Goal: Task Accomplishment & Management: Use online tool/utility

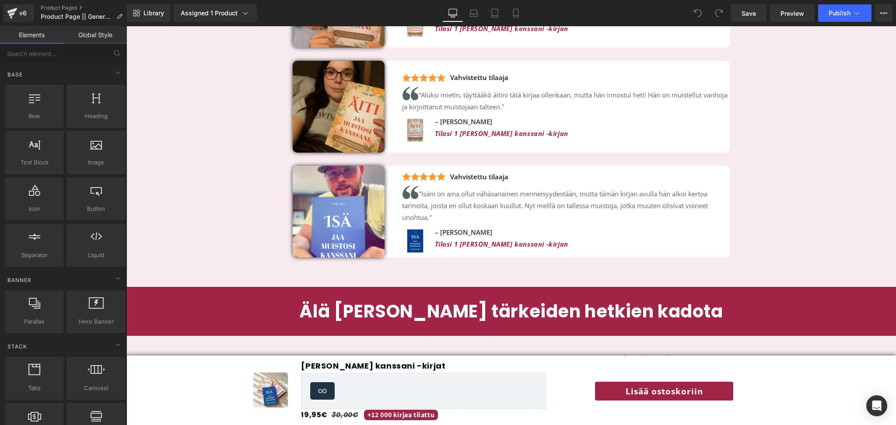
scroll to position [2148, 0]
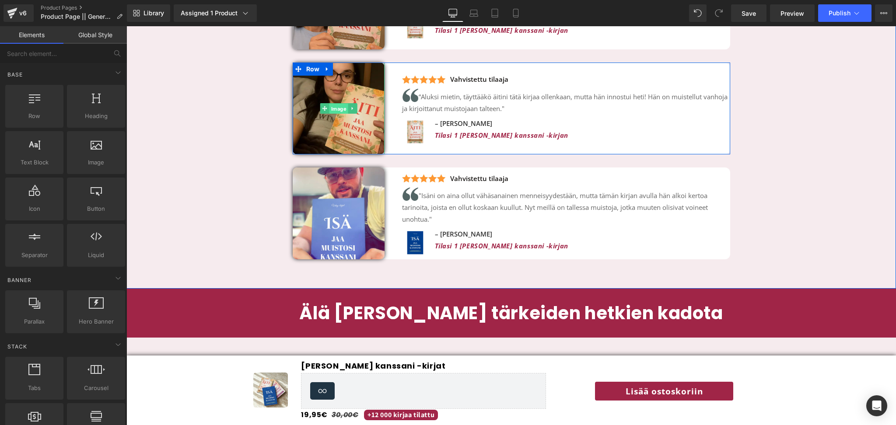
click at [344, 103] on span "Image" at bounding box center [338, 108] width 19 height 11
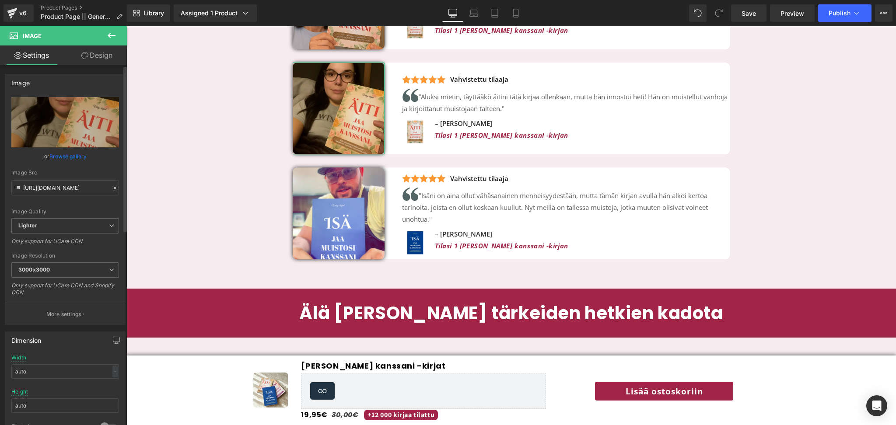
click at [55, 158] on link "Browse gallery" at bounding box center [67, 156] width 37 height 15
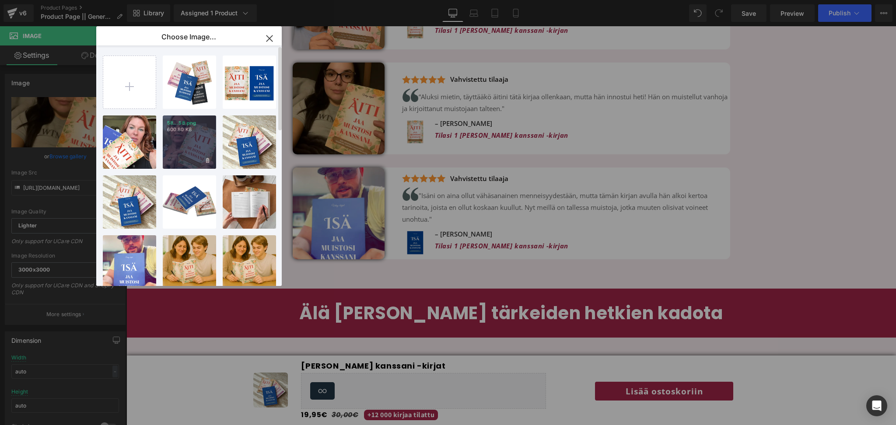
click at [189, 142] on div "58...58.png 600.80 KB" at bounding box center [189, 142] width 53 height 53
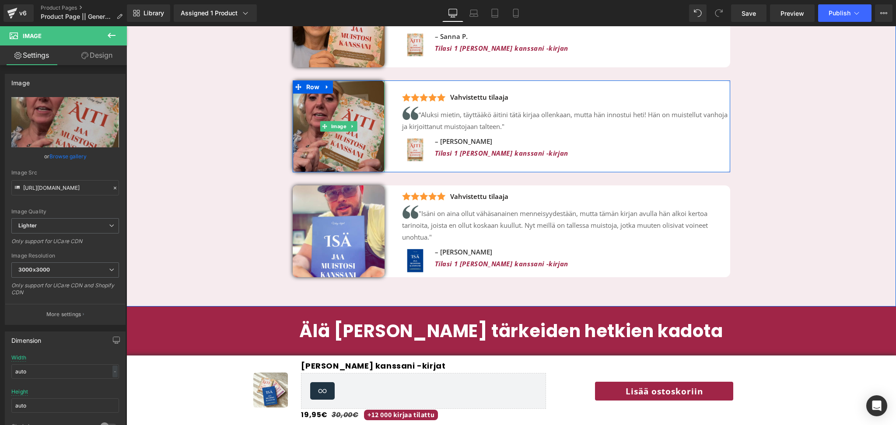
scroll to position [2118, 0]
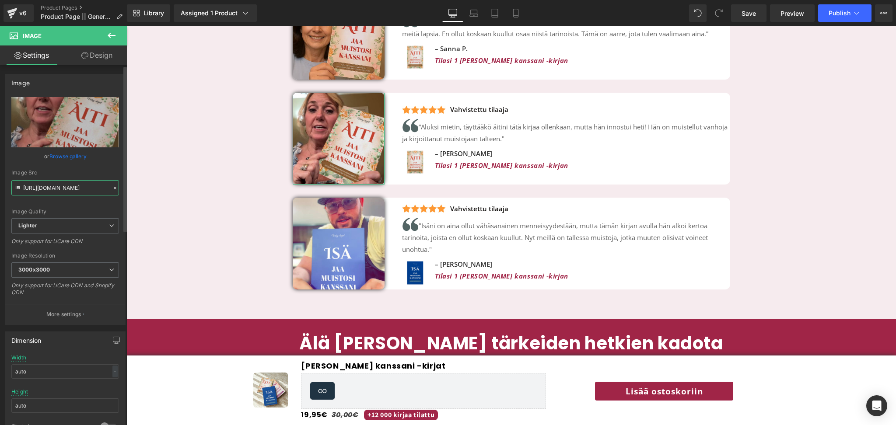
click at [57, 190] on input "[URL][DOMAIN_NAME]" at bounding box center [65, 187] width 108 height 15
paste input "[DOMAIN_NAME][URL]"
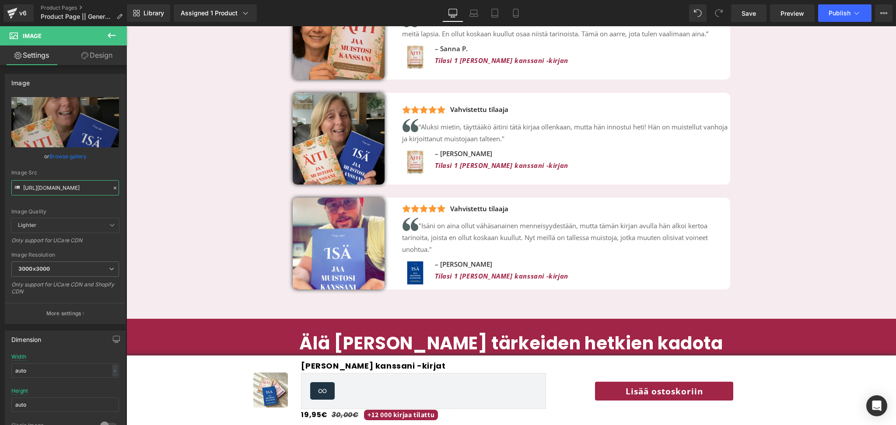
type input "[URL][DOMAIN_NAME]"
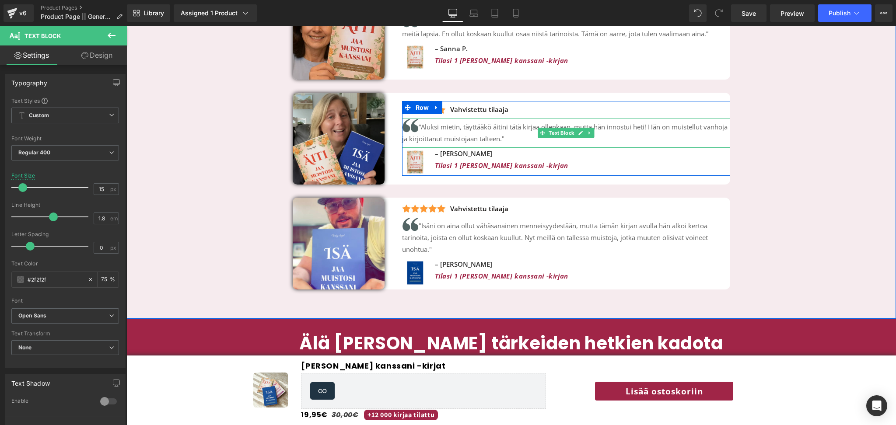
drag, startPoint x: 421, startPoint y: 112, endPoint x: 544, endPoint y: 126, distance: 123.9
click at [544, 126] on p "“Aluksi mietin, täyttääkö äitini tätä kirjaa ollenkaan, mutta hän innostui heti…" at bounding box center [566, 131] width 328 height 27
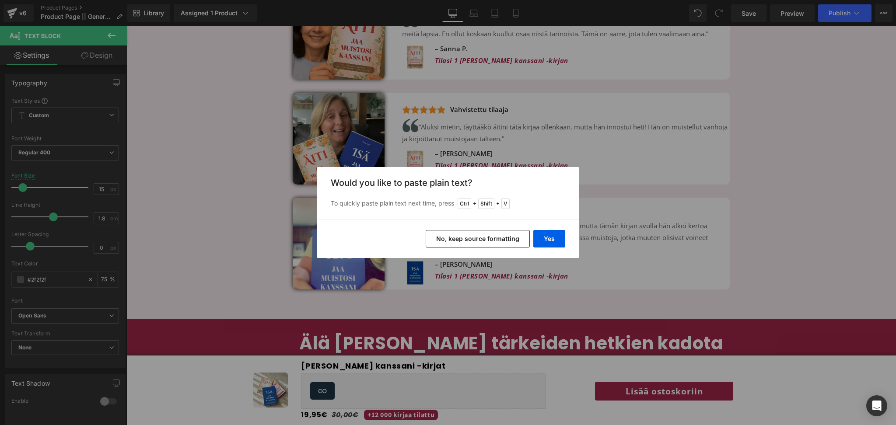
click at [508, 239] on button "No, keep source formatting" at bounding box center [478, 239] width 104 height 18
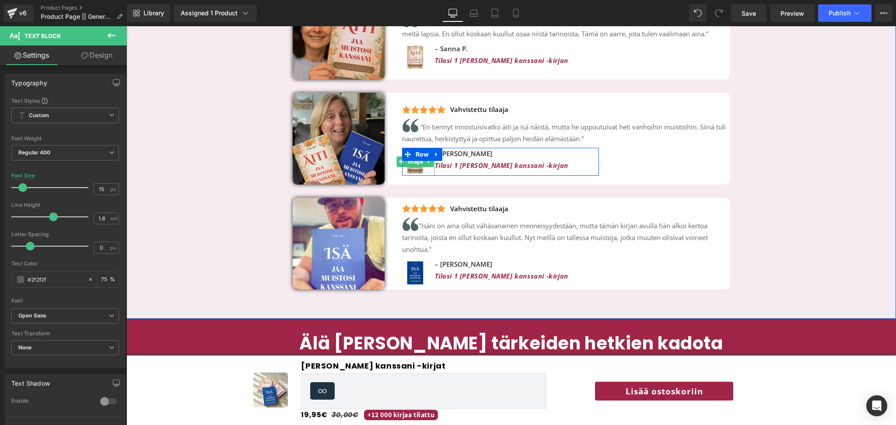
click at [416, 157] on span "Image" at bounding box center [415, 162] width 19 height 11
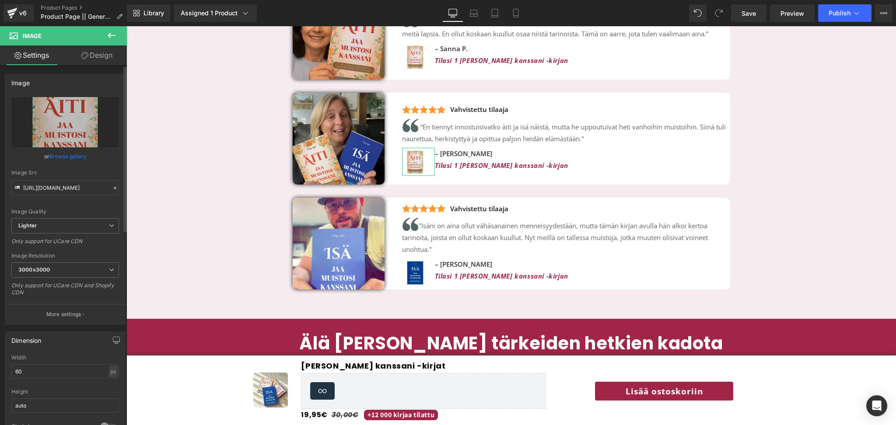
click at [76, 155] on link "Browse gallery" at bounding box center [67, 156] width 37 height 15
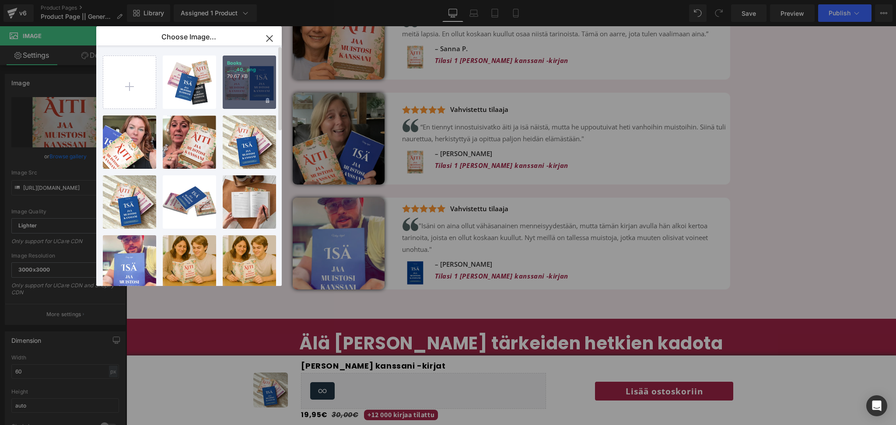
click at [242, 83] on div "Books _..._40_.png 79.67 KB" at bounding box center [249, 82] width 53 height 53
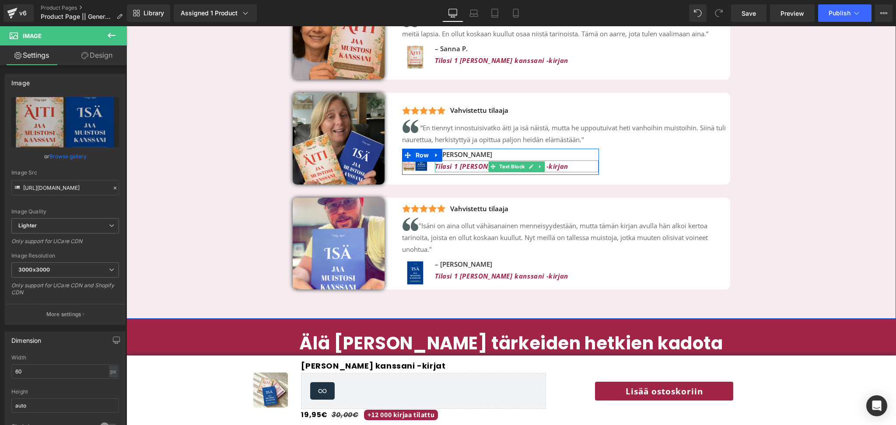
click at [457, 162] on icon "Tilasi 1 [PERSON_NAME] kanssani -kirjan" at bounding box center [501, 166] width 133 height 9
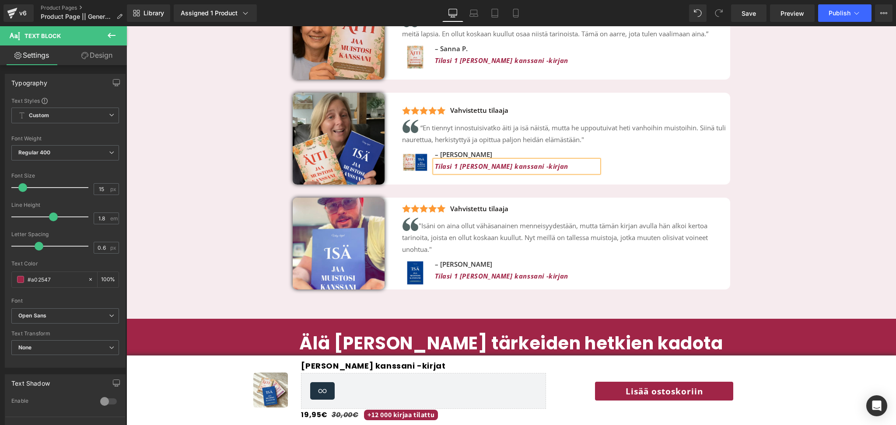
click at [458, 162] on icon "Tilasi 1 [PERSON_NAME] kanssani -kirjan" at bounding box center [501, 166] width 133 height 9
click at [561, 161] on p "Tilasi 2 [PERSON_NAME] kanssani -kirjan" at bounding box center [517, 167] width 164 height 12
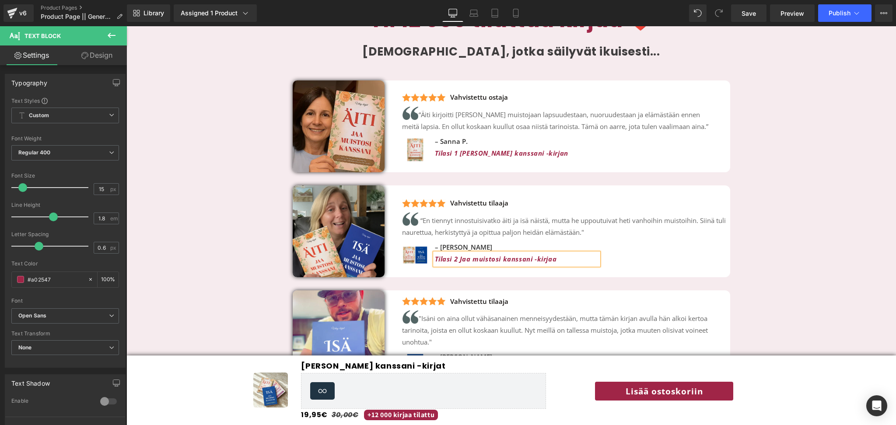
scroll to position [2010, 0]
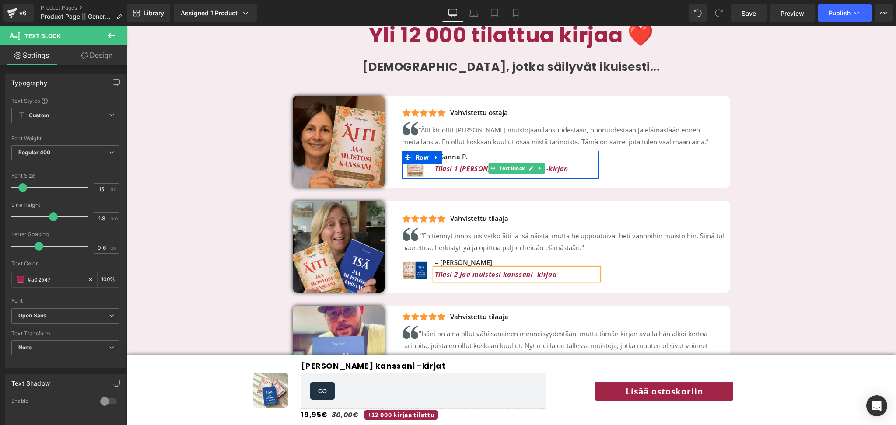
click at [461, 172] on div at bounding box center [517, 173] width 164 height 2
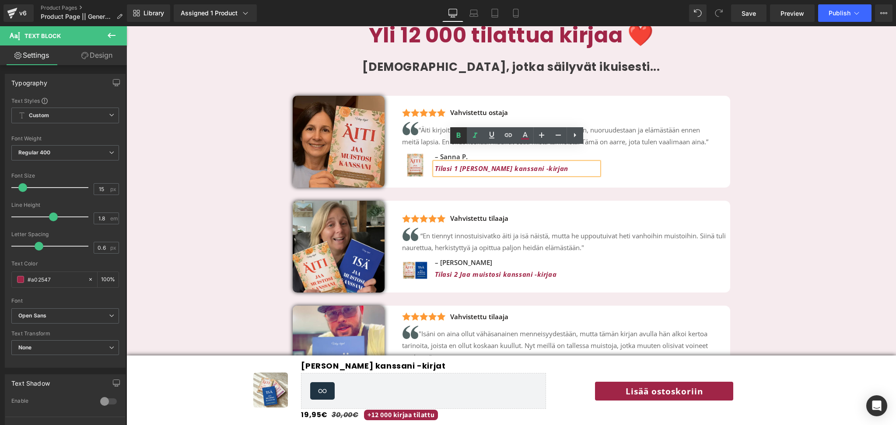
drag, startPoint x: 326, startPoint y: 118, endPoint x: 453, endPoint y: 144, distance: 129.1
click at [453, 144] on link at bounding box center [458, 135] width 17 height 17
click at [445, 151] on p "– Sanna P." at bounding box center [517, 157] width 164 height 12
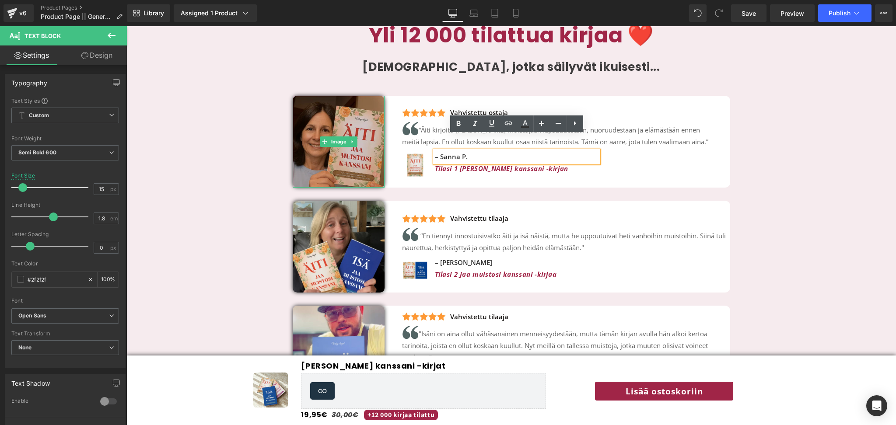
click at [332, 96] on img at bounding box center [339, 142] width 92 height 92
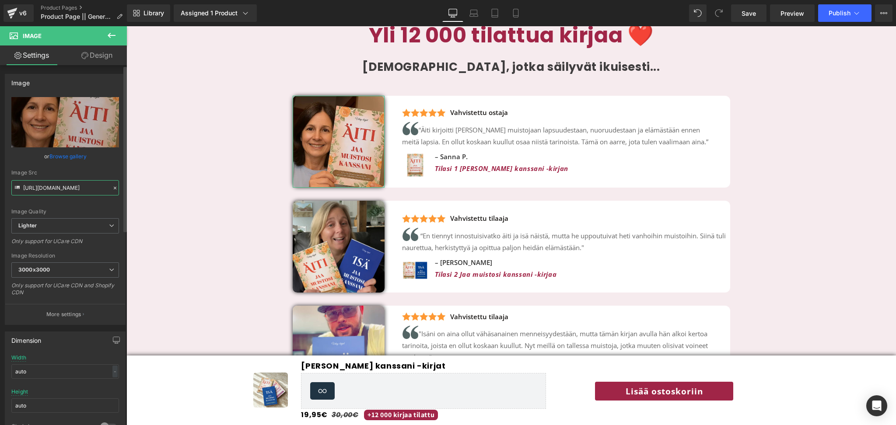
click at [62, 190] on input "[URL][DOMAIN_NAME]" at bounding box center [65, 187] width 108 height 15
paste input "da0420e0-c276-4ac7-acc3-2003455169c2/-/format/auto/-/preview/3000x3000/-/qualit…"
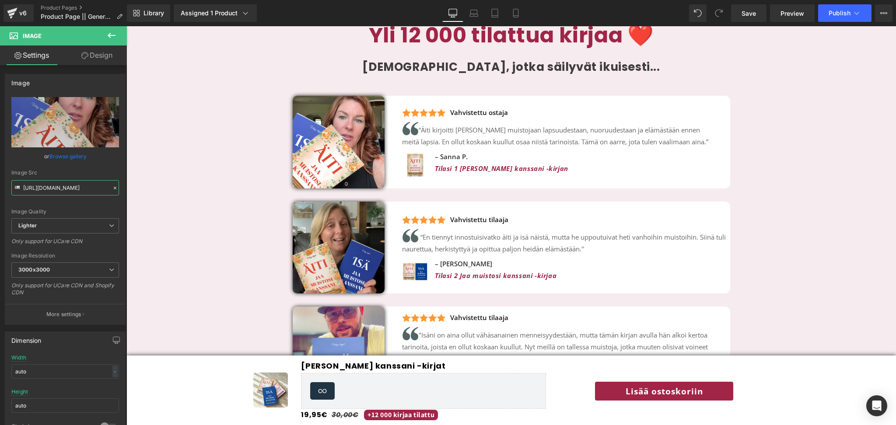
type input "[URL][DOMAIN_NAME]"
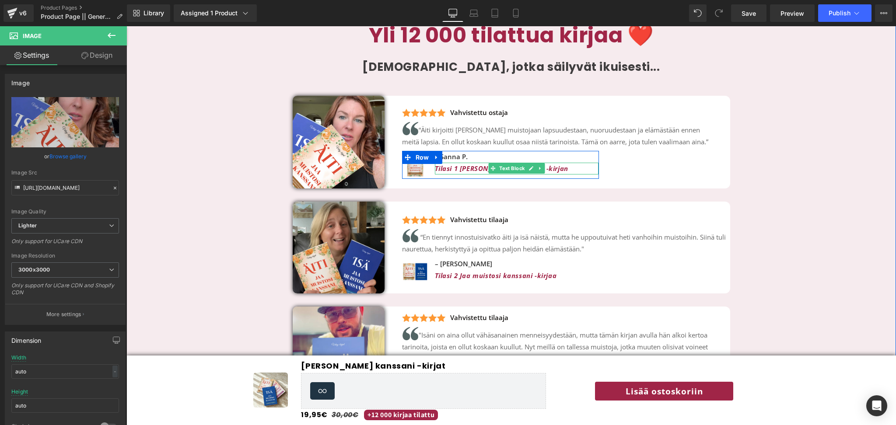
click at [468, 164] on icon "Tilasi 1 [PERSON_NAME] kanssani -kirjan" at bounding box center [501, 168] width 133 height 9
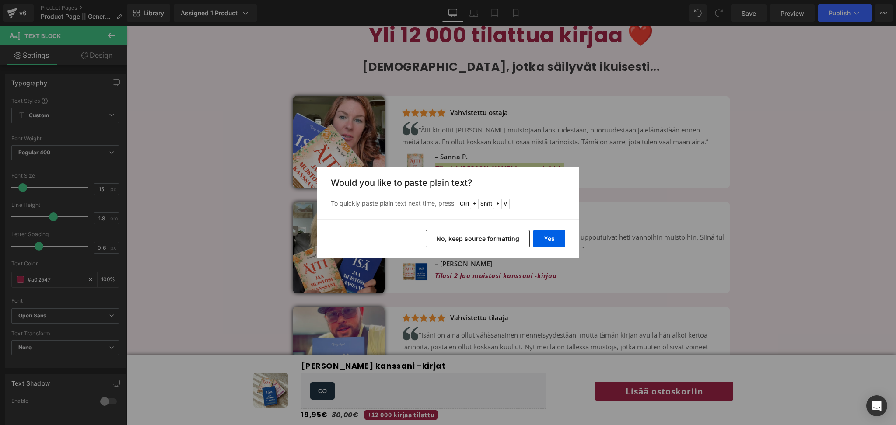
drag, startPoint x: 499, startPoint y: 235, endPoint x: 484, endPoint y: 239, distance: 15.1
click at [484, 239] on button "No, keep source formatting" at bounding box center [478, 239] width 104 height 18
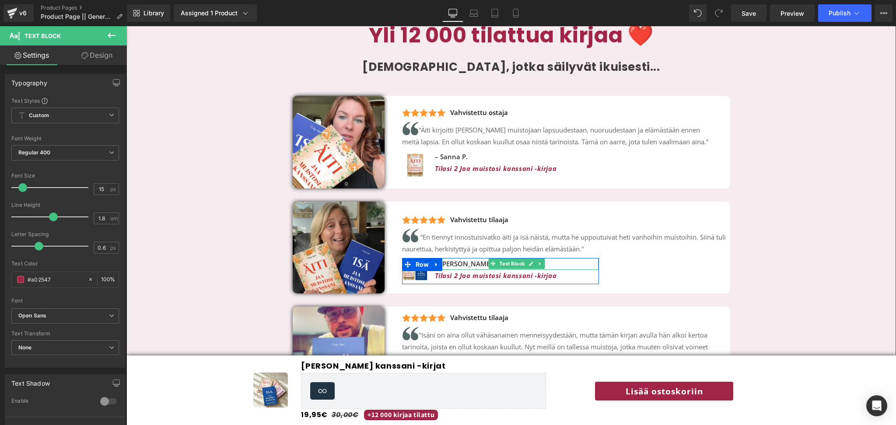
click at [449, 258] on p "– [PERSON_NAME]" at bounding box center [517, 264] width 164 height 12
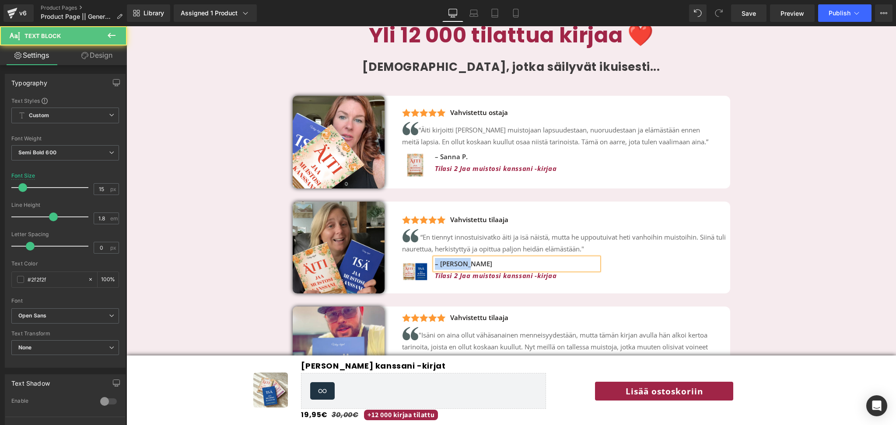
click at [449, 258] on p "– [PERSON_NAME]" at bounding box center [517, 264] width 164 height 12
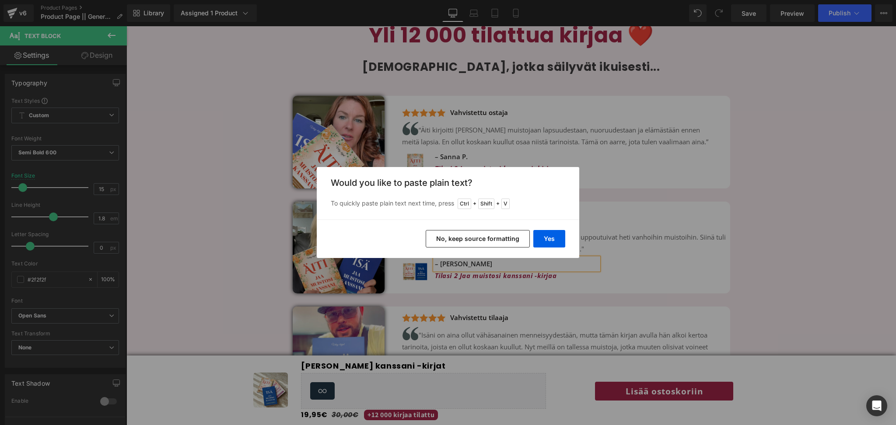
click at [502, 241] on button "No, keep source formatting" at bounding box center [478, 239] width 104 height 18
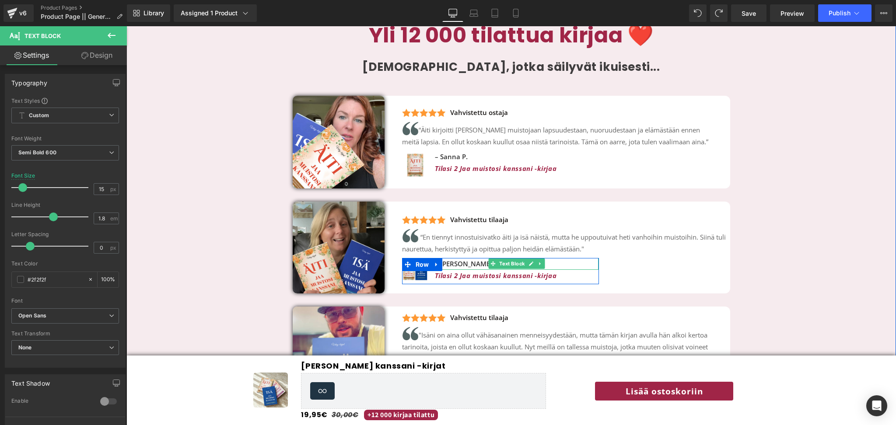
click at [456, 258] on p "– [PERSON_NAME]" at bounding box center [517, 264] width 164 height 12
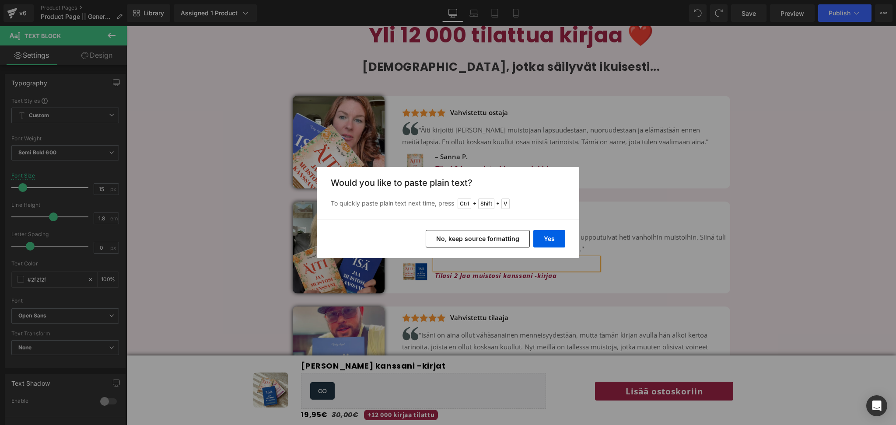
click at [475, 239] on button "No, keep source formatting" at bounding box center [478, 239] width 104 height 18
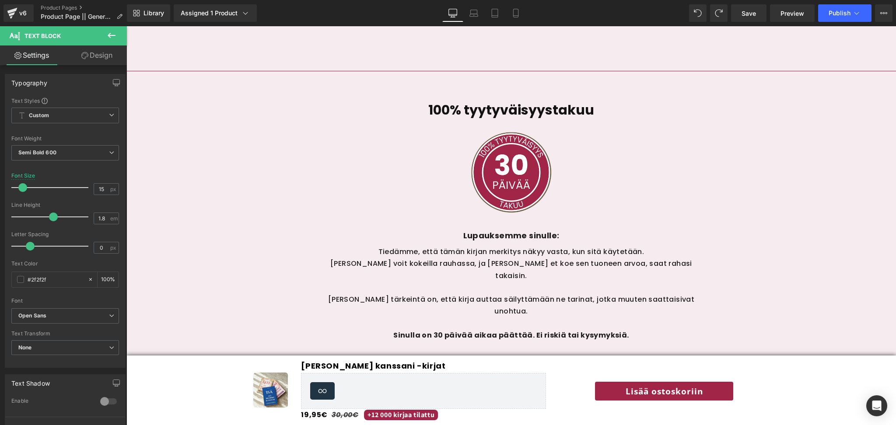
scroll to position [2932, 0]
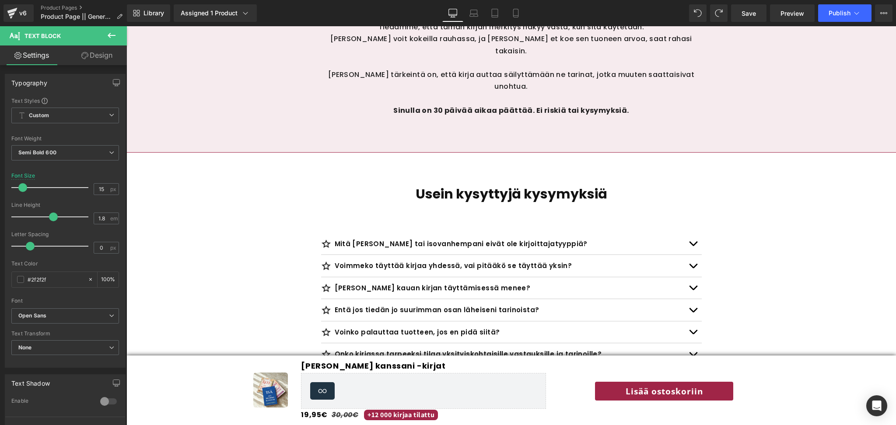
click at [263, 59] on div "100% tyytyväisyystakuu Heading Image Lupauksemme sinulle: Text Block Tiedämme, …" at bounding box center [511, 8] width 770 height 288
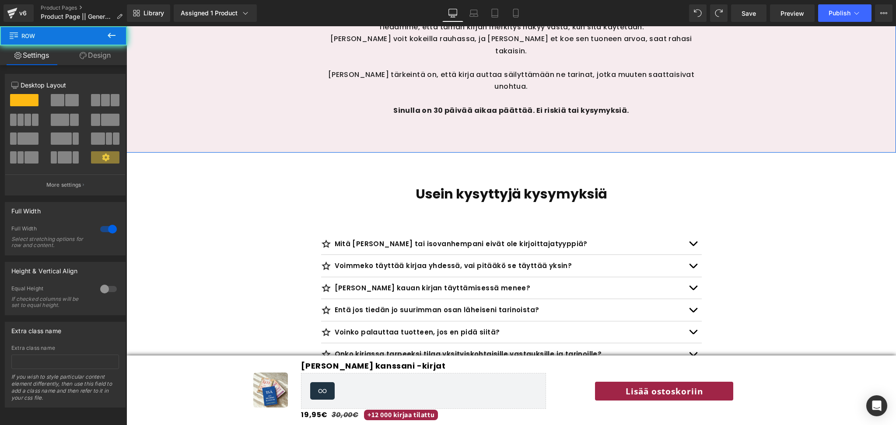
click at [266, 76] on div "100% tyytyväisyystakuu Heading Image Lupauksemme sinulle: Text Block Tiedämme, …" at bounding box center [511, 8] width 770 height 288
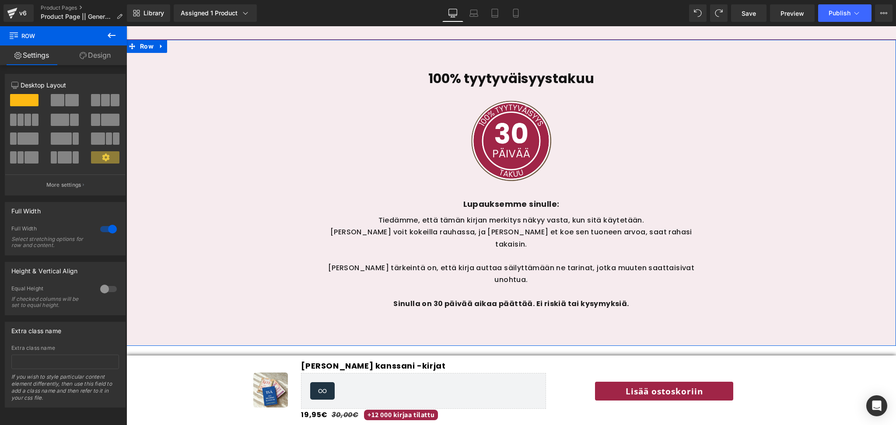
scroll to position [2736, 0]
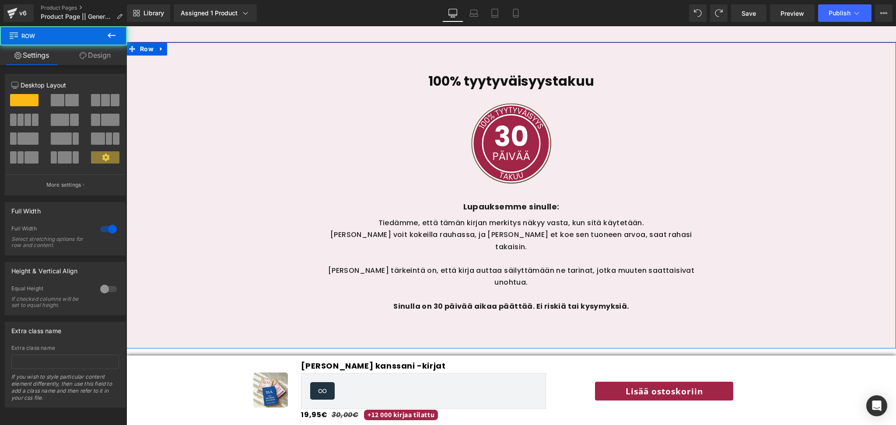
click at [260, 112] on div "100% tyytyväisyystakuu Heading Image Lupauksemme sinulle: Text Block Tiedämme, …" at bounding box center [511, 204] width 770 height 288
click at [96, 57] on link "Design" at bounding box center [94, 56] width 63 height 20
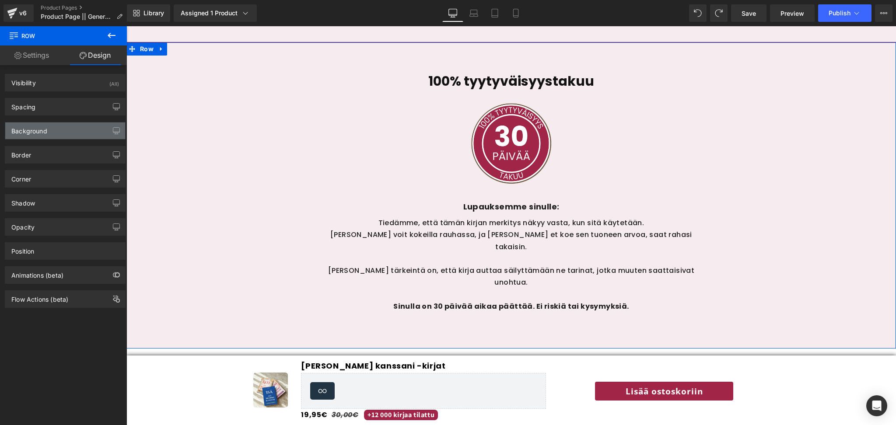
click at [52, 130] on div "Background" at bounding box center [65, 131] width 120 height 17
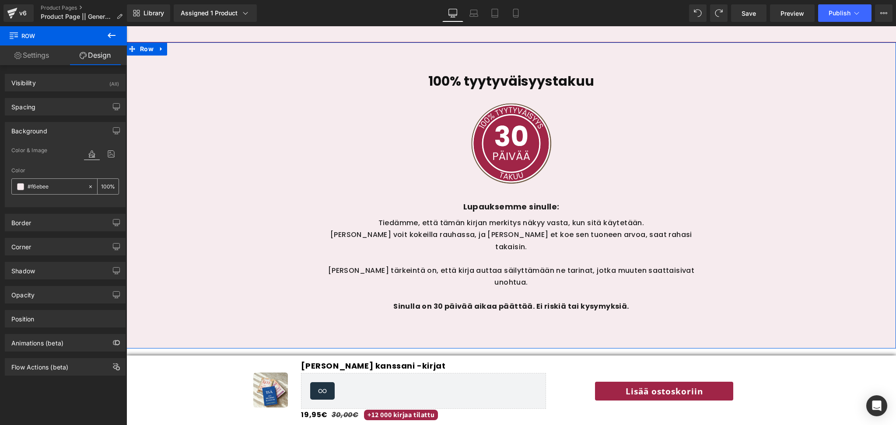
click at [22, 189] on span at bounding box center [20, 186] width 7 height 7
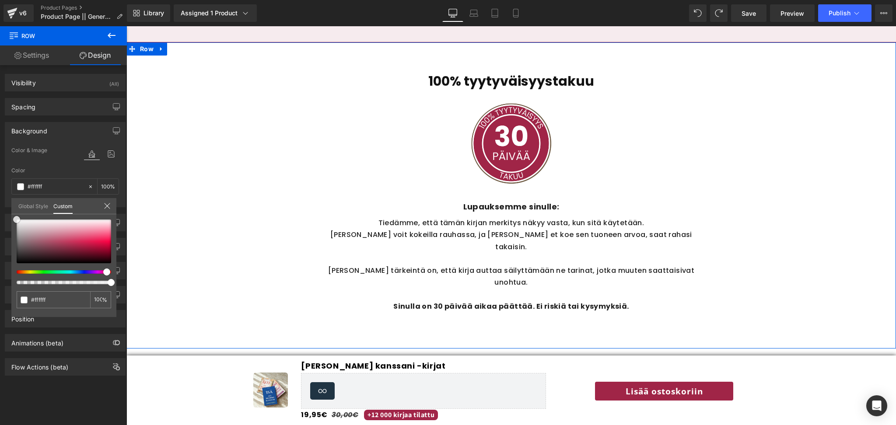
drag, startPoint x: 19, startPoint y: 225, endPoint x: 9, endPoint y: 199, distance: 27.3
click at [9, 199] on div "Background Color & Image color Color % Image Replace Image Upload image or Brow…" at bounding box center [65, 162] width 131 height 92
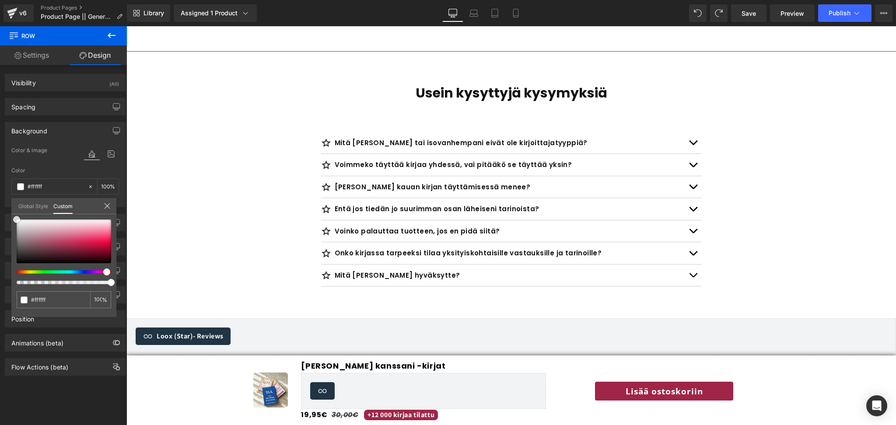
scroll to position [3031, 0]
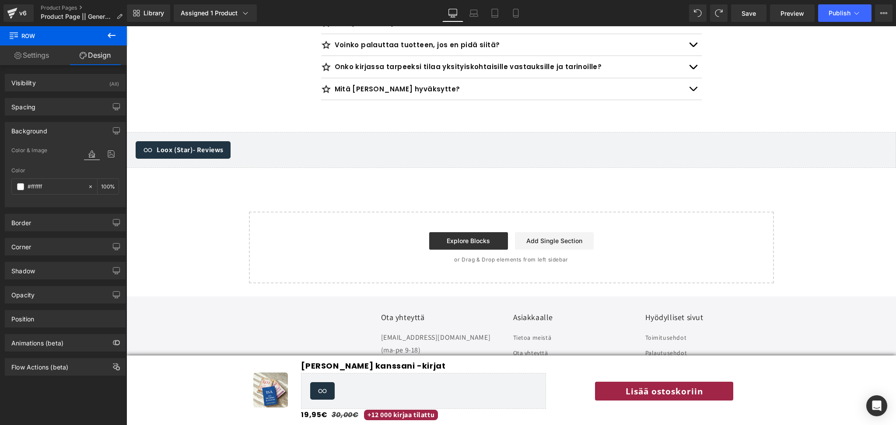
scroll to position [3222, 0]
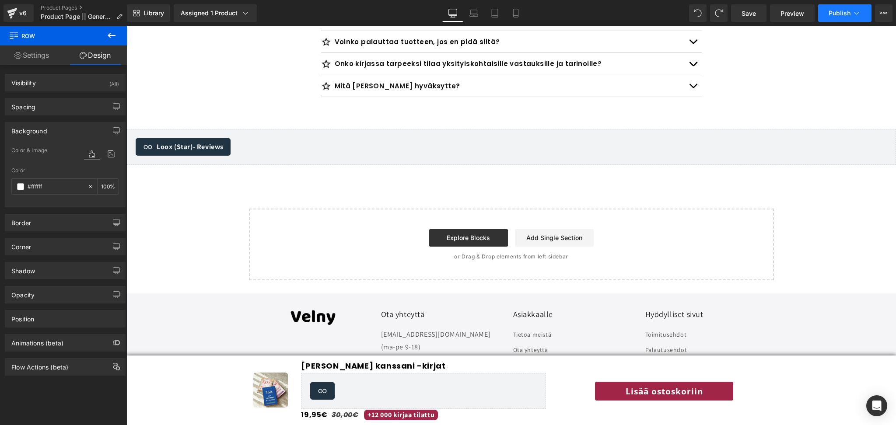
click at [842, 10] on span "Publish" at bounding box center [840, 13] width 22 height 7
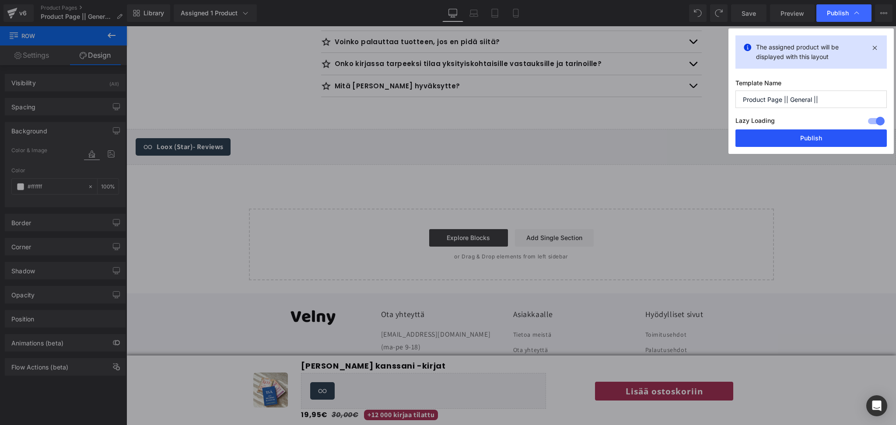
click at [783, 142] on button "Publish" at bounding box center [811, 139] width 151 height 18
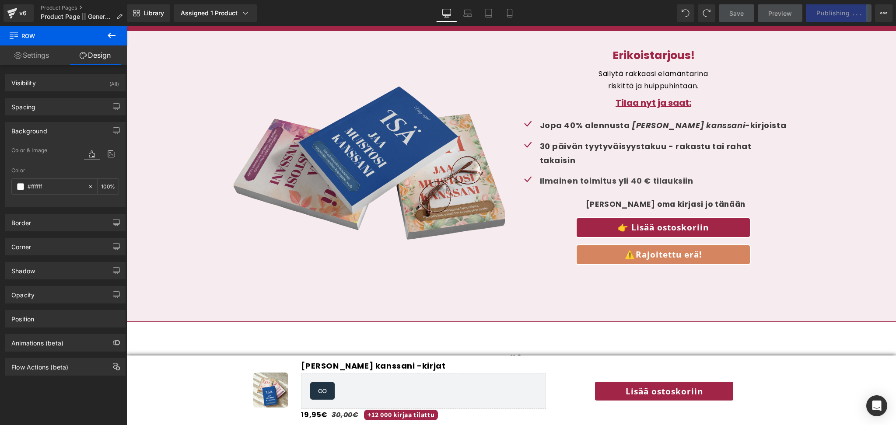
scroll to position [2499, 0]
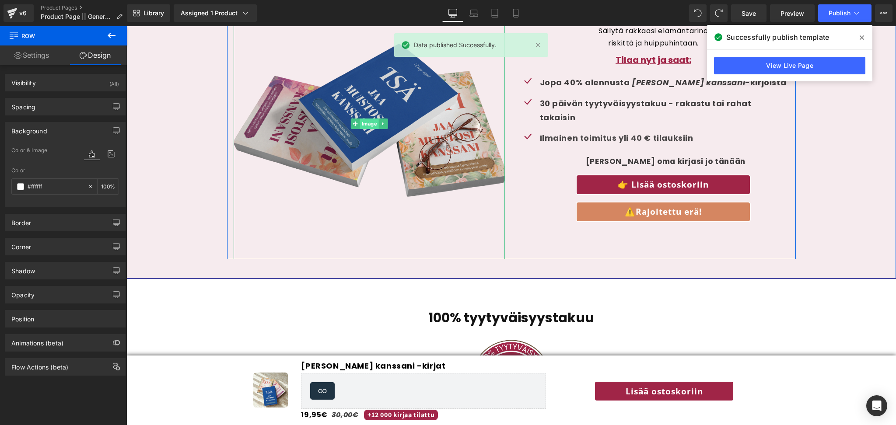
click at [370, 119] on span "Image" at bounding box center [369, 124] width 19 height 11
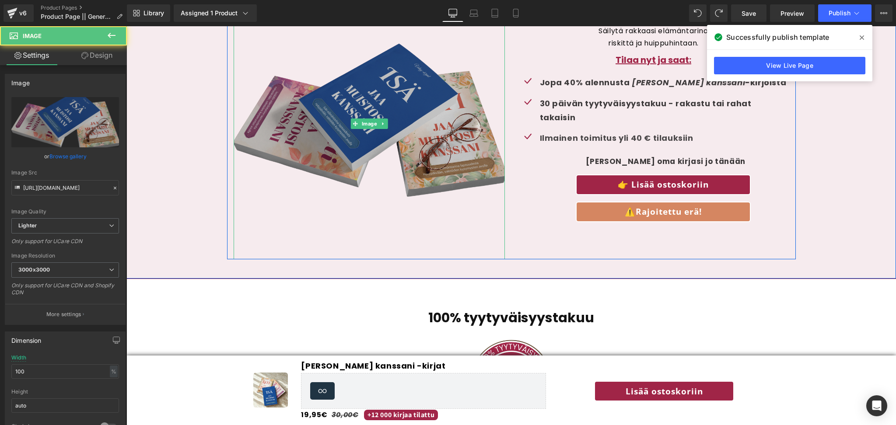
click at [411, 136] on img at bounding box center [369, 123] width 271 height 271
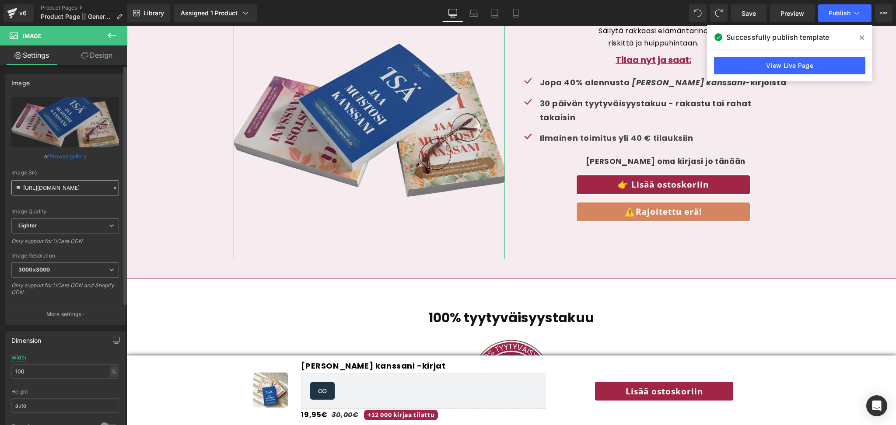
click at [62, 193] on input "[URL][DOMAIN_NAME]" at bounding box center [65, 187] width 108 height 15
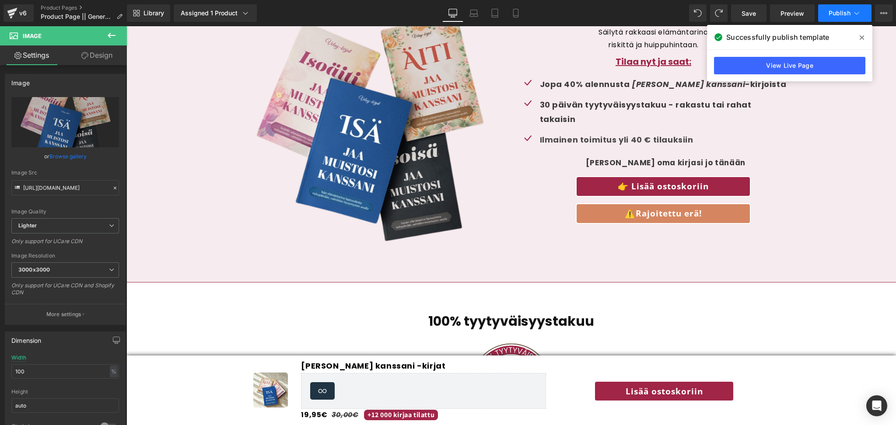
type input "[URL][DOMAIN_NAME]"
click at [838, 15] on span "Publish" at bounding box center [840, 13] width 22 height 7
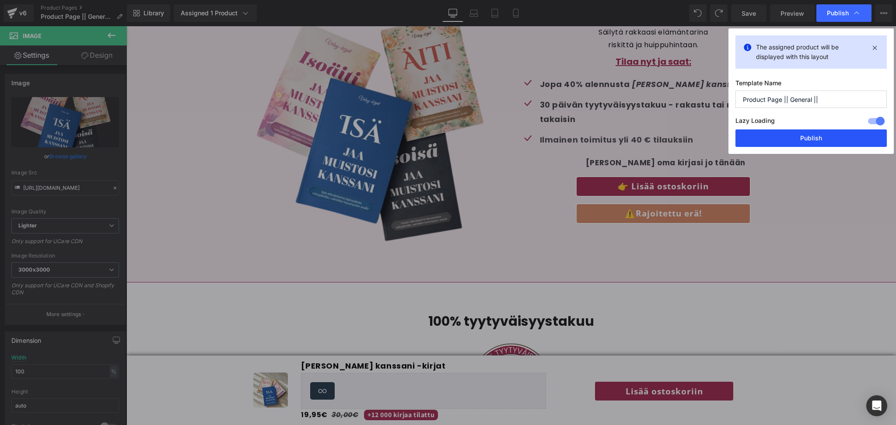
click at [807, 141] on button "Publish" at bounding box center [811, 139] width 151 height 18
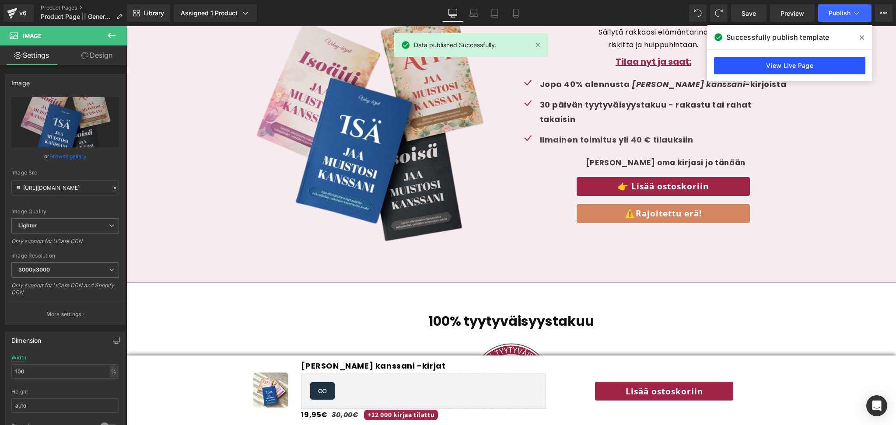
click at [814, 66] on link "View Live Page" at bounding box center [789, 66] width 151 height 18
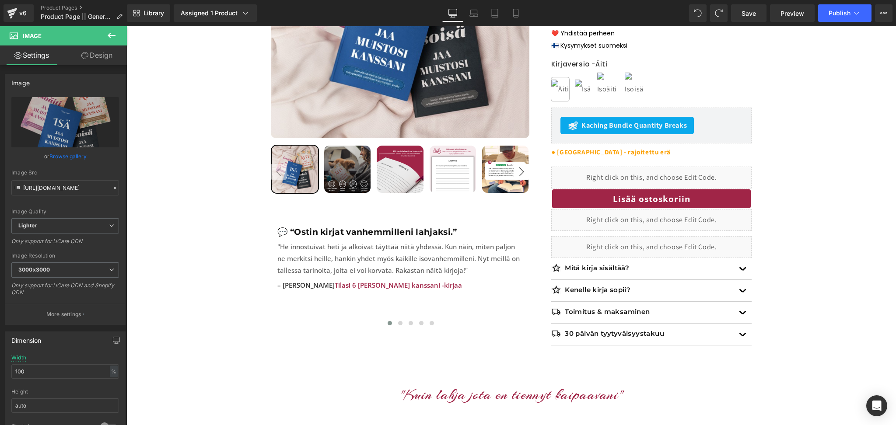
scroll to position [275, 0]
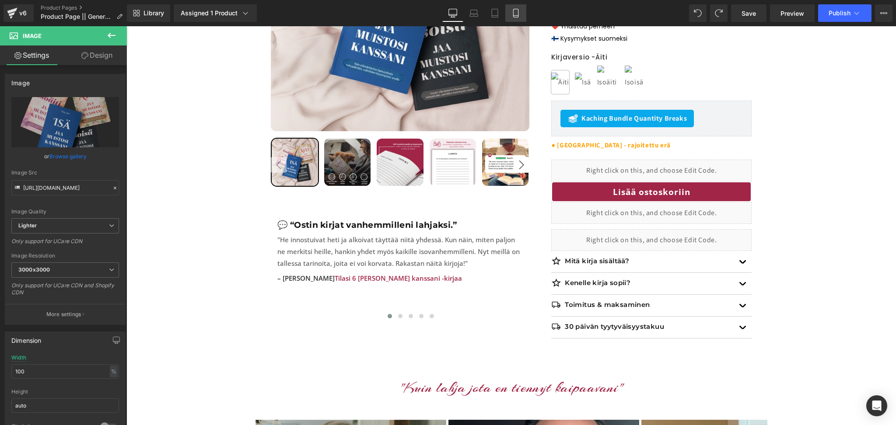
click at [512, 10] on icon at bounding box center [516, 13] width 9 height 9
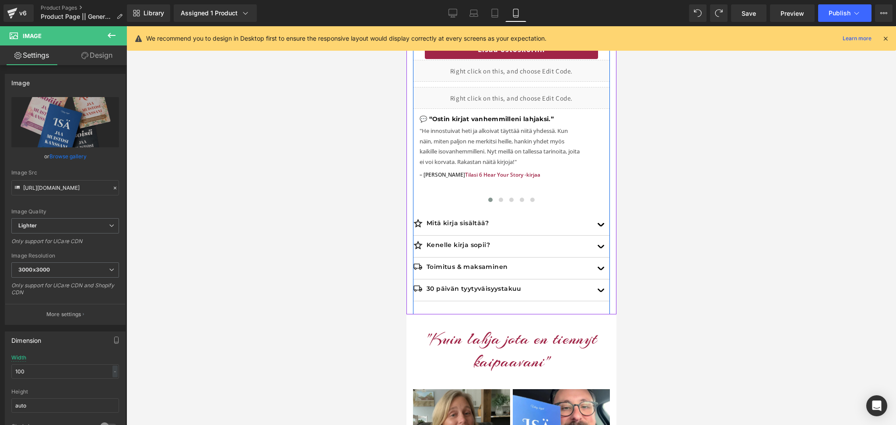
scroll to position [678, 0]
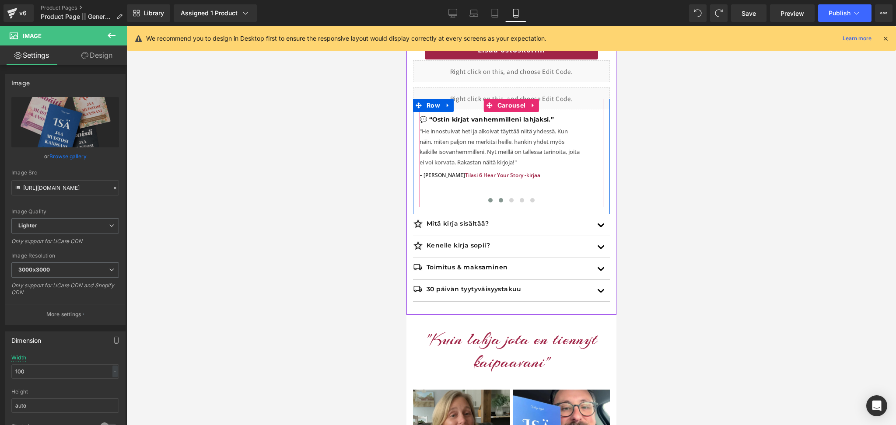
click at [501, 197] on button at bounding box center [500, 200] width 11 height 9
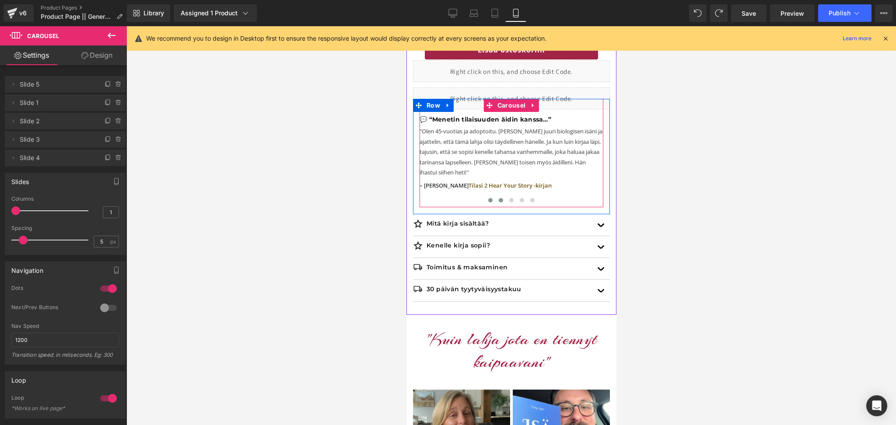
click at [489, 200] on span at bounding box center [490, 200] width 4 height 4
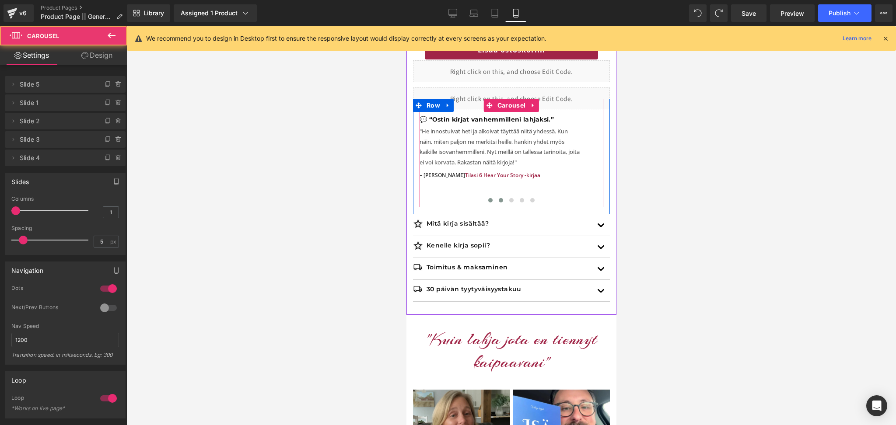
click at [501, 200] on span at bounding box center [500, 200] width 4 height 4
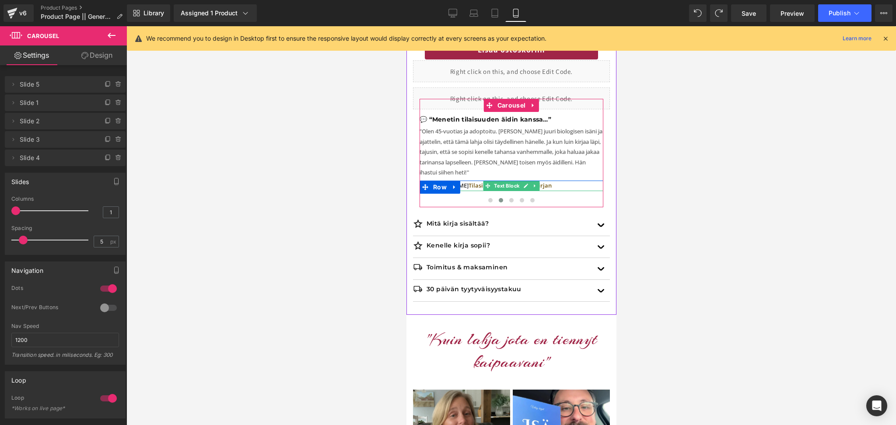
click at [550, 188] on p "– [PERSON_NAME] Tilasi 2 Hear Your Story -kirjan" at bounding box center [511, 186] width 184 height 10
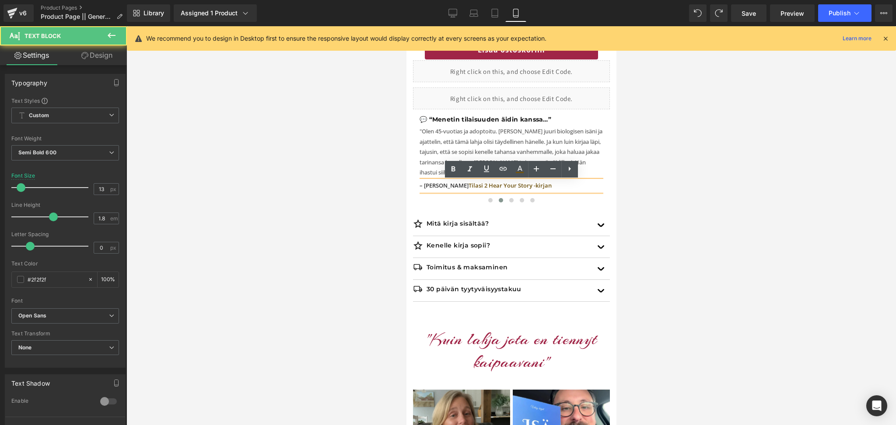
click at [550, 188] on p "– [PERSON_NAME] Tilasi 2 Hear Your Story -kirjan" at bounding box center [511, 186] width 184 height 10
click at [468, 185] on span "Tilasi 2 Hear Your Story -kirjan" at bounding box center [509, 186] width 83 height 8
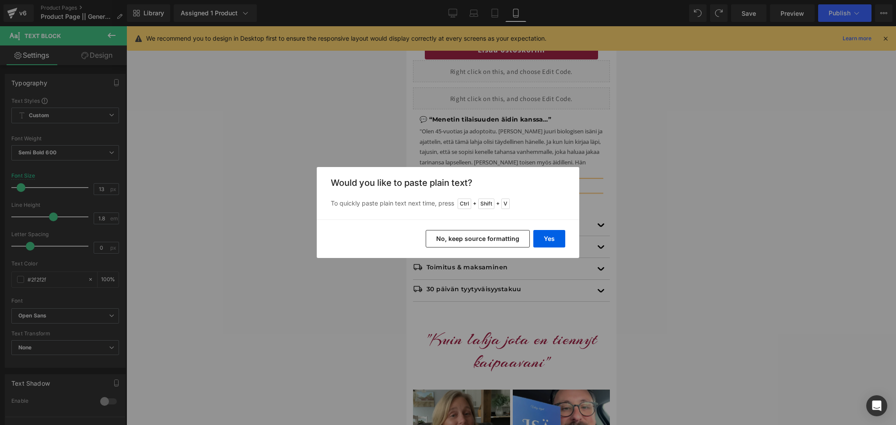
click at [478, 244] on button "No, keep source formatting" at bounding box center [478, 239] width 104 height 18
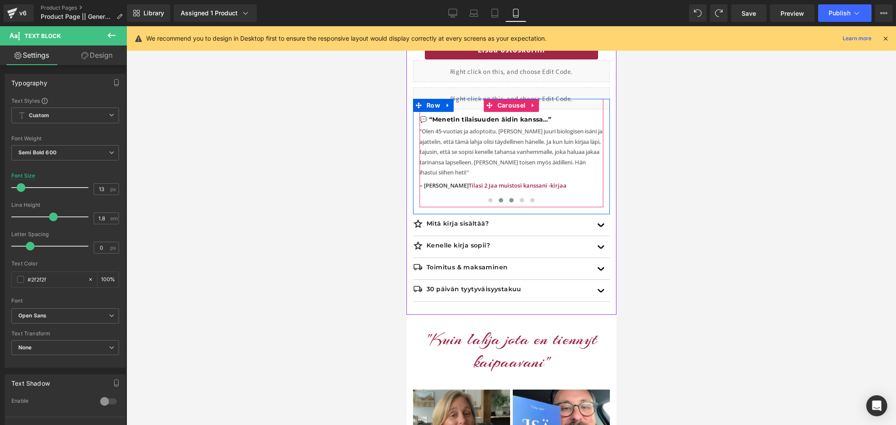
click at [500, 201] on span at bounding box center [500, 200] width 4 height 4
click at [509, 201] on span at bounding box center [511, 200] width 4 height 4
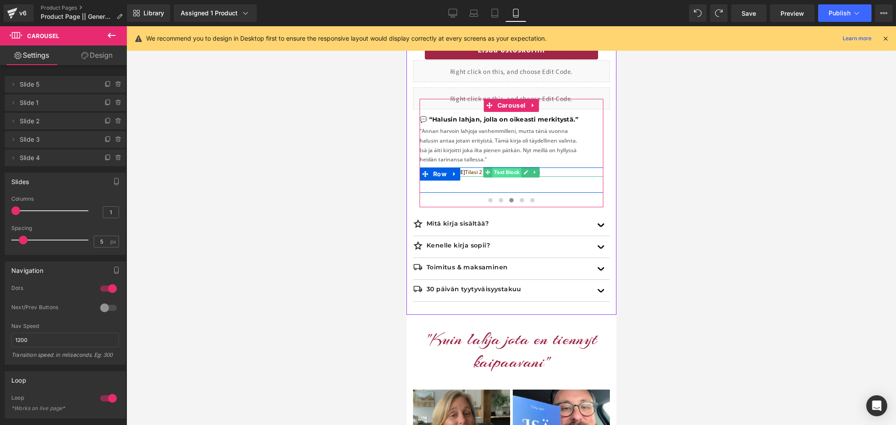
click at [520, 172] on span "Text Block" at bounding box center [506, 172] width 29 height 11
click at [548, 172] on p "– [PERSON_NAME] Tilasi 2 Hear Your Story -kirjaa" at bounding box center [511, 173] width 184 height 10
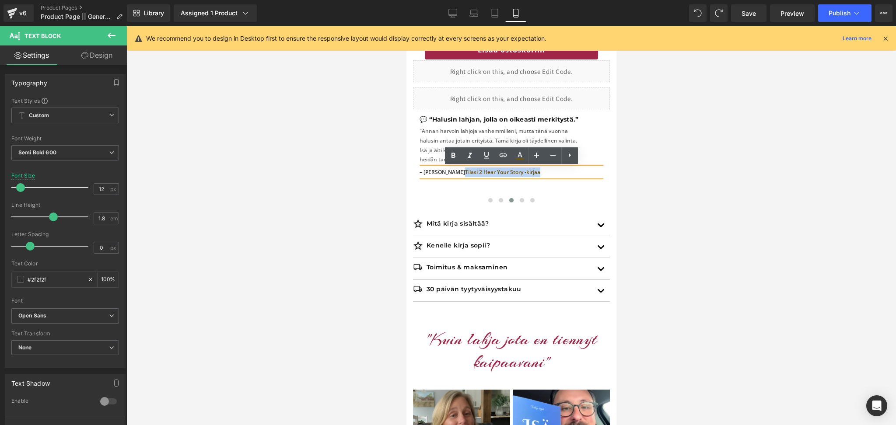
drag, startPoint x: 522, startPoint y: 173, endPoint x: 440, endPoint y: 175, distance: 81.9
click at [440, 175] on p "– [PERSON_NAME] Tilasi 2 Hear Your Story -kirjaa" at bounding box center [511, 173] width 184 height 10
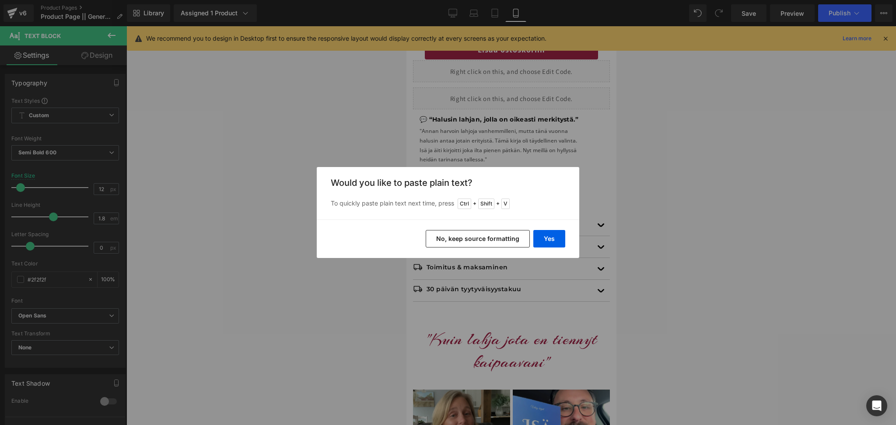
click at [488, 238] on button "No, keep source formatting" at bounding box center [478, 239] width 104 height 18
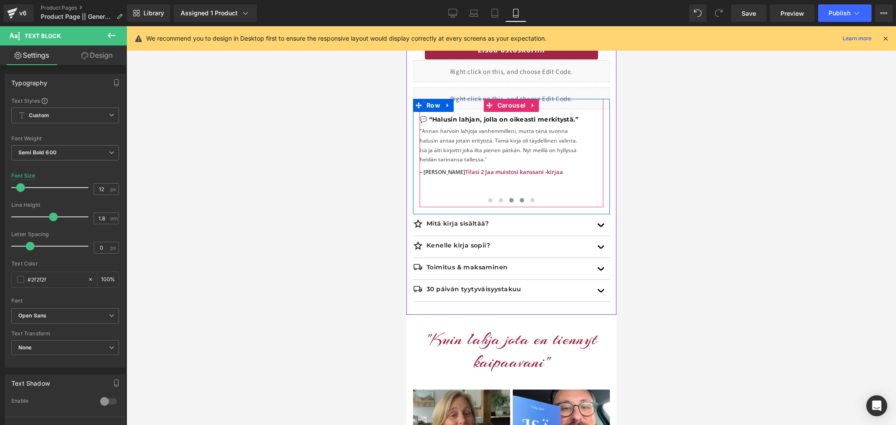
click at [520, 197] on button at bounding box center [521, 200] width 11 height 9
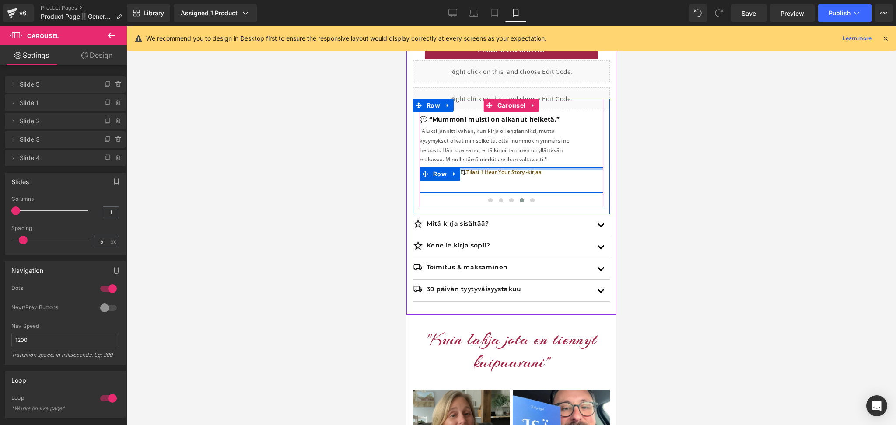
click at [480, 168] on div at bounding box center [511, 169] width 184 height 2
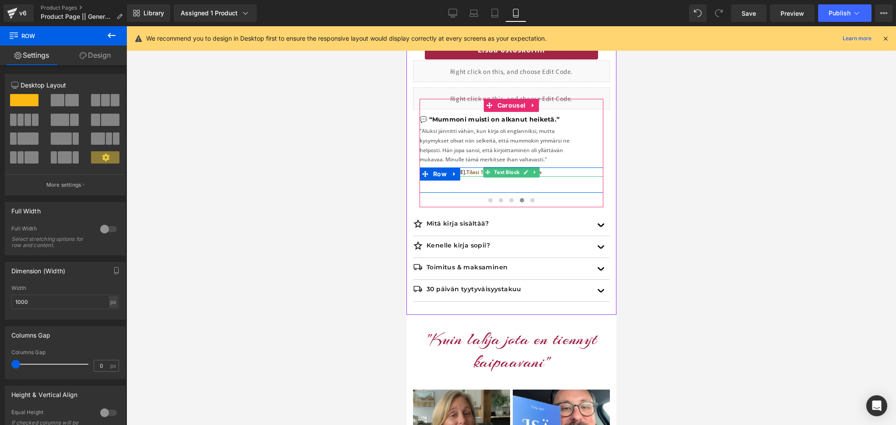
click at [473, 173] on span "Tilasi 1 Hear Your Story -kirjaa" at bounding box center [503, 171] width 75 height 7
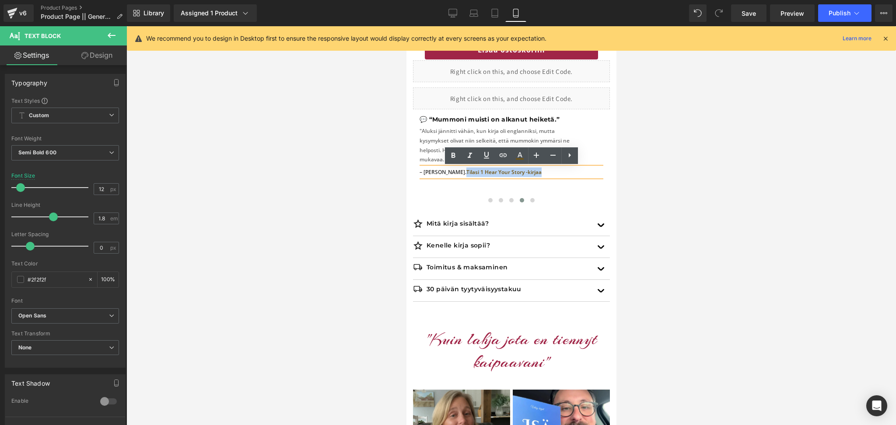
drag, startPoint x: 522, startPoint y: 174, endPoint x: 440, endPoint y: 174, distance: 81.4
click at [440, 174] on p "– [PERSON_NAME]. Tilasi 1 Hear Your Story -kirjaa" at bounding box center [511, 173] width 184 height 10
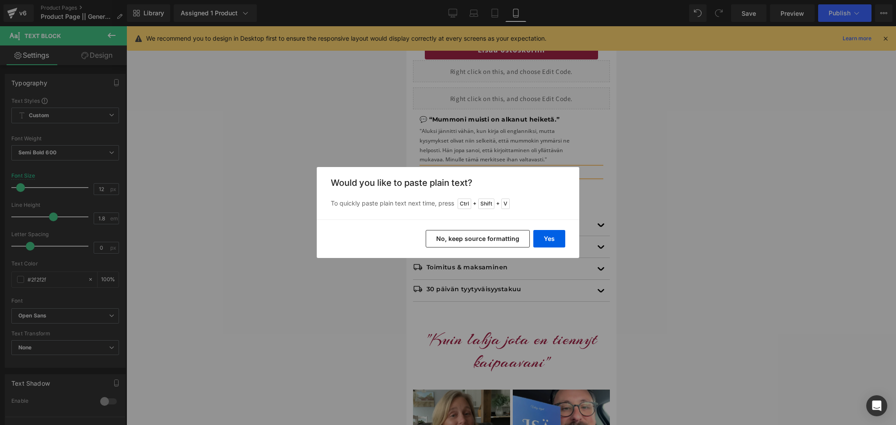
click at [481, 242] on button "No, keep source formatting" at bounding box center [478, 239] width 104 height 18
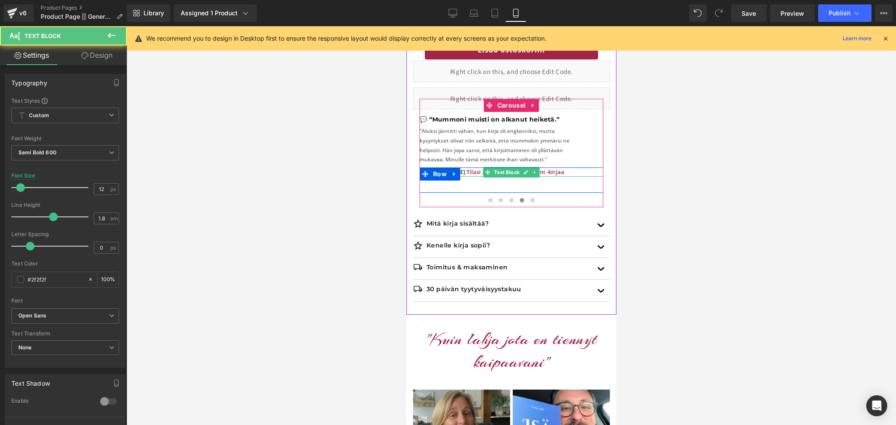
click at [474, 172] on span "Tilasi 2 Jaa muistosi kanssani -kirjaa" at bounding box center [515, 172] width 98 height 8
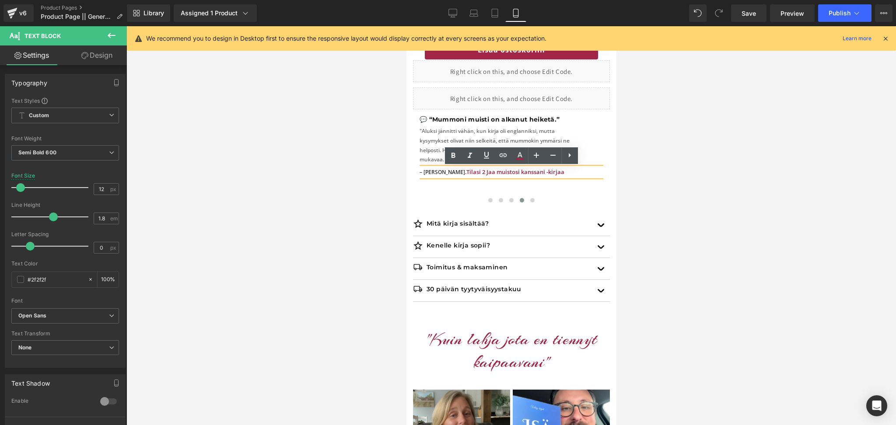
click at [466, 172] on span "Tilasi 2 Jaa muistosi kanssani -kirjaa" at bounding box center [515, 172] width 98 height 8
click at [547, 170] on p "– [PERSON_NAME]. Tilasi 1 Jaa muistosi kanssani -kirjaa" at bounding box center [511, 173] width 184 height 10
click at [533, 200] on span at bounding box center [532, 200] width 4 height 4
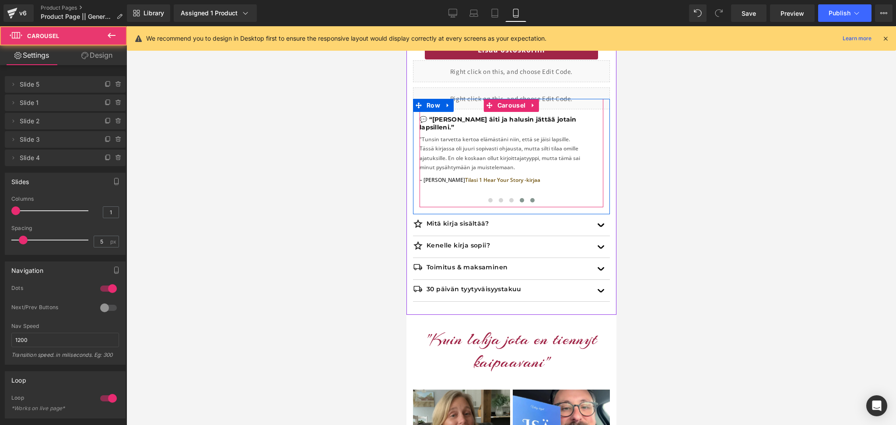
click at [523, 199] on span at bounding box center [521, 200] width 4 height 4
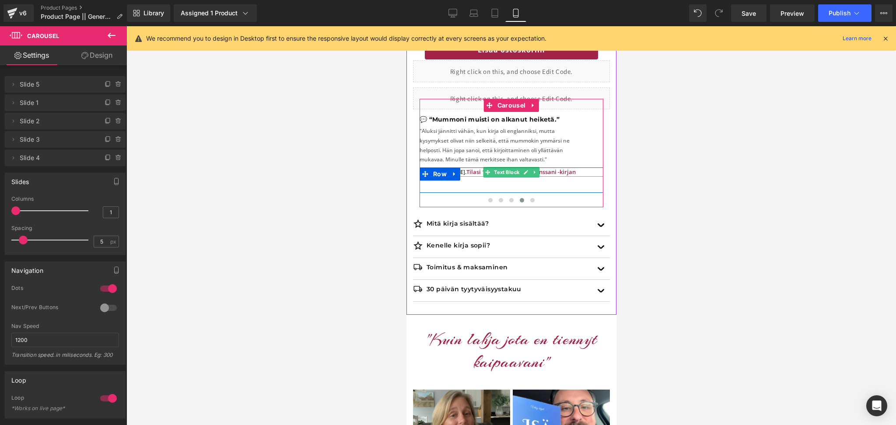
click at [540, 174] on p "– [PERSON_NAME]. Tilasi 1 Jaa muistosi kanssani -kirjan" at bounding box center [511, 173] width 184 height 10
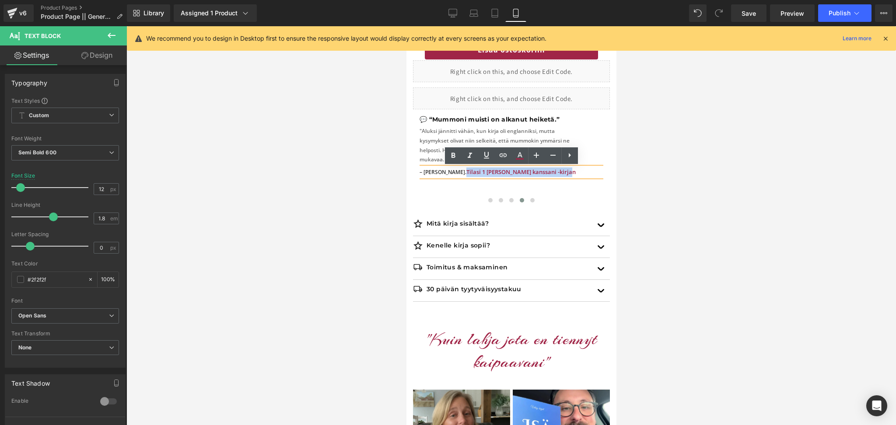
click at [466, 172] on span "Tilasi 1 [PERSON_NAME] kanssani -kirjan" at bounding box center [520, 172] width 109 height 8
copy span "Tilasi 1 [PERSON_NAME] kanssani -kirjan"
click at [531, 200] on span at bounding box center [532, 200] width 4 height 4
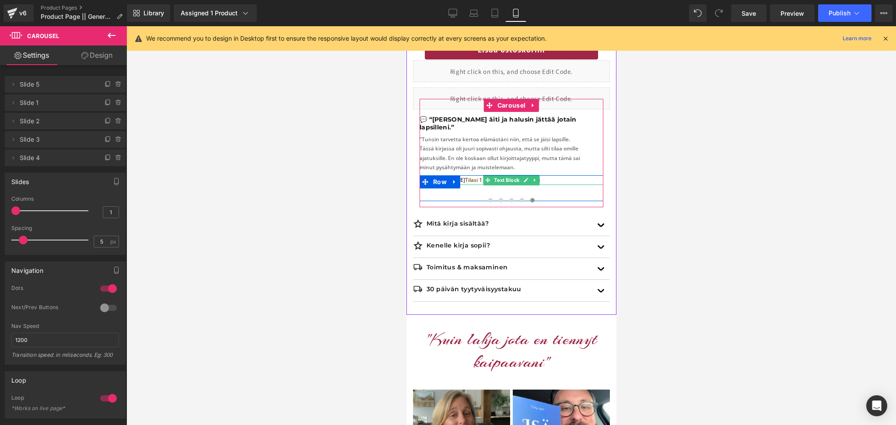
click at [551, 175] on p "– [PERSON_NAME] Tilasi 1 Hear Your Story -kirjaa" at bounding box center [511, 180] width 184 height 10
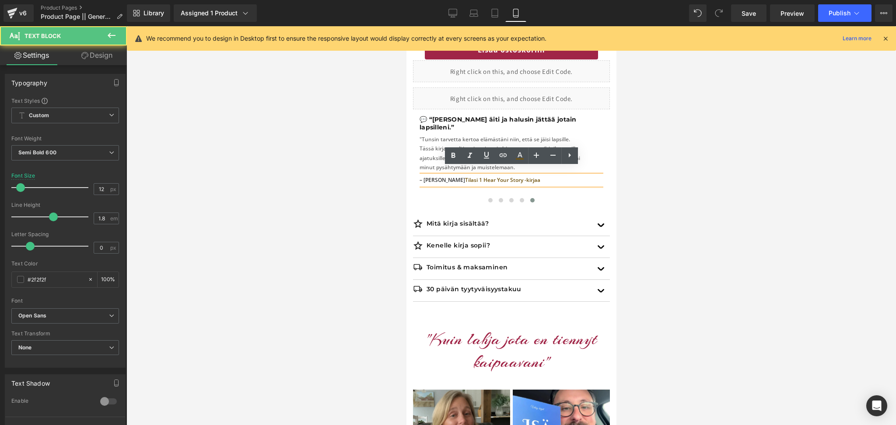
click at [551, 175] on p "– [PERSON_NAME] Tilasi 1 Hear Your Story -kirjaa" at bounding box center [511, 180] width 184 height 10
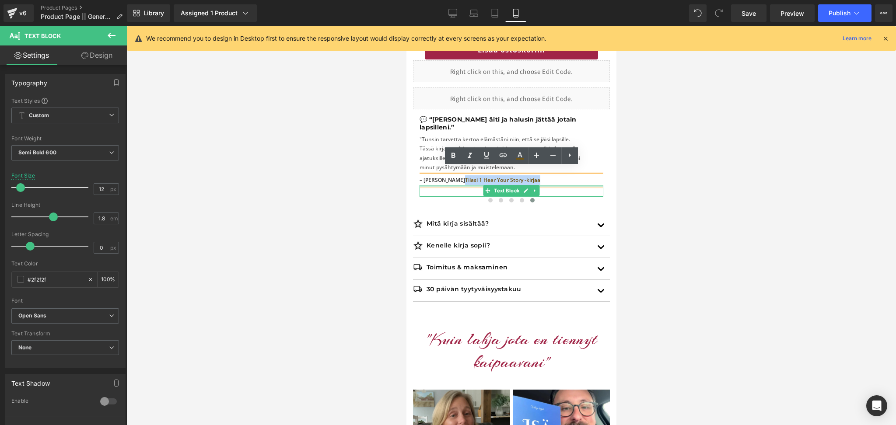
drag, startPoint x: 551, startPoint y: 172, endPoint x: 444, endPoint y: 177, distance: 107.3
click at [444, 177] on div "– [PERSON_NAME] Tilasi 1 Hear Your Story -kirjaa Text Block Text Block" at bounding box center [511, 185] width 184 height 21
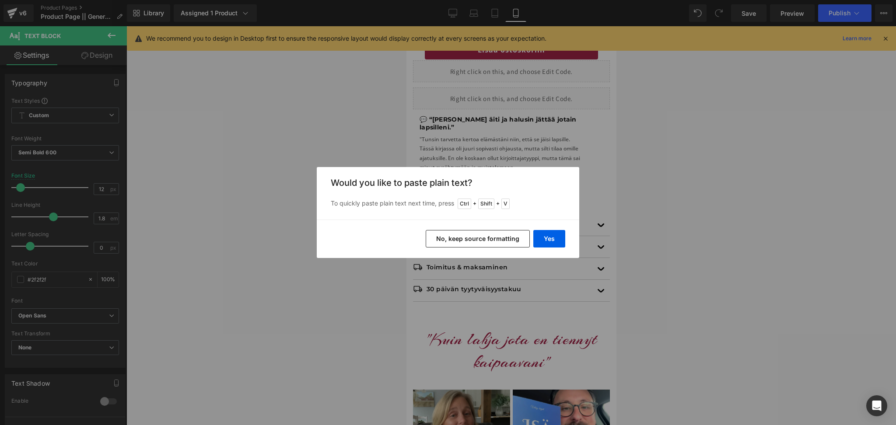
click at [459, 238] on button "No, keep source formatting" at bounding box center [478, 239] width 104 height 18
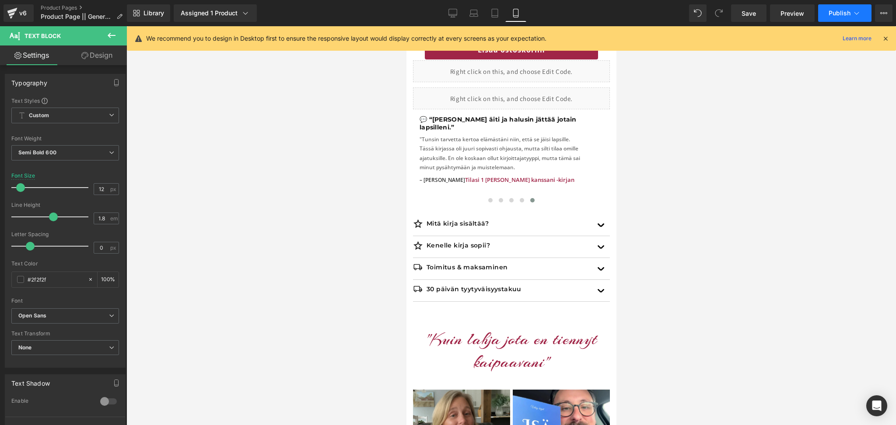
click at [829, 19] on button "Publish" at bounding box center [844, 13] width 53 height 18
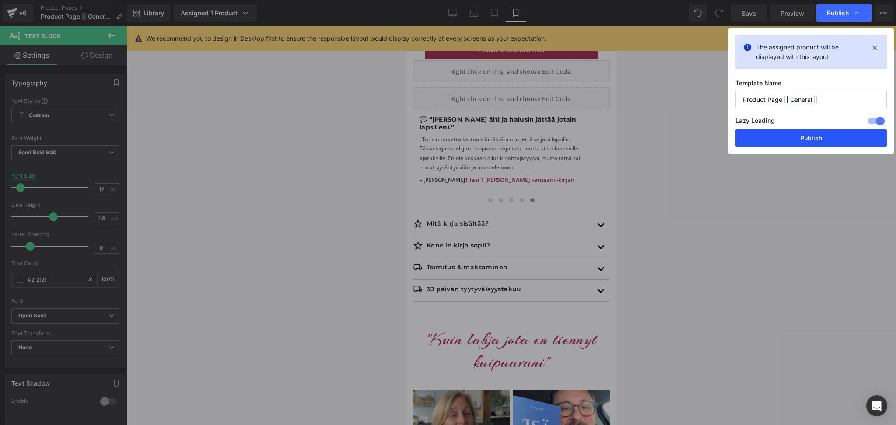
click at [801, 137] on button "Publish" at bounding box center [811, 139] width 151 height 18
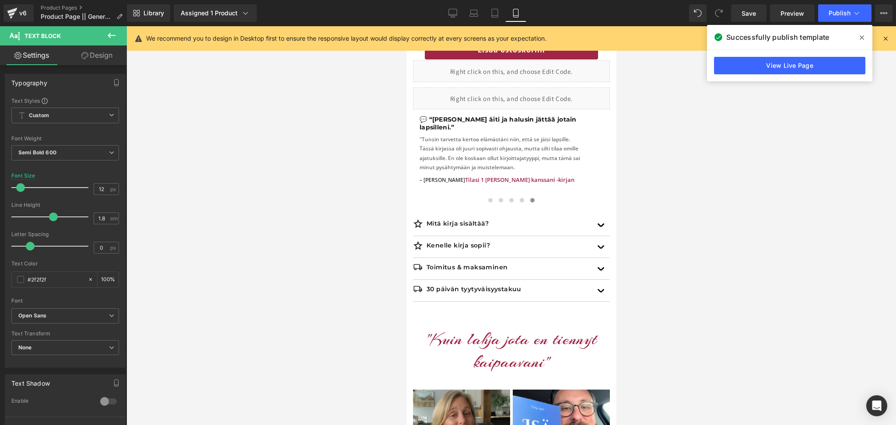
click at [307, 201] on div at bounding box center [511, 225] width 770 height 399
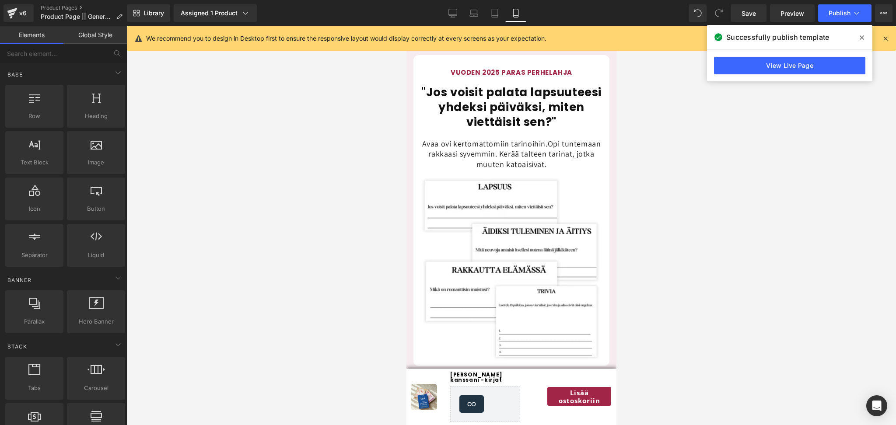
scroll to position [1164, 0]
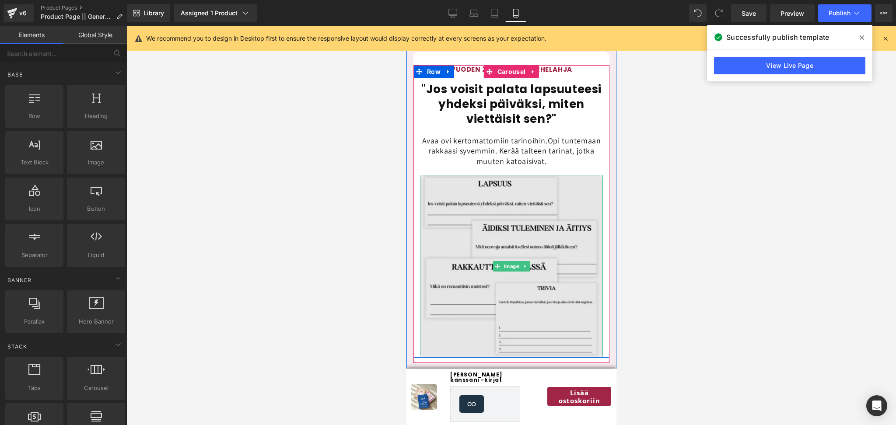
click at [531, 206] on img at bounding box center [511, 266] width 183 height 183
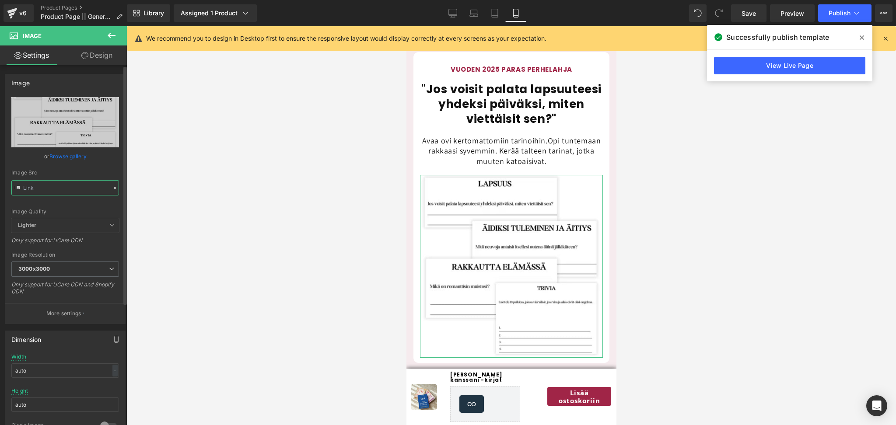
click at [90, 190] on input "text" at bounding box center [65, 187] width 108 height 15
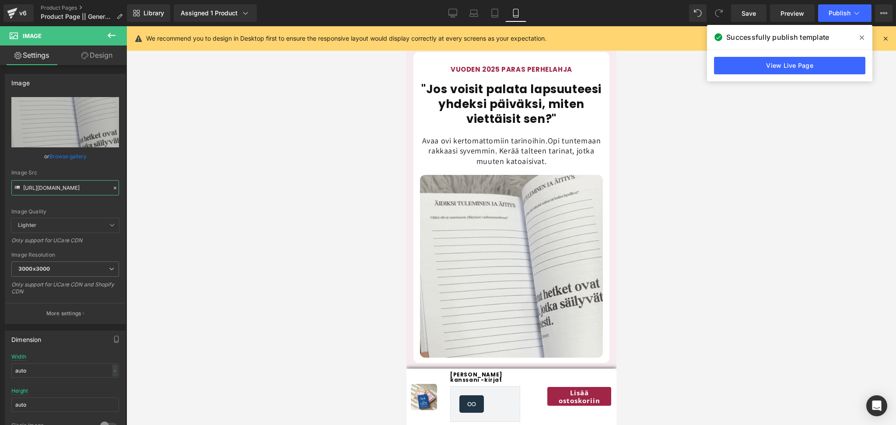
type input "[URL][DOMAIN_NAME]"
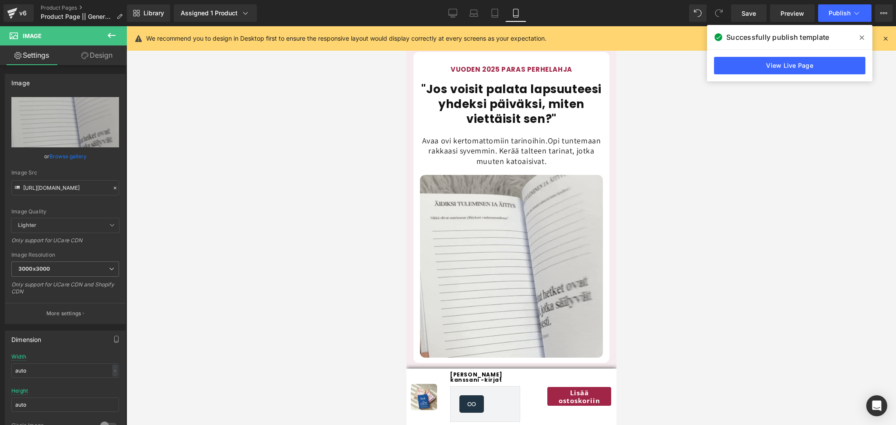
scroll to position [0, 0]
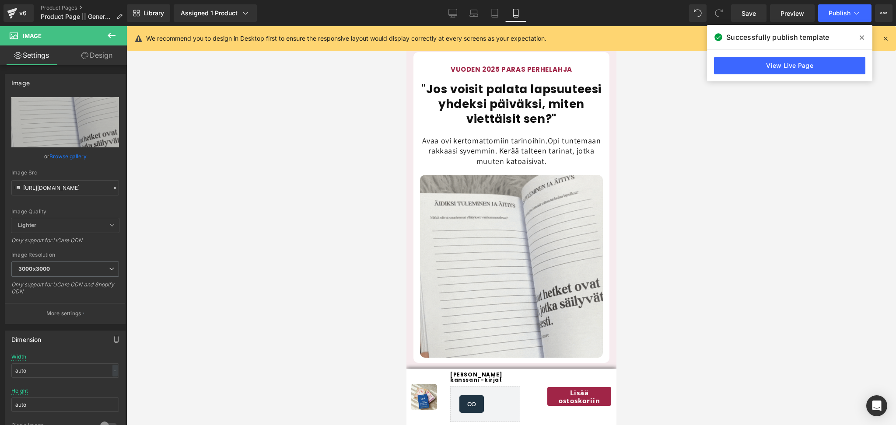
click at [264, 217] on div at bounding box center [511, 225] width 770 height 399
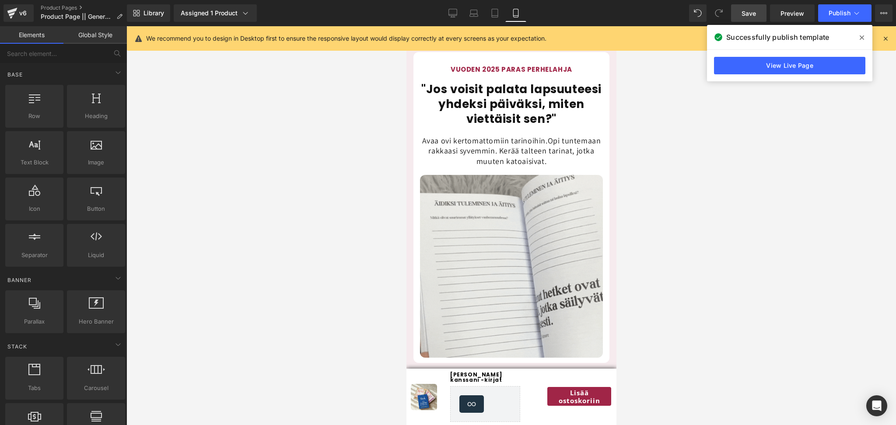
click at [747, 19] on link "Save" at bounding box center [748, 13] width 35 height 18
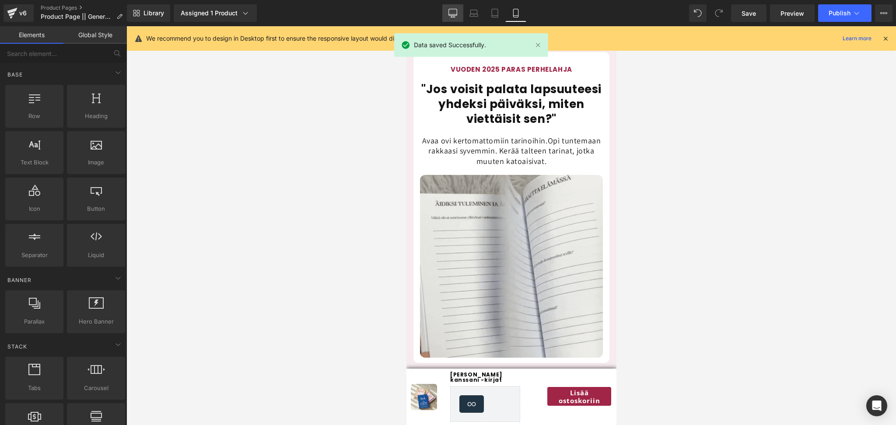
click at [459, 21] on link "Desktop" at bounding box center [452, 13] width 21 height 18
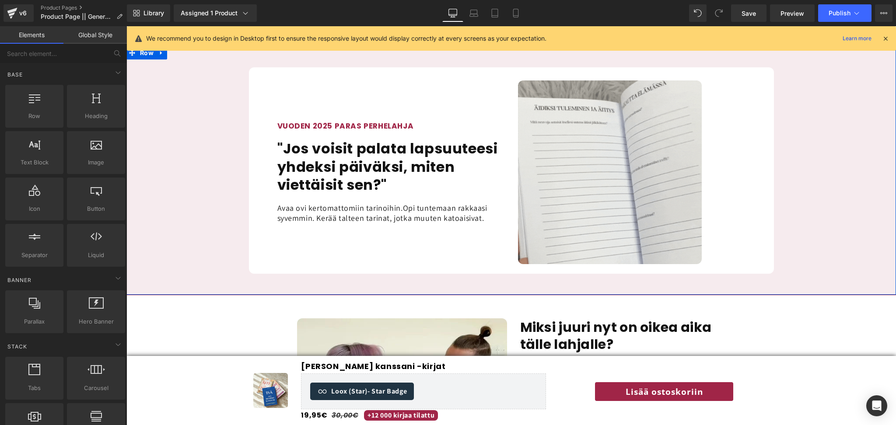
scroll to position [759, 0]
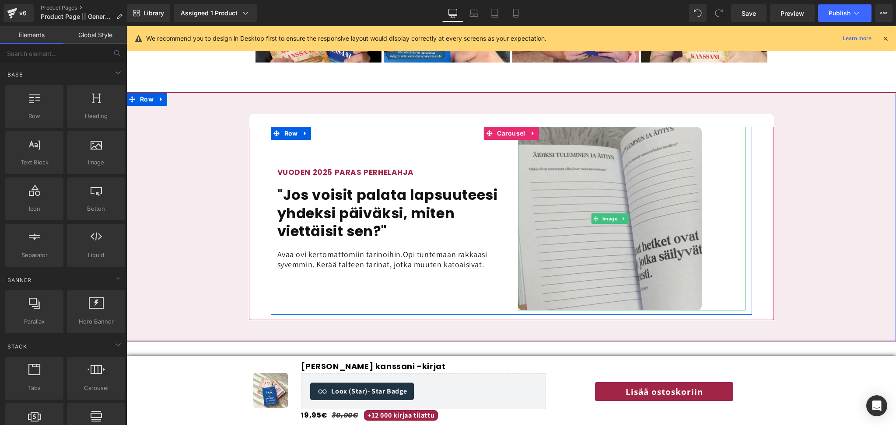
click at [653, 206] on img at bounding box center [610, 219] width 184 height 184
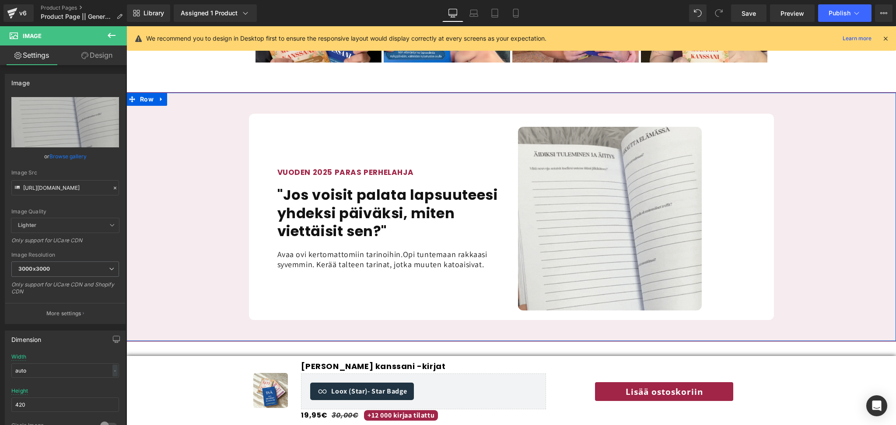
click at [844, 172] on div "VUODEN 2025 PARAS PERHELAHJA Heading "Jos voisit palata lapsuuteesi yhdeksi päi…" at bounding box center [511, 217] width 770 height 207
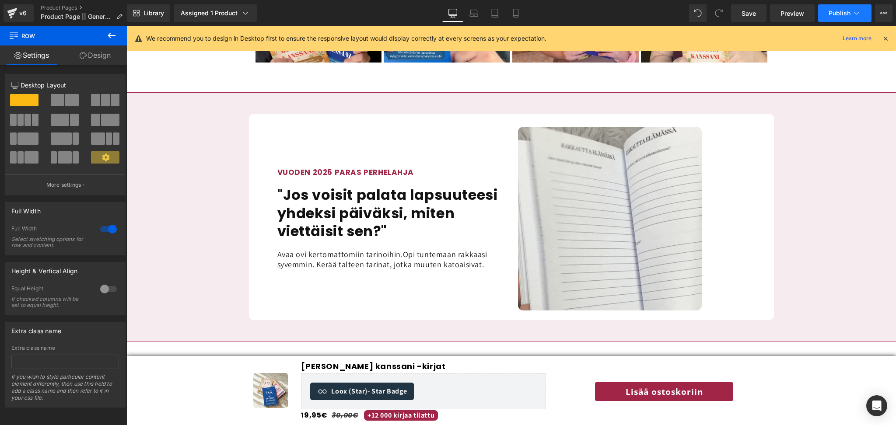
click at [832, 19] on button "Publish" at bounding box center [844, 13] width 53 height 18
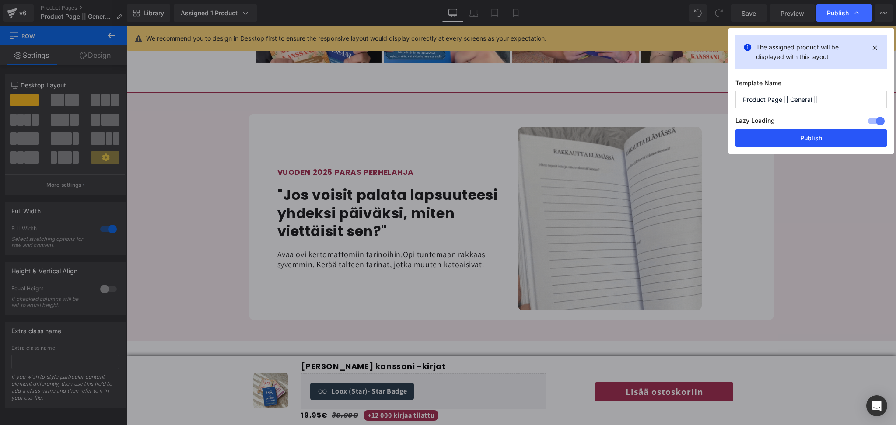
click at [774, 143] on button "Publish" at bounding box center [811, 139] width 151 height 18
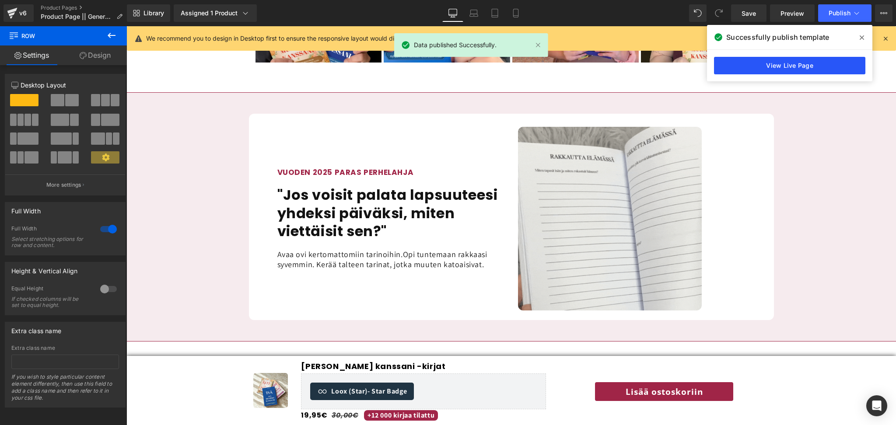
click at [778, 65] on link "View Live Page" at bounding box center [789, 66] width 151 height 18
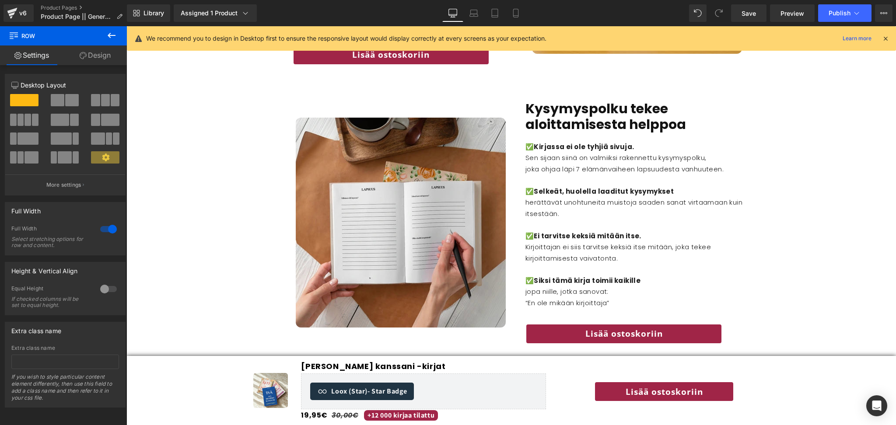
scroll to position [1596, 0]
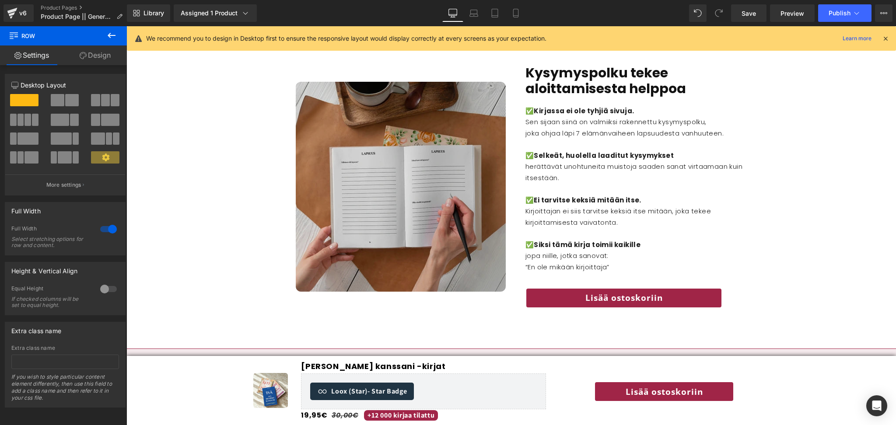
click at [347, 151] on img at bounding box center [401, 187] width 210 height 210
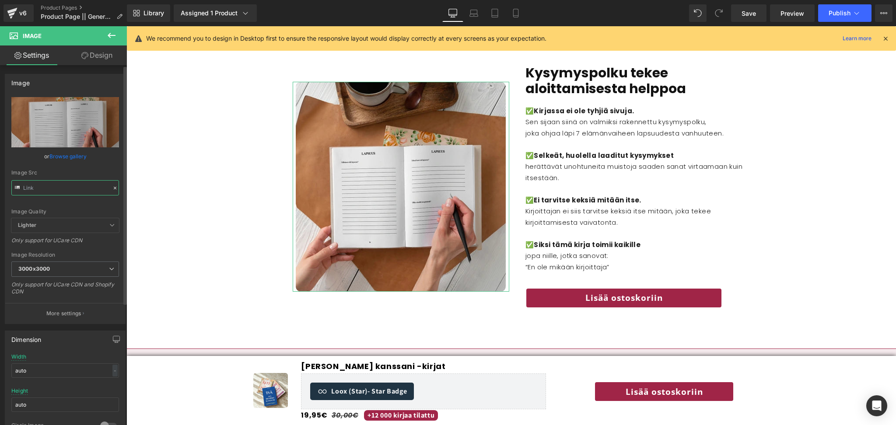
click at [71, 191] on input "text" at bounding box center [65, 187] width 108 height 15
paste input "Kopio_Nimeton_suunnittelumalli.gif?v=1755293404"
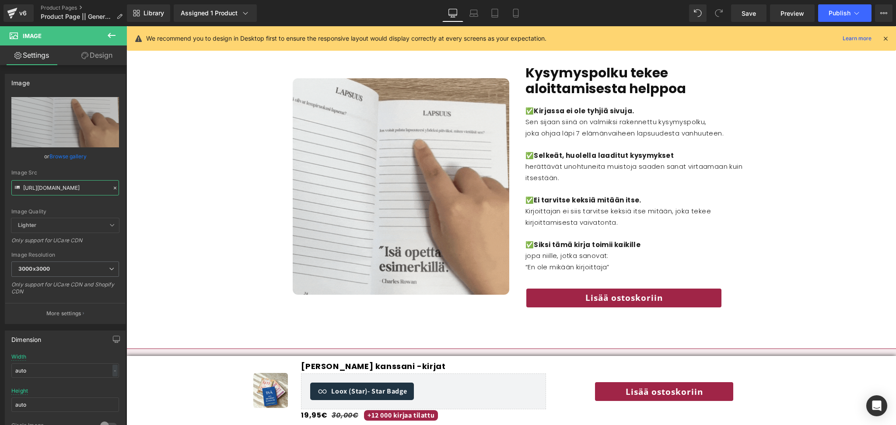
type input "[URL][DOMAIN_NAME]"
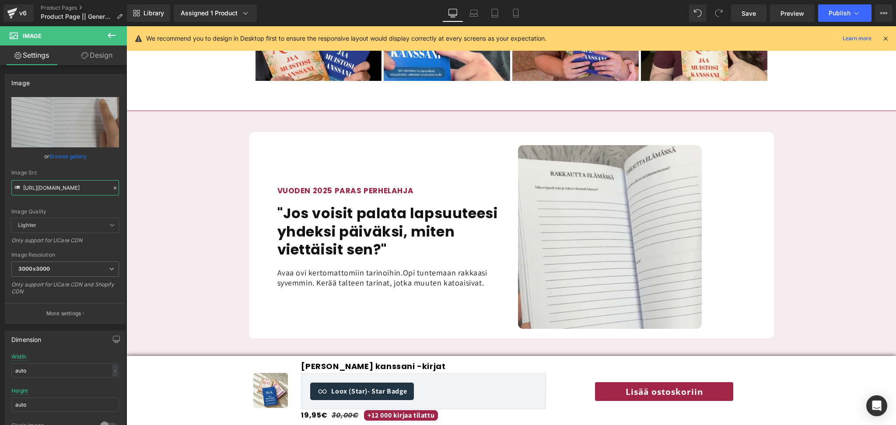
scroll to position [752, 0]
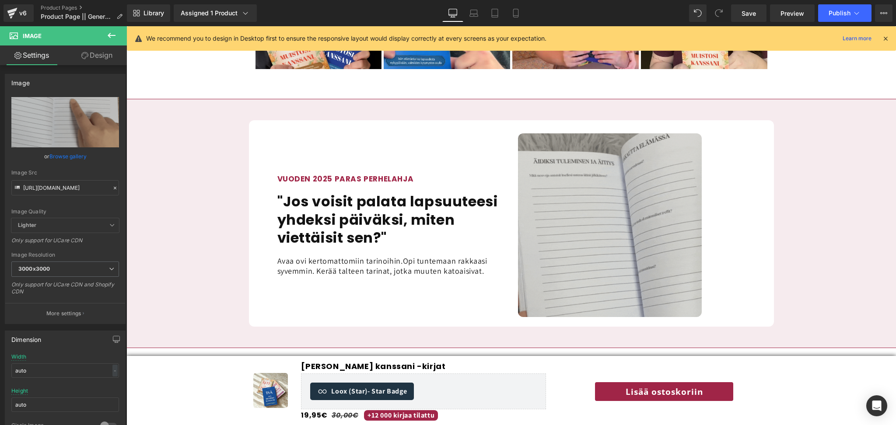
click at [594, 159] on img at bounding box center [610, 225] width 184 height 184
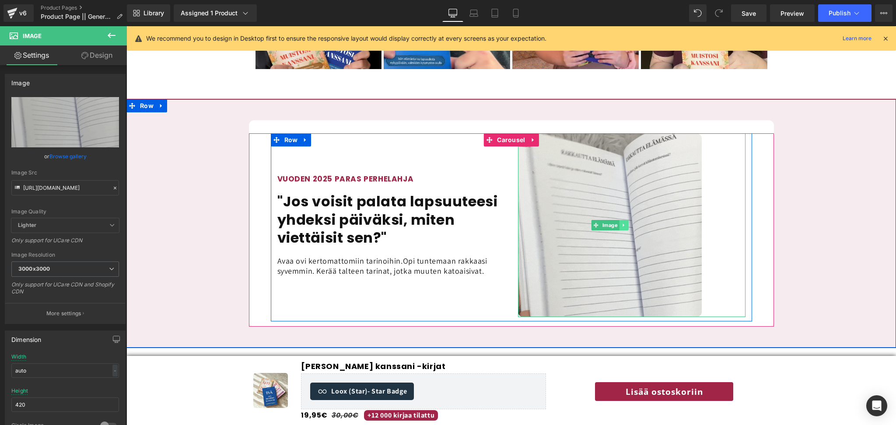
click at [624, 223] on icon at bounding box center [623, 225] width 5 height 5
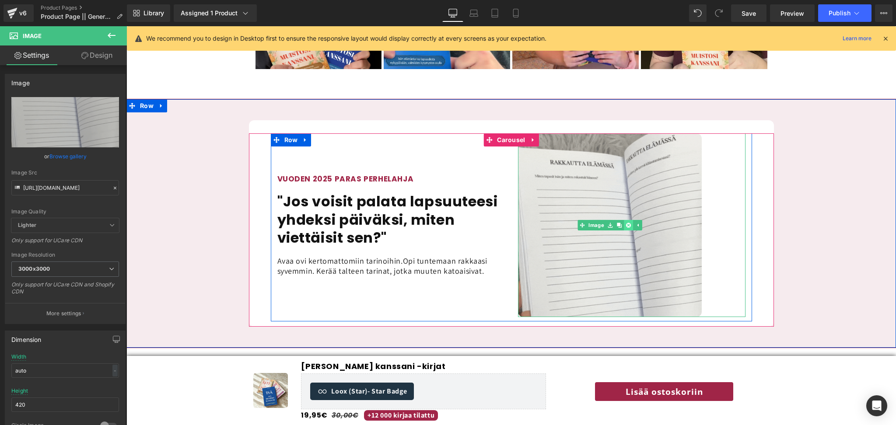
click at [627, 223] on icon at bounding box center [628, 225] width 5 height 5
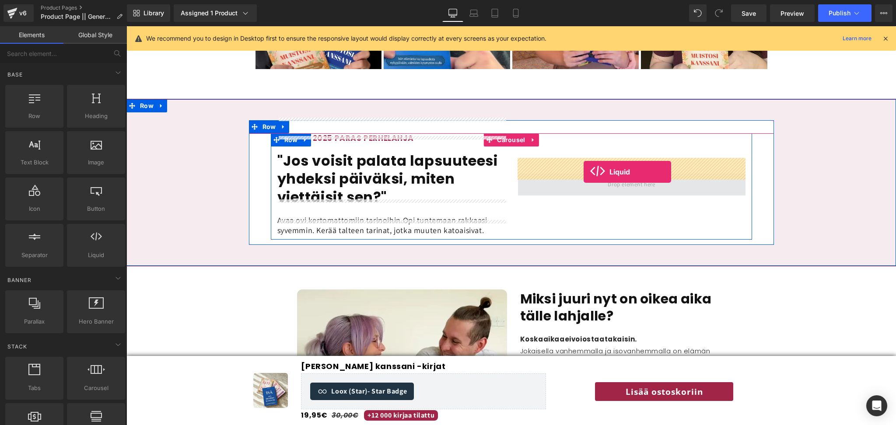
drag, startPoint x: 220, startPoint y: 281, endPoint x: 584, endPoint y: 172, distance: 379.7
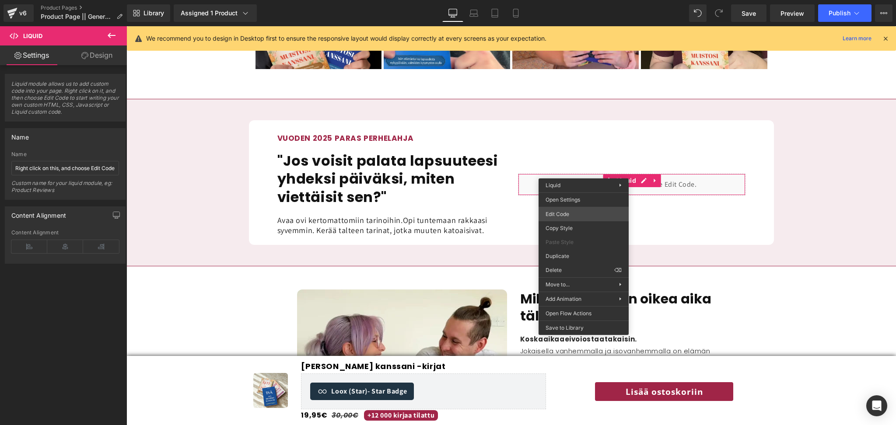
click at [572, 0] on div "Liquid You are previewing how the will restyle your page. You can not edit Elem…" at bounding box center [448, 0] width 896 height 0
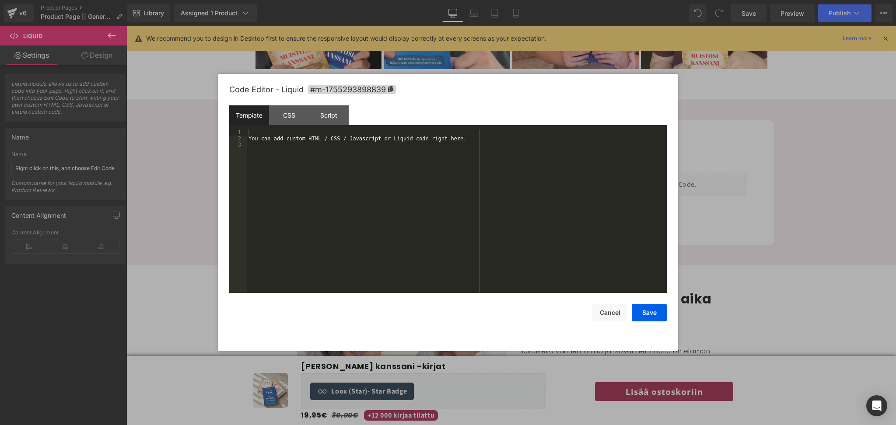
click at [417, 215] on div "You can add custom HTML / CSS / Javascript or Liquid code right here." at bounding box center [457, 218] width 420 height 176
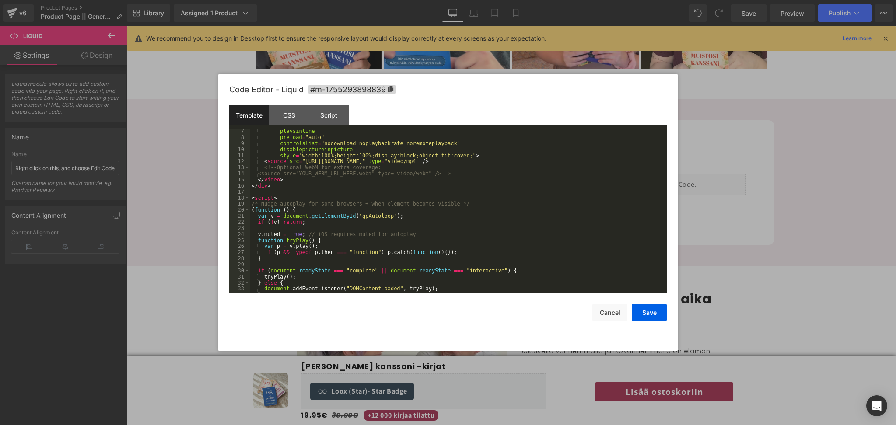
scroll to position [0, 0]
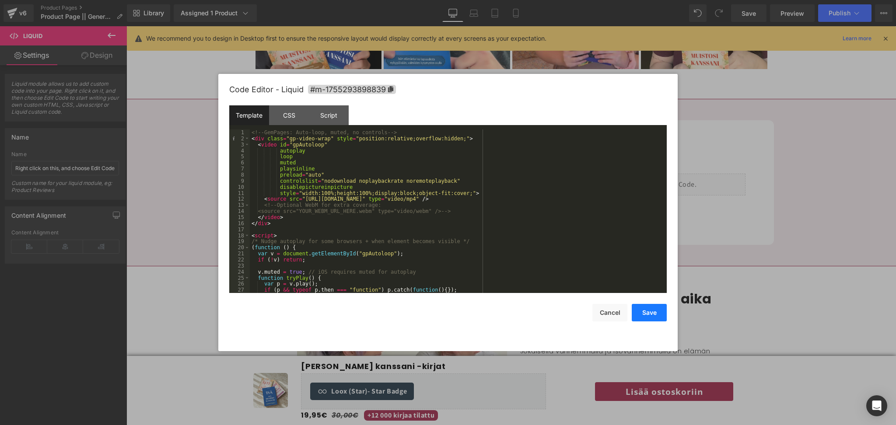
click at [652, 315] on button "Save" at bounding box center [649, 313] width 35 height 18
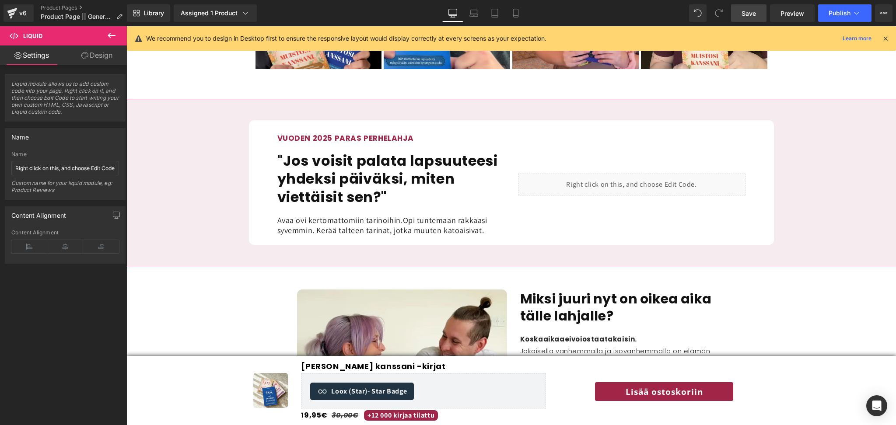
click at [747, 14] on span "Save" at bounding box center [749, 13] width 14 height 9
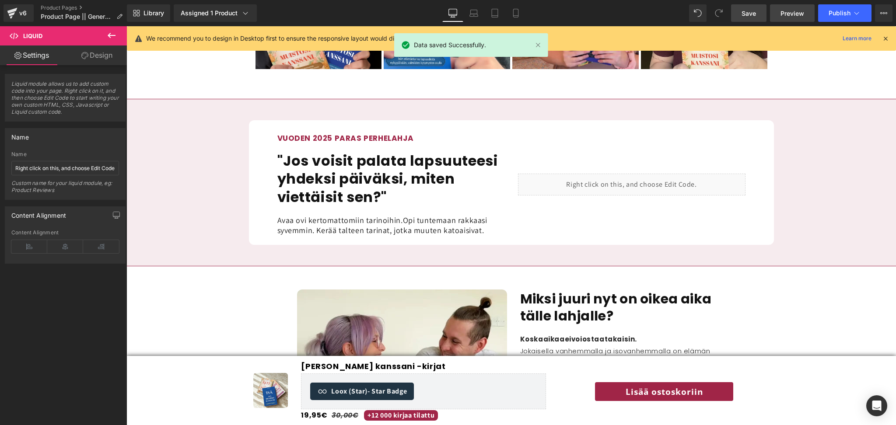
click at [787, 11] on span "Preview" at bounding box center [793, 13] width 24 height 9
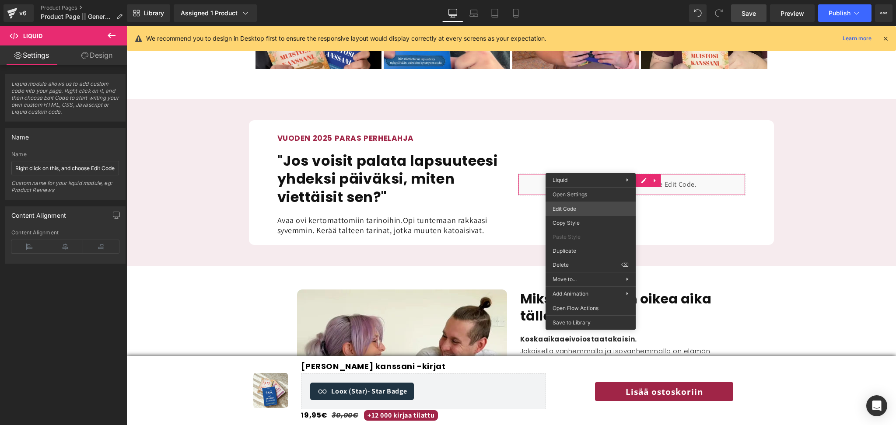
click at [580, 0] on div "Liquid You are previewing how the will restyle your page. You can not edit Elem…" at bounding box center [448, 0] width 896 height 0
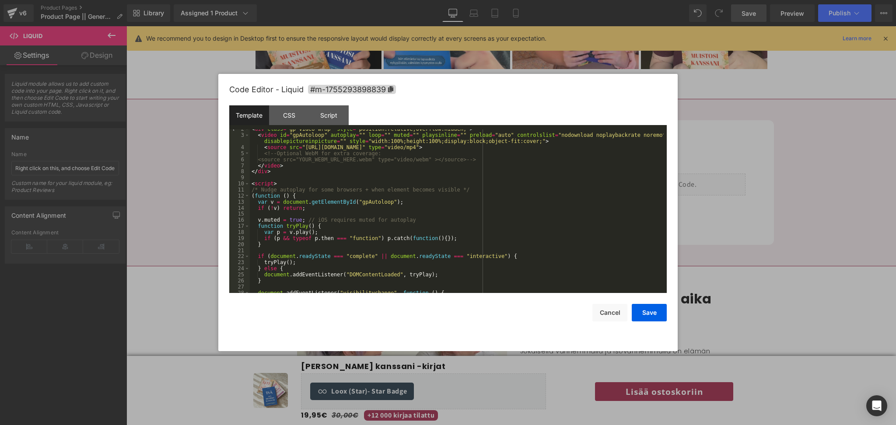
click at [349, 276] on div "< div class = "gp-video-wrap" style = "position:relative;overflow:hidden;" > < …" at bounding box center [457, 214] width 414 height 176
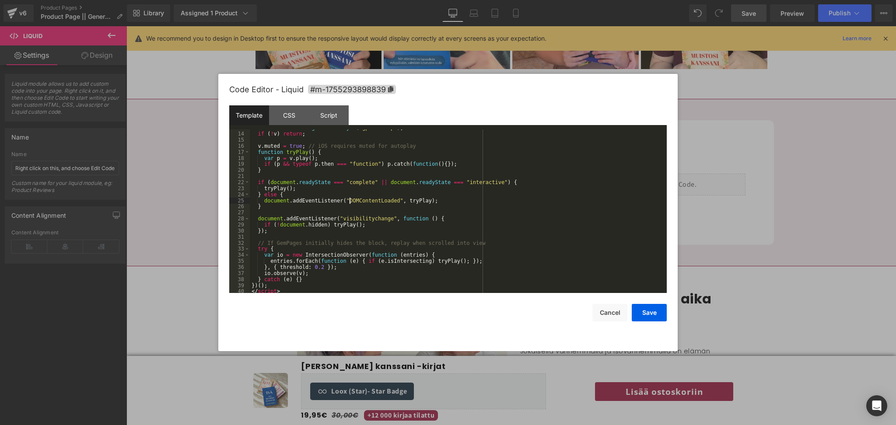
scroll to position [91, 0]
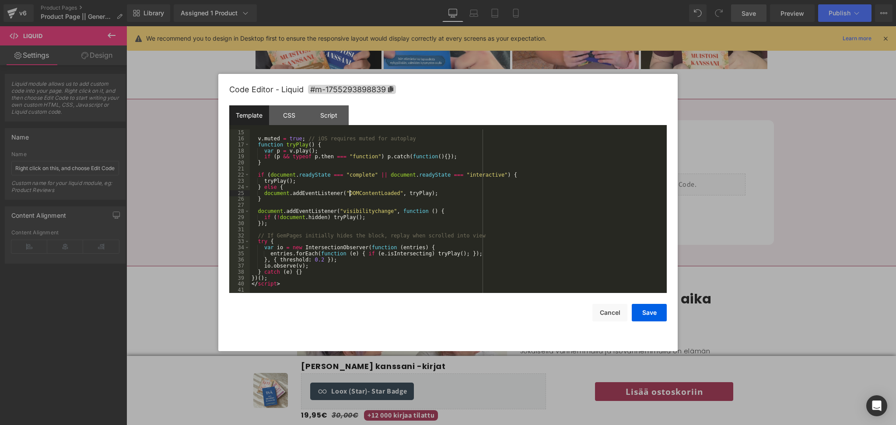
click at [307, 174] on div "v . muted = true ; // iOS requires muted for autoplay function tryPlay ( ) { va…" at bounding box center [457, 218] width 414 height 176
click at [411, 179] on div "v . muted = true ; // iOS requires muted for autoplay function tryPlay ( ) { va…" at bounding box center [457, 218] width 414 height 176
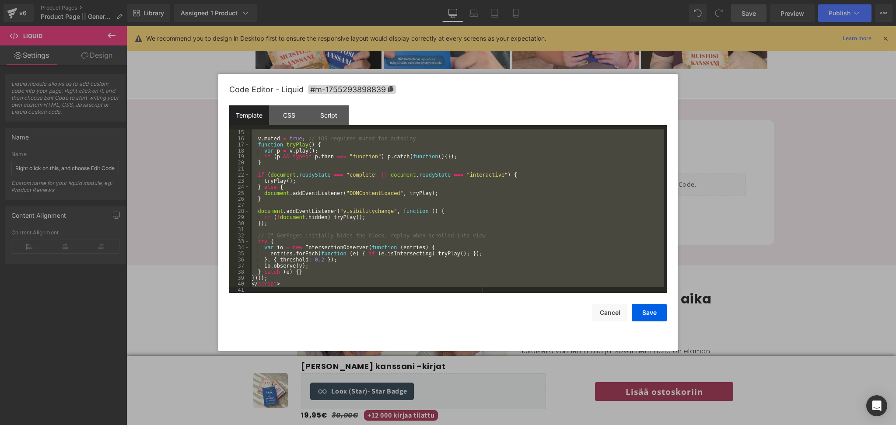
scroll to position [109, 0]
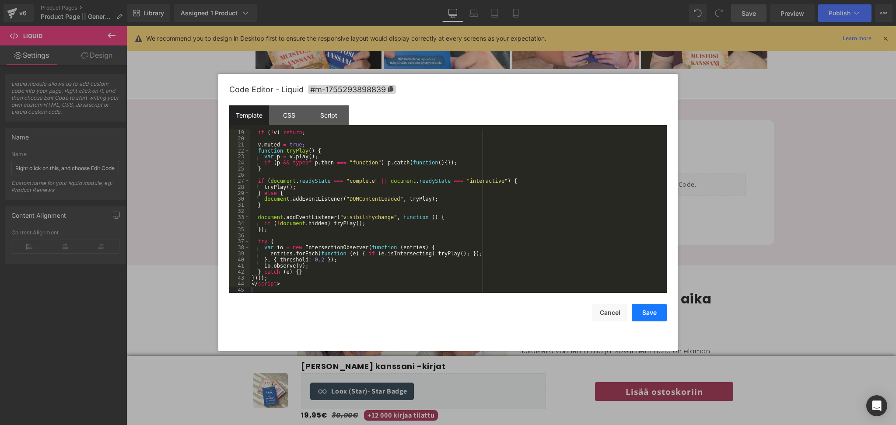
click at [649, 317] on button "Save" at bounding box center [649, 313] width 35 height 18
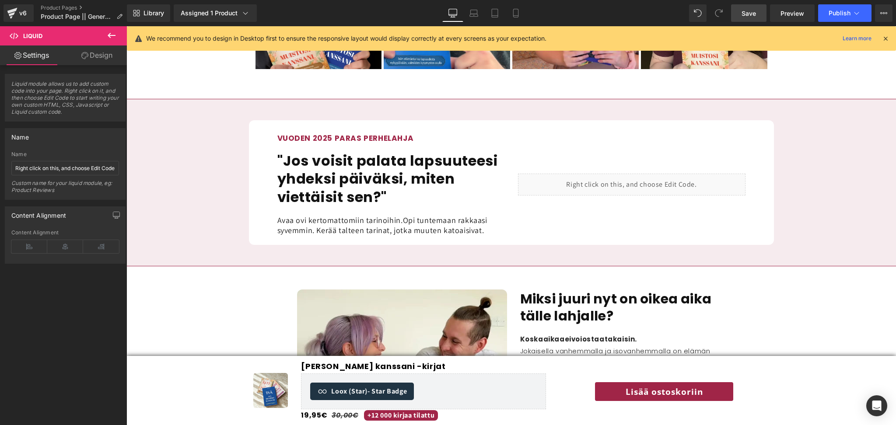
click at [752, 11] on span "Save" at bounding box center [749, 13] width 14 height 9
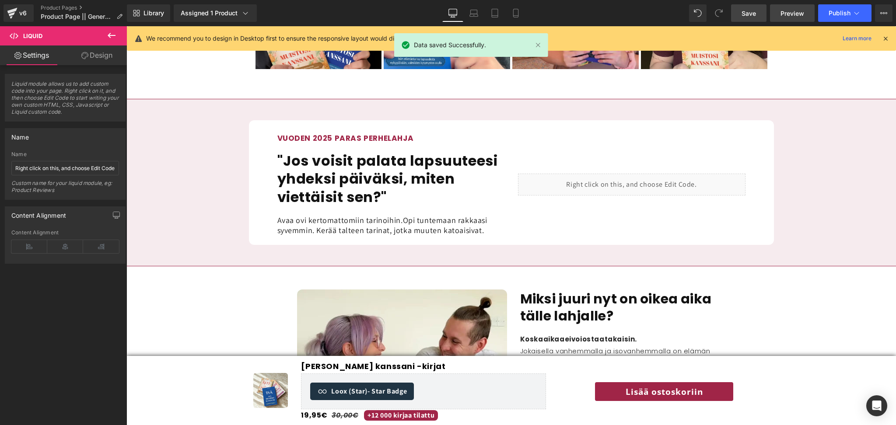
click at [799, 12] on span "Preview" at bounding box center [793, 13] width 24 height 9
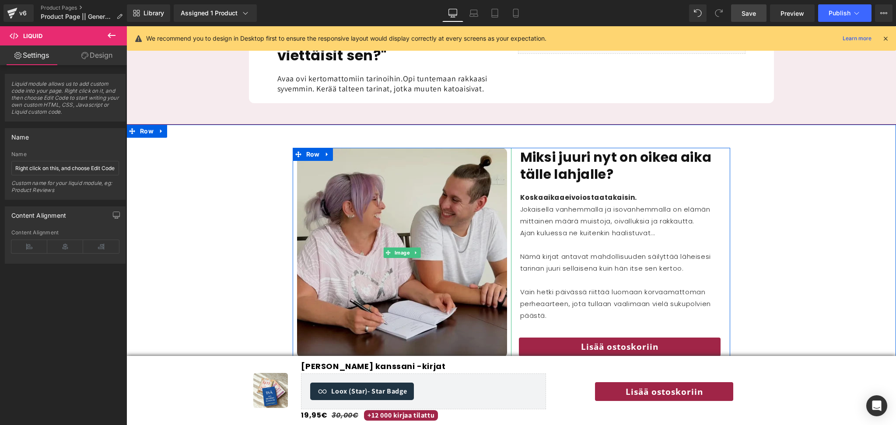
scroll to position [927, 0]
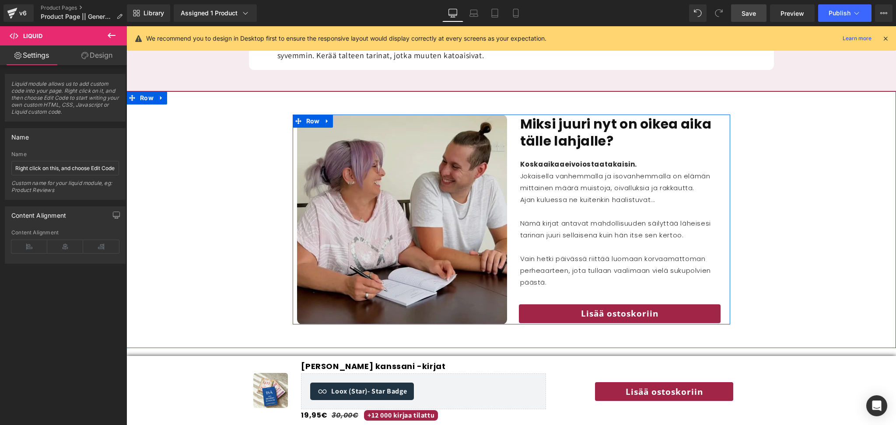
click at [383, 245] on img at bounding box center [402, 220] width 210 height 210
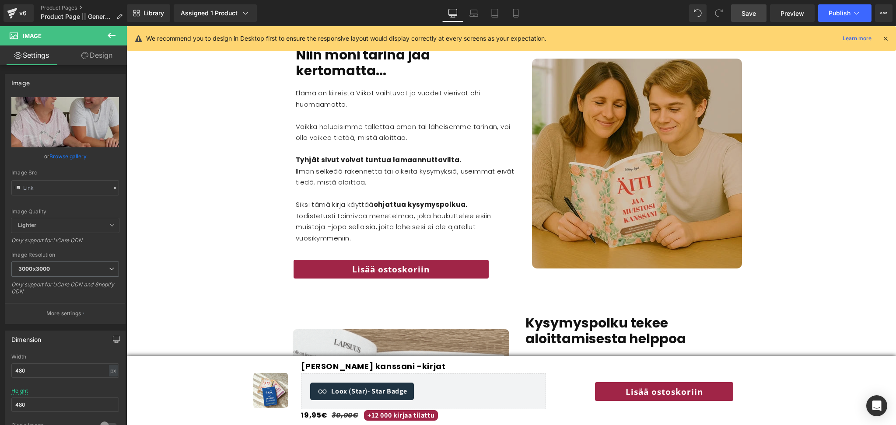
scroll to position [1262, 0]
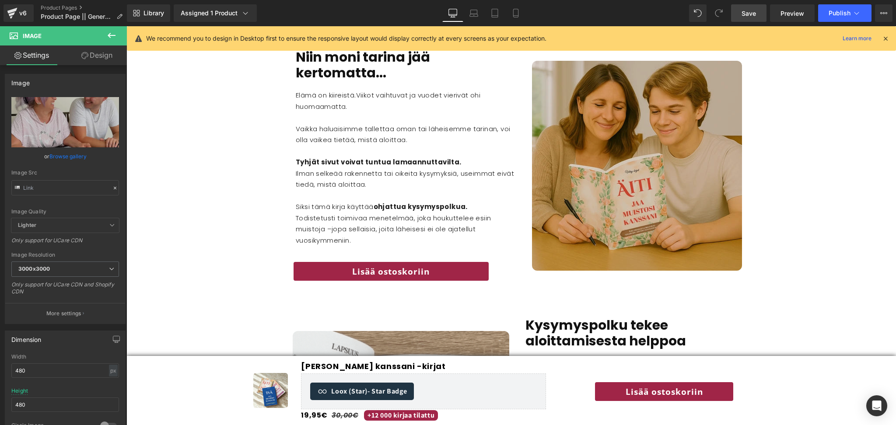
click at [607, 206] on img at bounding box center [637, 166] width 210 height 210
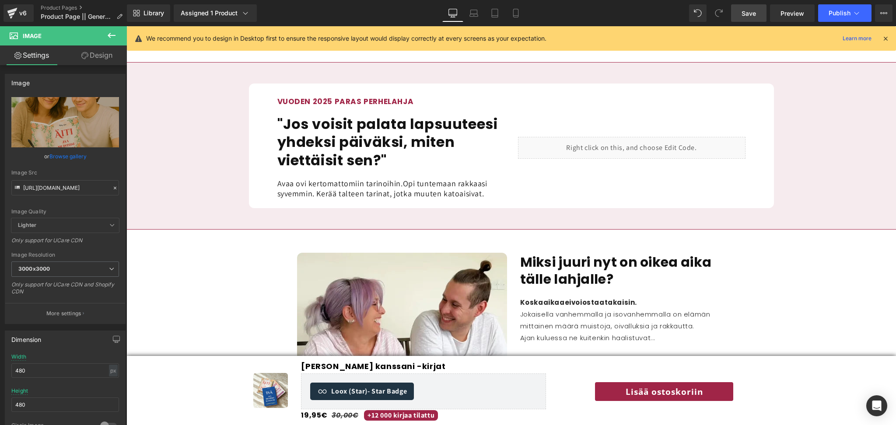
scroll to position [790, 0]
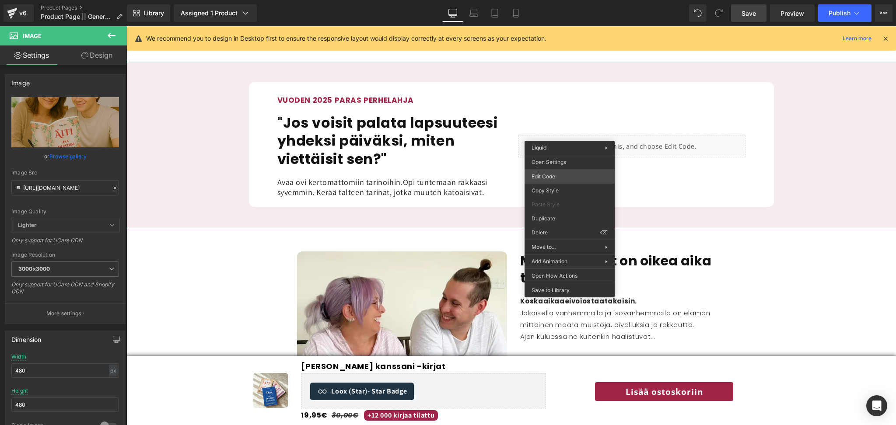
click at [558, 0] on div "Liquid You are previewing how the will restyle your page. You can not edit Elem…" at bounding box center [448, 0] width 896 height 0
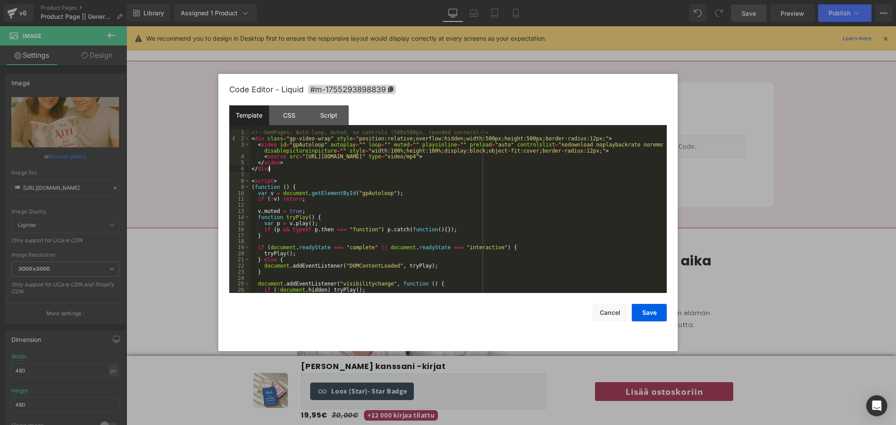
click at [412, 167] on div "<!-- GemPages: Auto-loop, muted, no controls (500x500px, rounded corners) --> <…" at bounding box center [457, 218] width 414 height 176
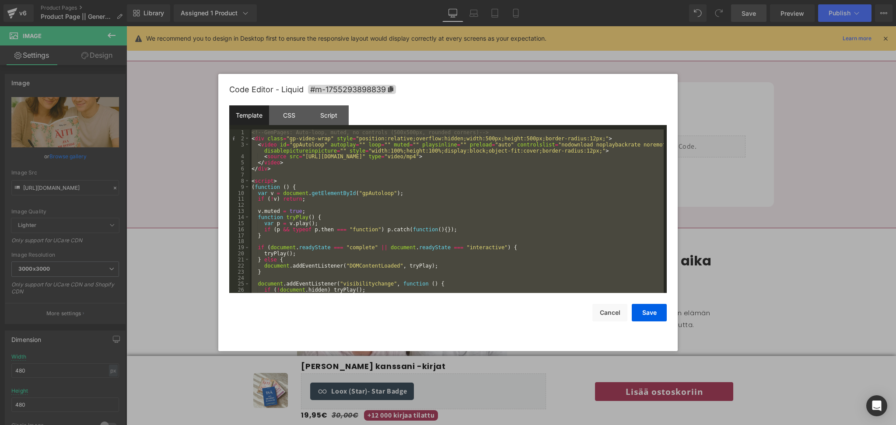
scroll to position [103, 0]
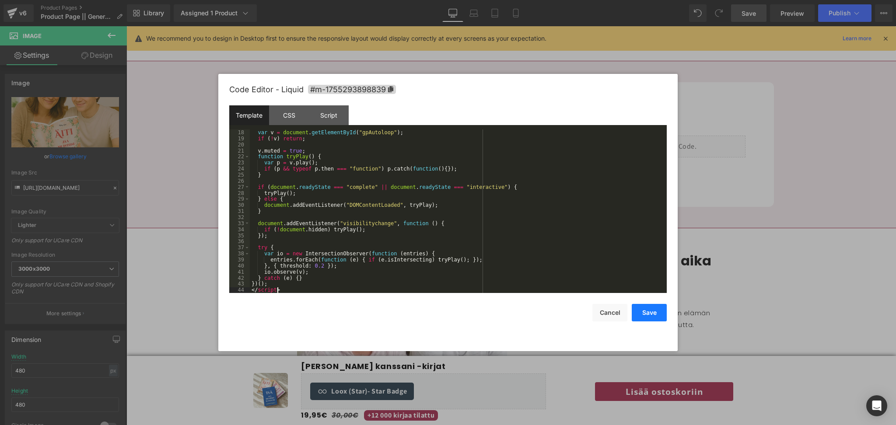
click at [656, 315] on button "Save" at bounding box center [649, 313] width 35 height 18
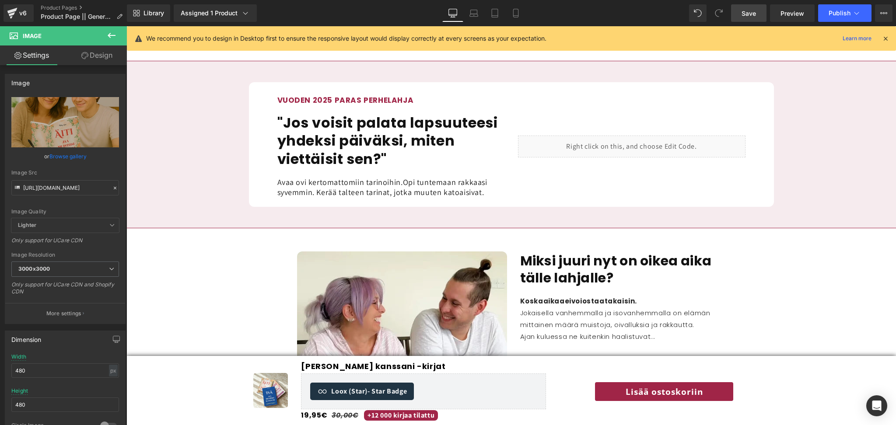
click at [746, 20] on link "Save" at bounding box center [748, 13] width 35 height 18
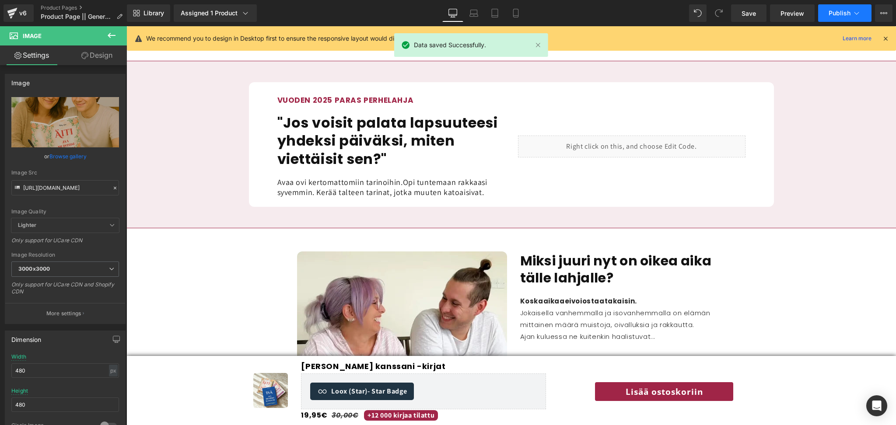
click at [832, 10] on span "Publish" at bounding box center [840, 13] width 22 height 7
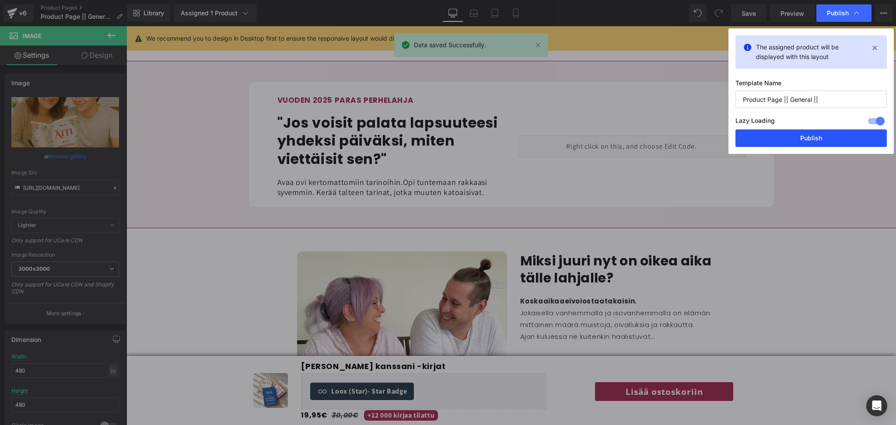
click at [818, 137] on button "Publish" at bounding box center [811, 139] width 151 height 18
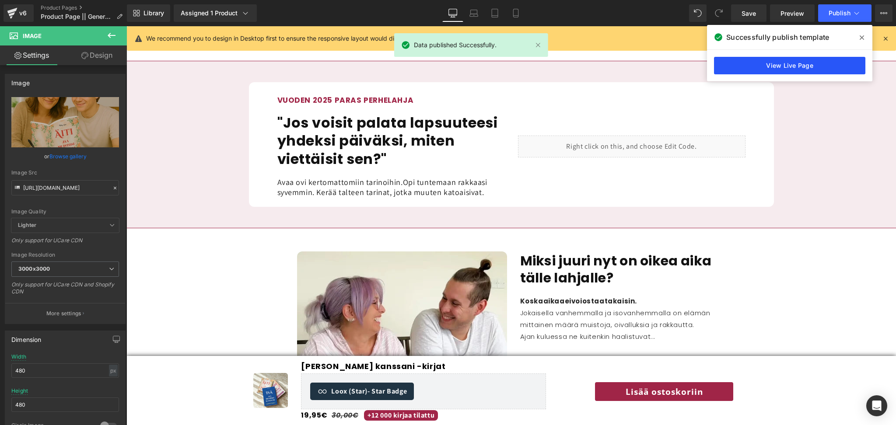
click at [781, 67] on link "View Live Page" at bounding box center [789, 66] width 151 height 18
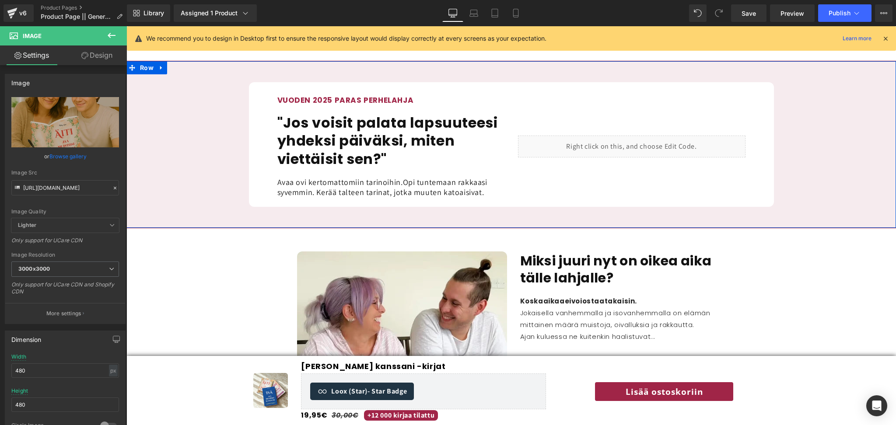
scroll to position [759, 0]
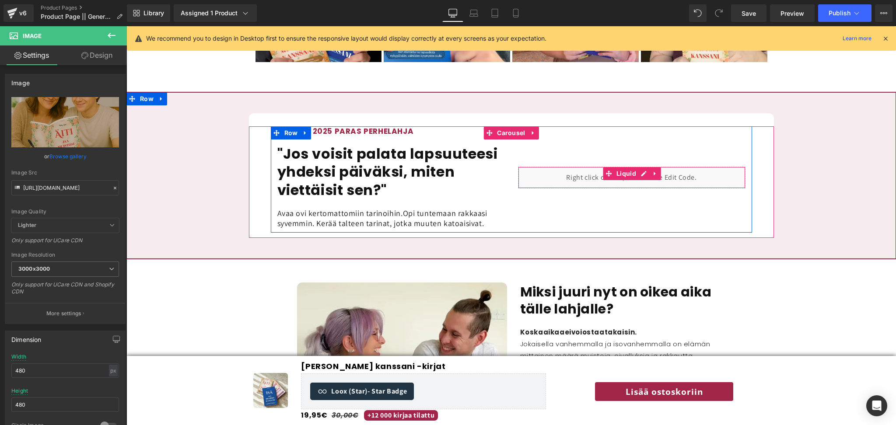
click at [578, 167] on div "Liquid" at bounding box center [632, 178] width 228 height 22
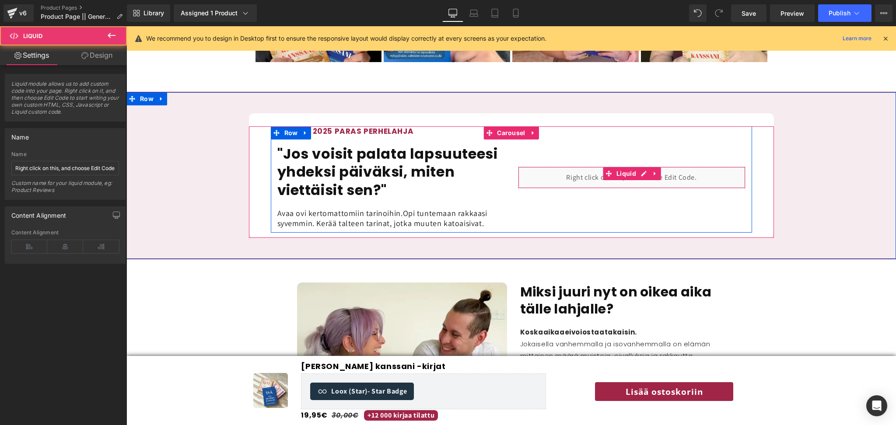
drag, startPoint x: 578, startPoint y: 164, endPoint x: 555, endPoint y: 157, distance: 23.4
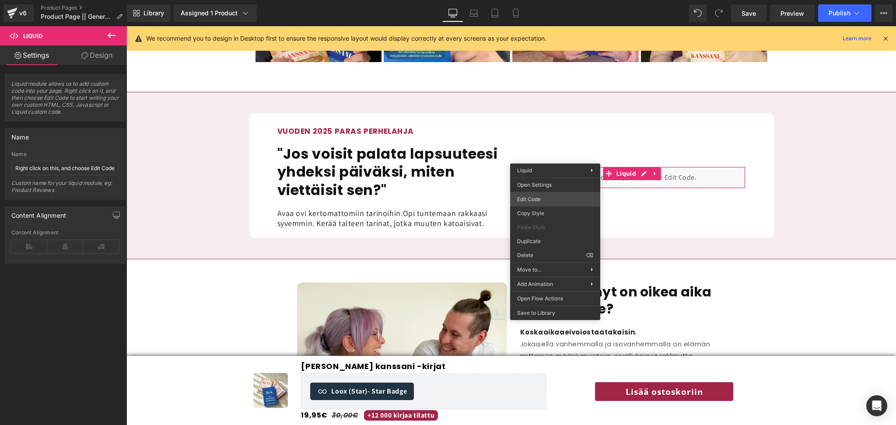
click at [550, 0] on div "Liquid You are previewing how the will restyle your page. You can not edit Elem…" at bounding box center [448, 0] width 896 height 0
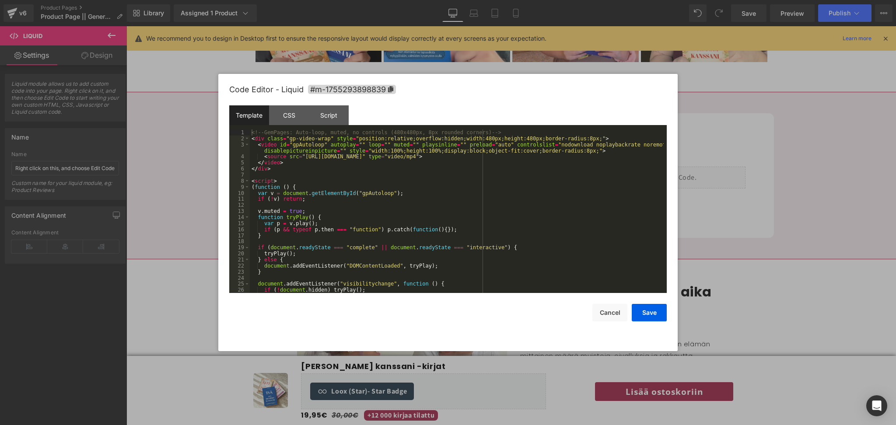
click at [403, 201] on div "<!-- GemPages: Auto-loop, muted, no controls (480x480px, 8px rounded corners) -…" at bounding box center [457, 218] width 414 height 176
drag, startPoint x: 403, startPoint y: 201, endPoint x: 333, endPoint y: 210, distance: 70.9
click at [333, 210] on div "<!-- GemPages: Auto-loop, muted, no controls (480x480px, 8px rounded corners) -…" at bounding box center [457, 218] width 414 height 176
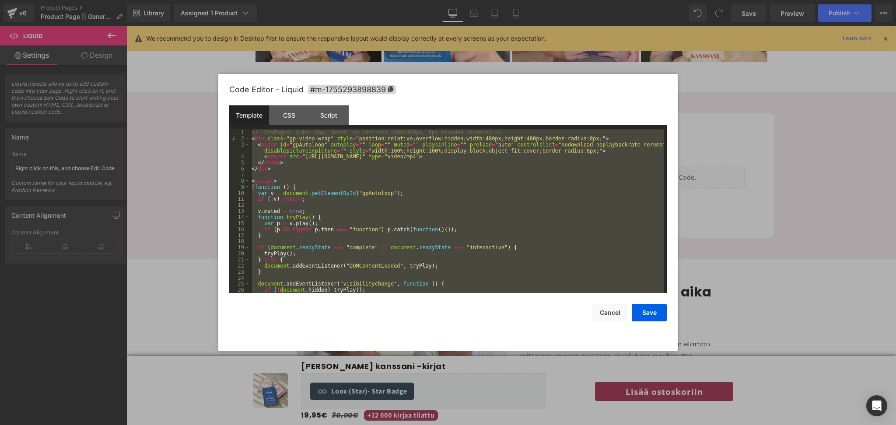
scroll to position [303, 0]
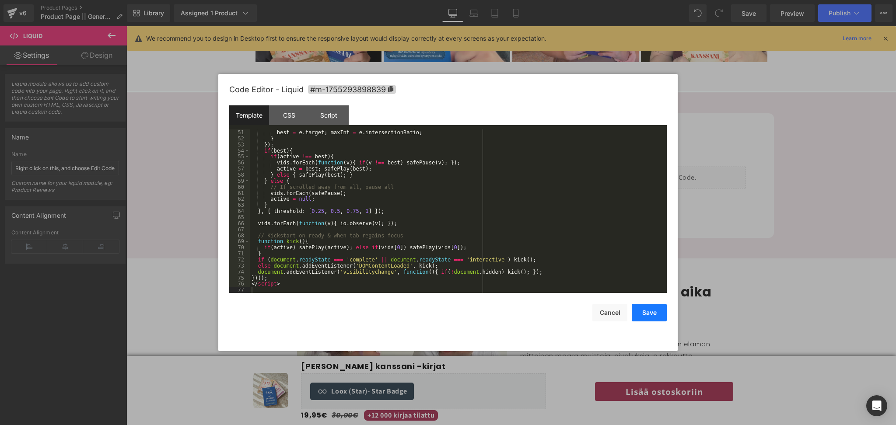
click at [648, 315] on button "Save" at bounding box center [649, 313] width 35 height 18
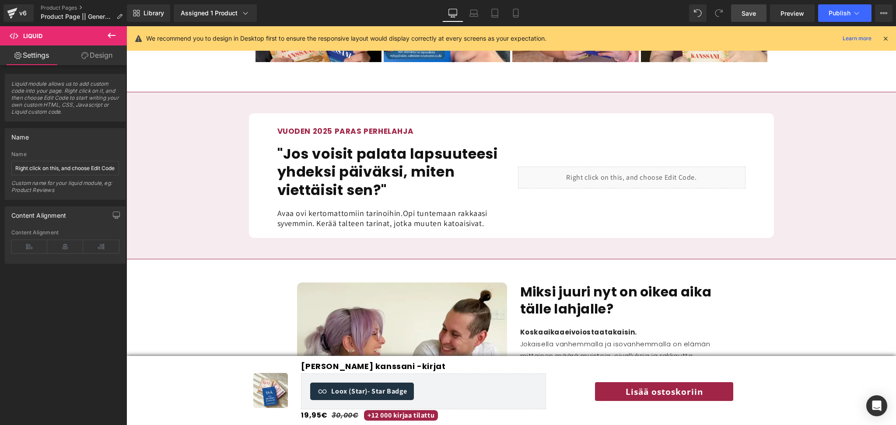
click at [746, 12] on span "Save" at bounding box center [749, 13] width 14 height 9
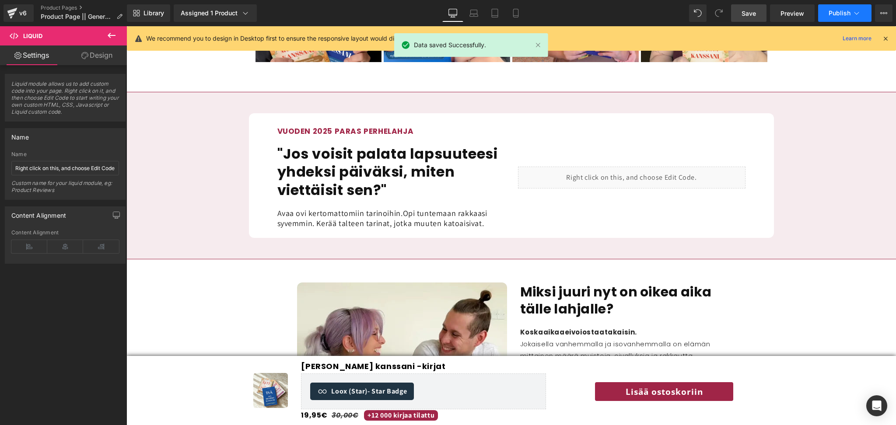
click at [832, 10] on span "Publish" at bounding box center [840, 13] width 22 height 7
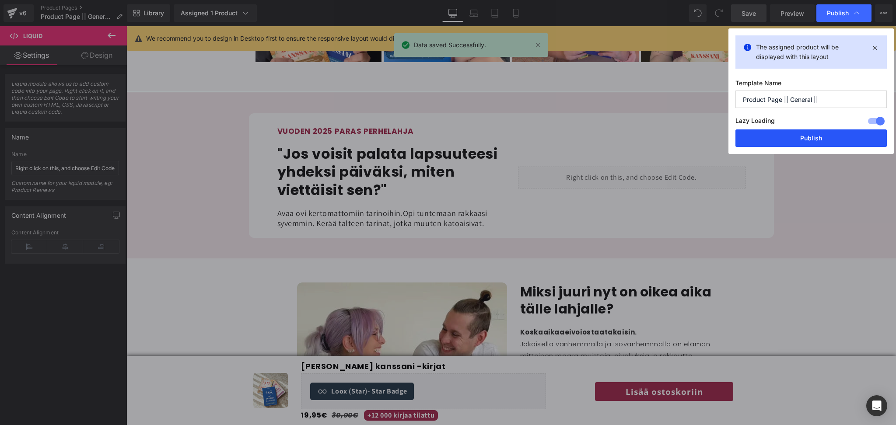
click at [807, 136] on button "Publish" at bounding box center [811, 139] width 151 height 18
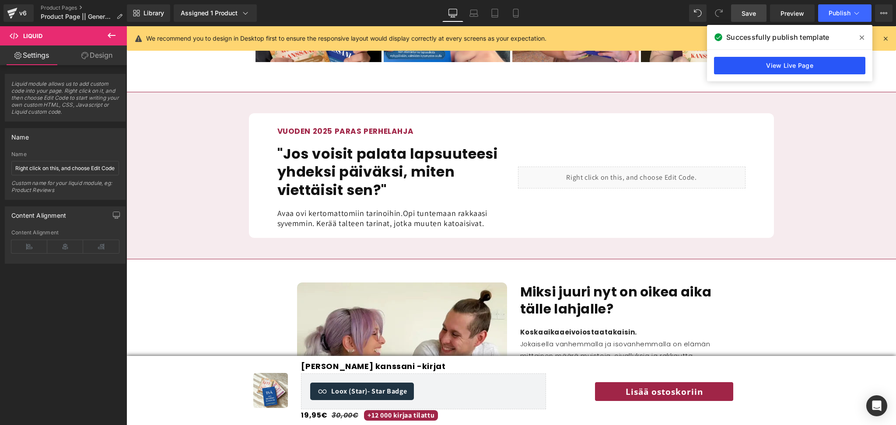
click at [815, 69] on link "View Live Page" at bounding box center [789, 66] width 151 height 18
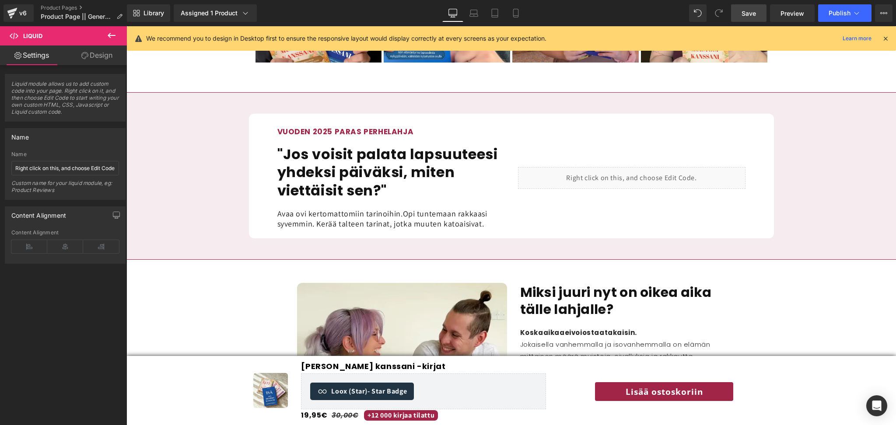
scroll to position [765, 0]
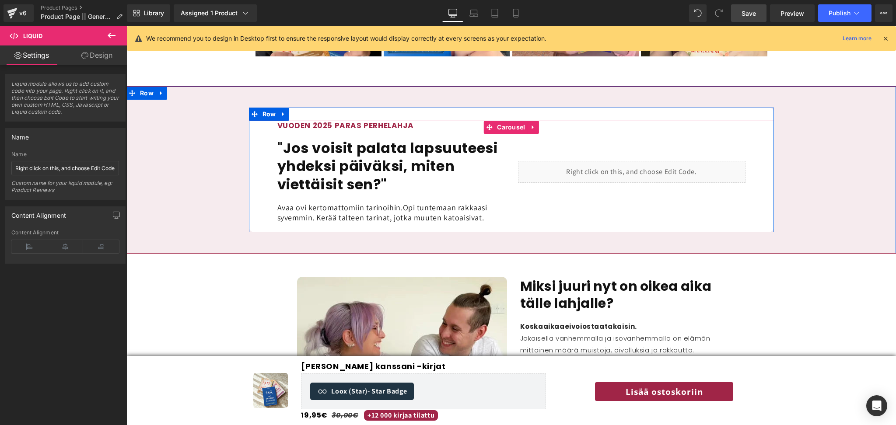
click at [767, 139] on div "VUODEN 2025 PARAS PERHELAHJA Heading "Jos voisit palata lapsuuteesi yhdeksi päi…" at bounding box center [511, 174] width 525 height 107
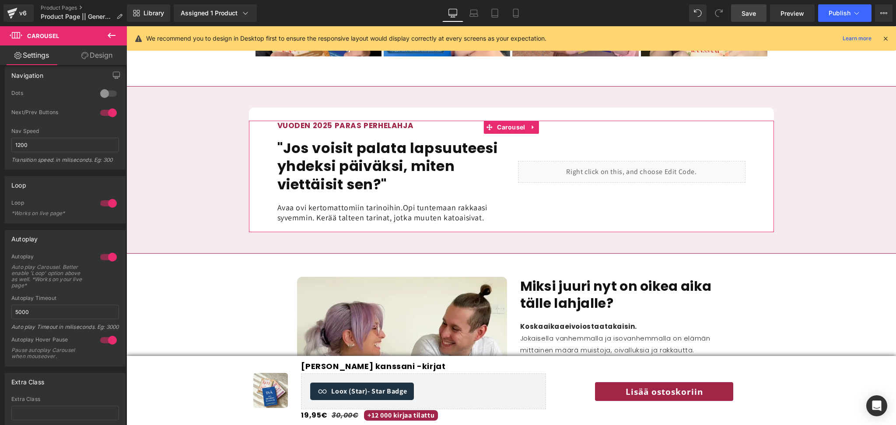
scroll to position [147, 0]
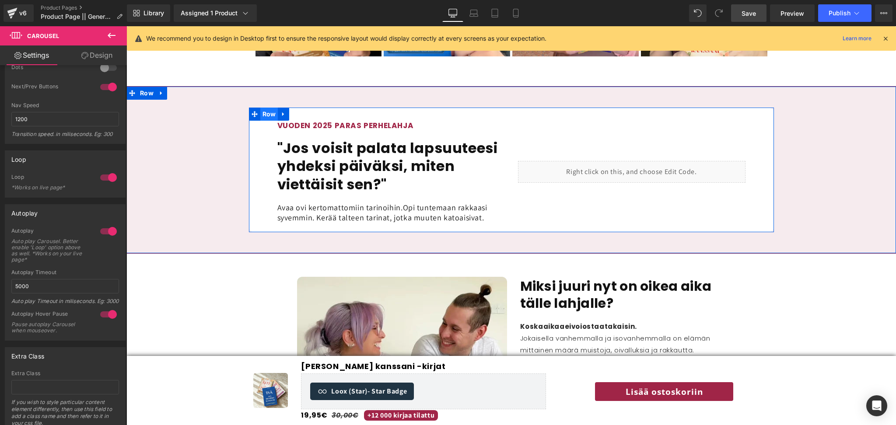
click at [266, 108] on span "Row" at bounding box center [269, 114] width 18 height 13
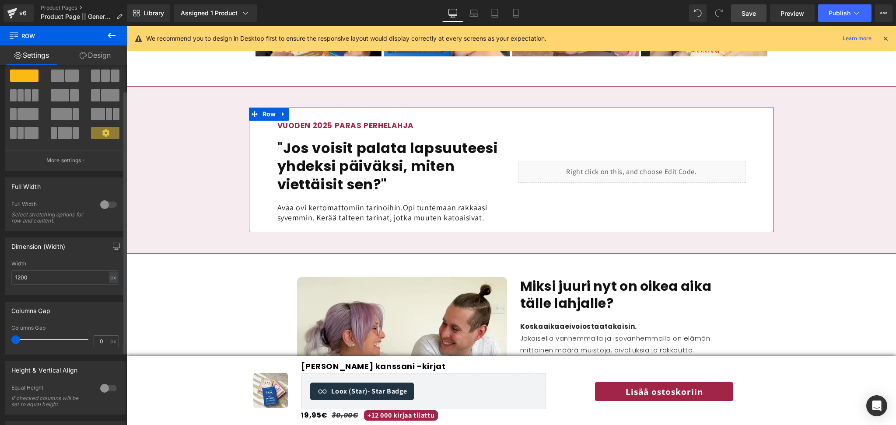
scroll to position [36, 0]
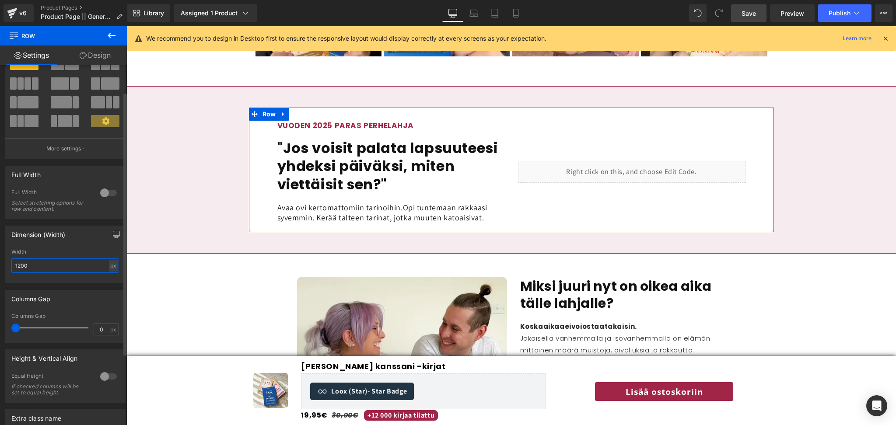
click at [54, 269] on input "1200" at bounding box center [65, 266] width 108 height 14
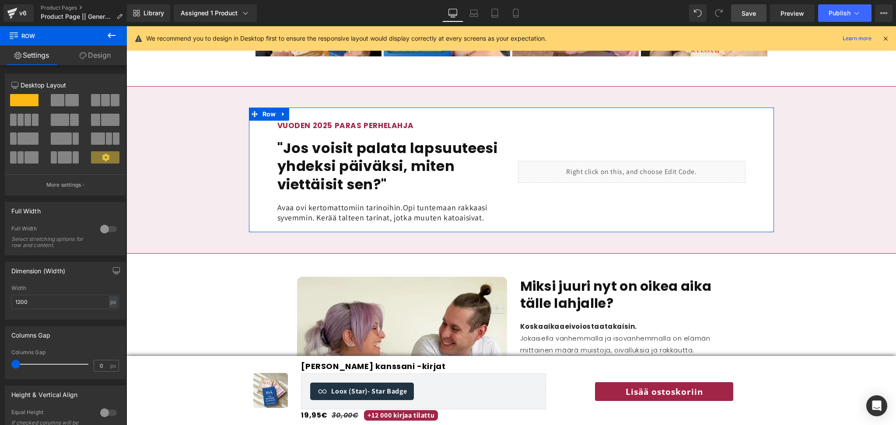
click at [108, 56] on link "Design" at bounding box center [94, 56] width 63 height 20
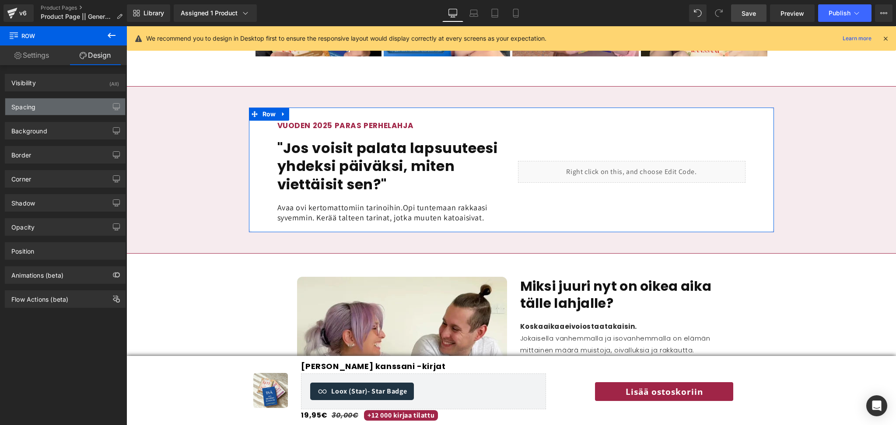
click at [64, 109] on div "Spacing" at bounding box center [65, 106] width 120 height 17
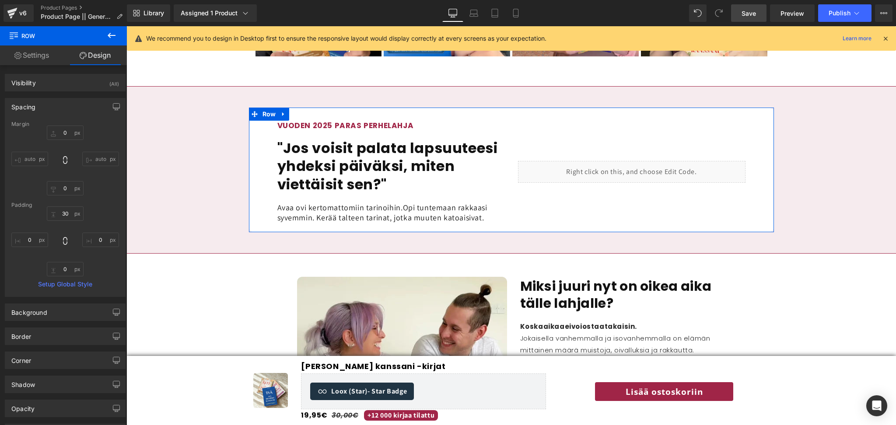
click at [43, 55] on link "Settings" at bounding box center [31, 56] width 63 height 20
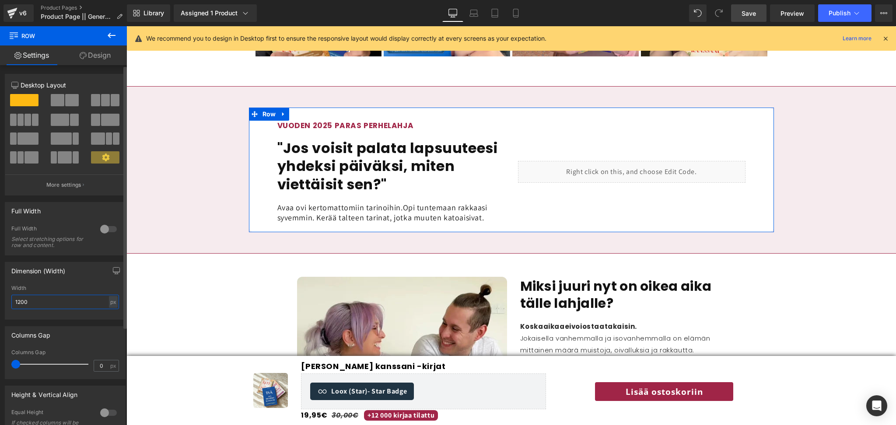
click at [38, 308] on input "1200" at bounding box center [65, 302] width 108 height 14
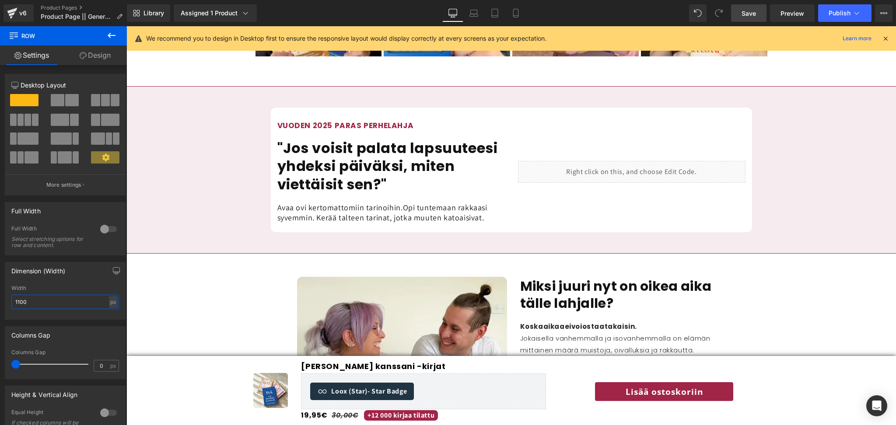
type input "1100"
click at [754, 14] on span "Save" at bounding box center [749, 13] width 14 height 9
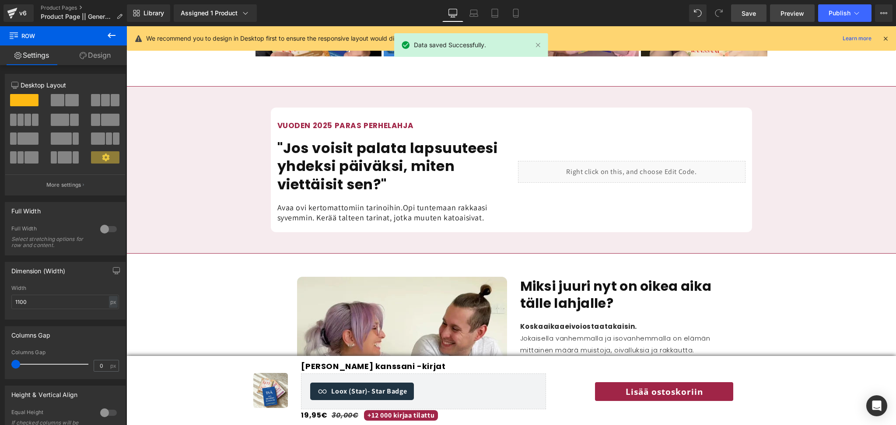
click at [788, 13] on span "Preview" at bounding box center [793, 13] width 24 height 9
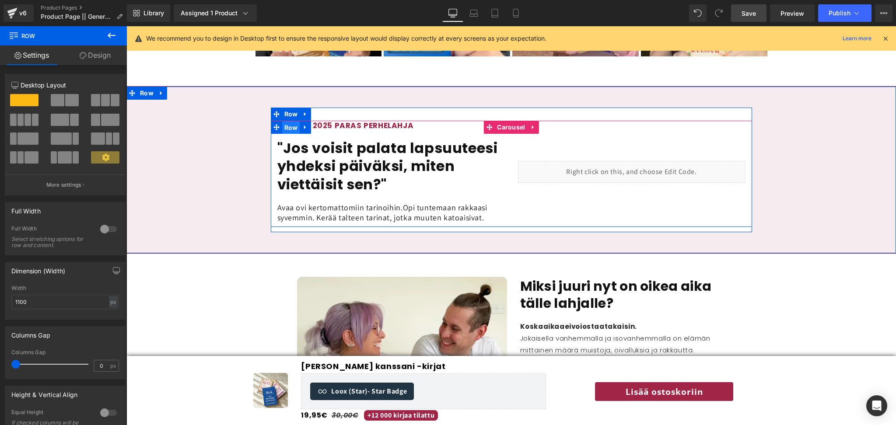
click at [296, 121] on span "Row" at bounding box center [291, 127] width 18 height 13
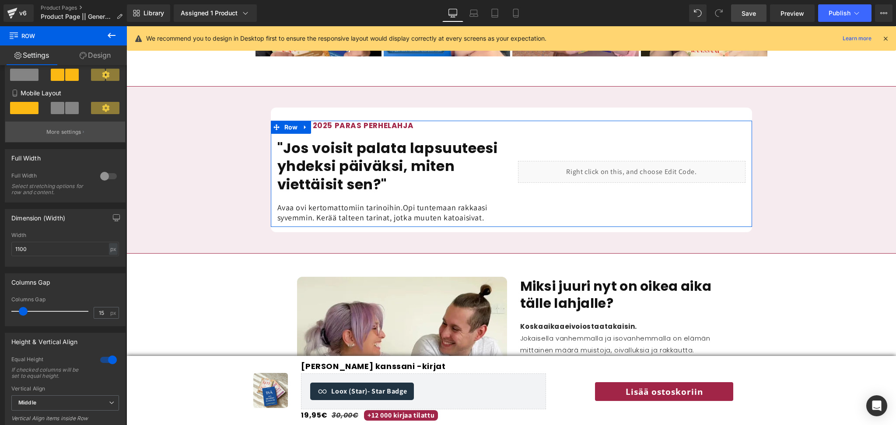
scroll to position [151, 0]
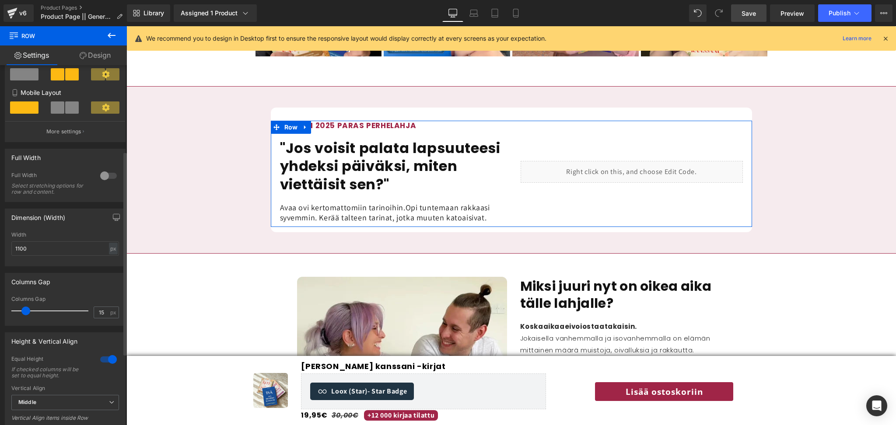
click at [23, 314] on span at bounding box center [25, 311] width 9 height 9
click at [24, 315] on span at bounding box center [25, 311] width 9 height 9
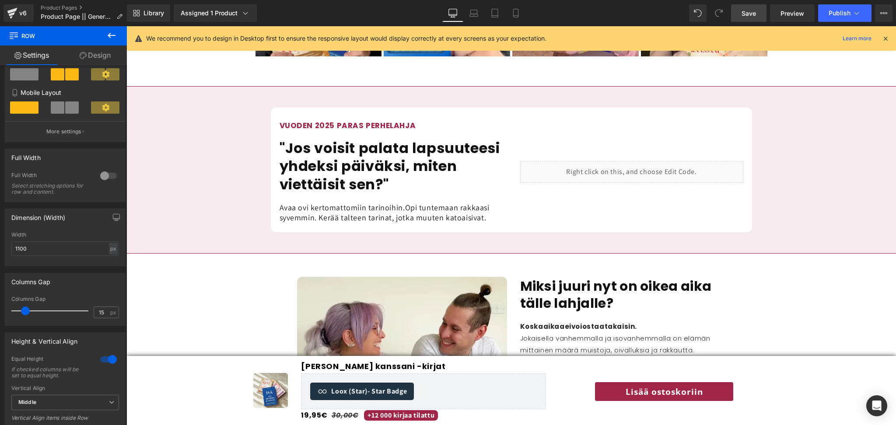
click at [751, 11] on span "Save" at bounding box center [749, 13] width 14 height 9
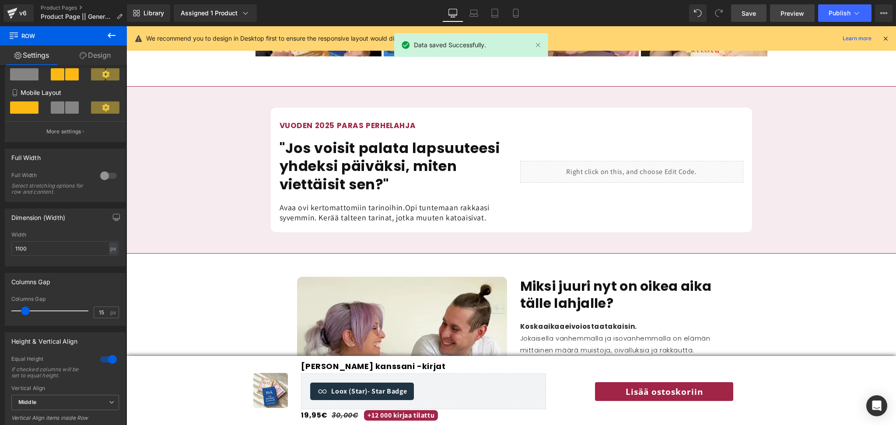
click at [788, 10] on span "Preview" at bounding box center [793, 13] width 24 height 9
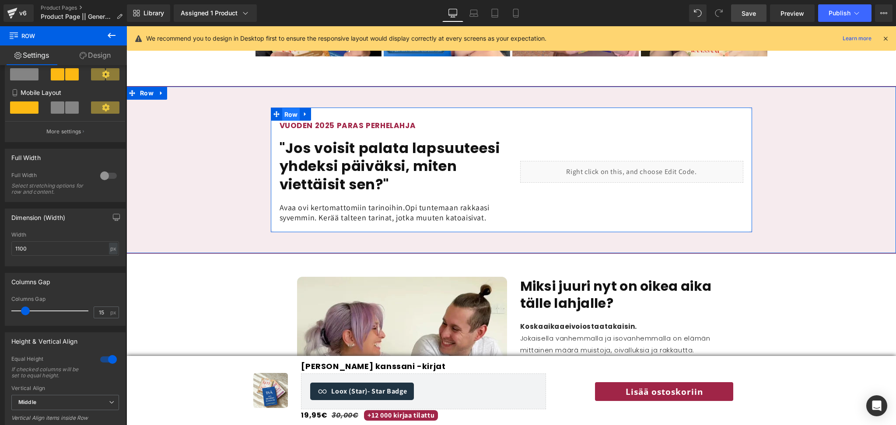
click at [289, 108] on span "Row" at bounding box center [291, 114] width 18 height 13
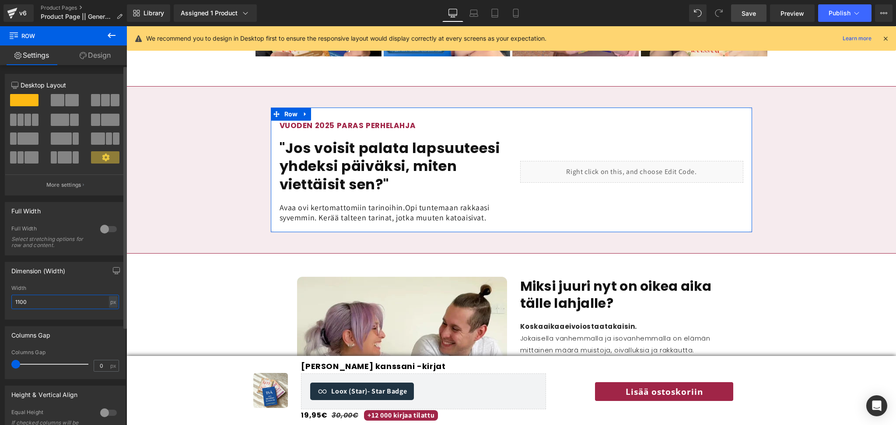
click at [41, 305] on input "1100" at bounding box center [65, 302] width 108 height 14
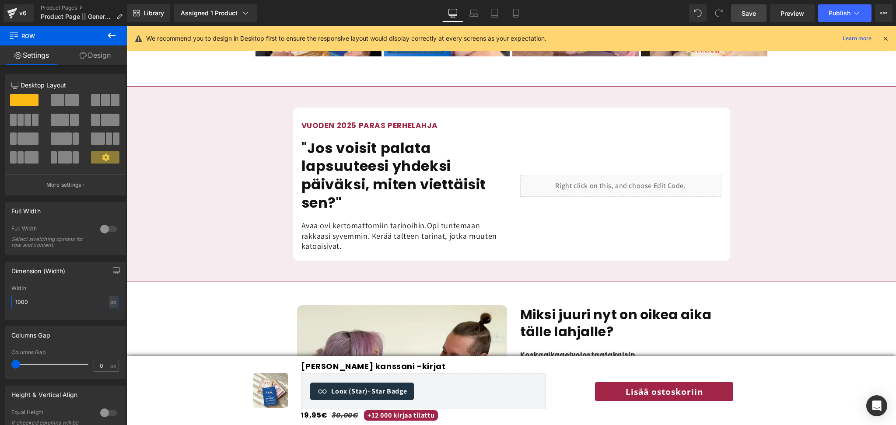
type input "1000"
click at [754, 15] on span "Save" at bounding box center [749, 13] width 14 height 9
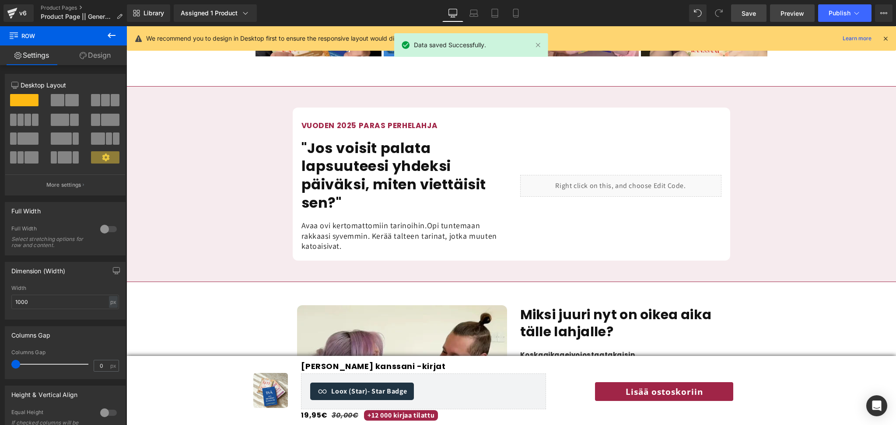
click at [795, 13] on span "Preview" at bounding box center [793, 13] width 24 height 9
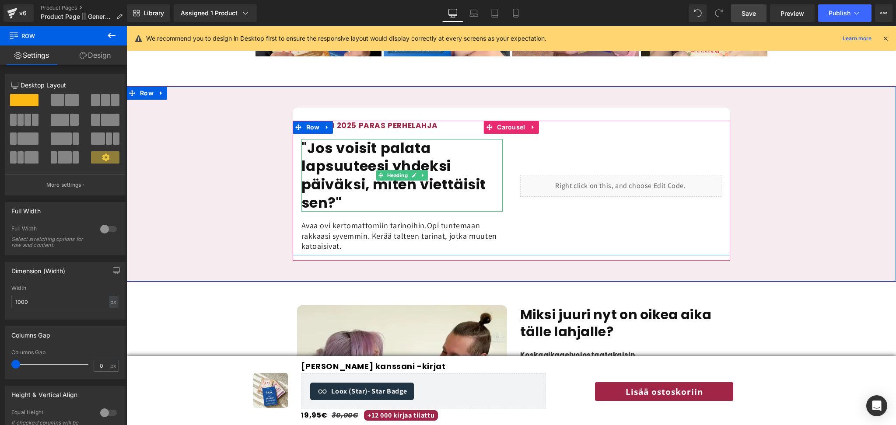
click at [362, 149] on h1 ""Jos voisit palata lapsuuteesi yhdeksi päiväksi, miten viettäisit sen?"" at bounding box center [402, 175] width 201 height 73
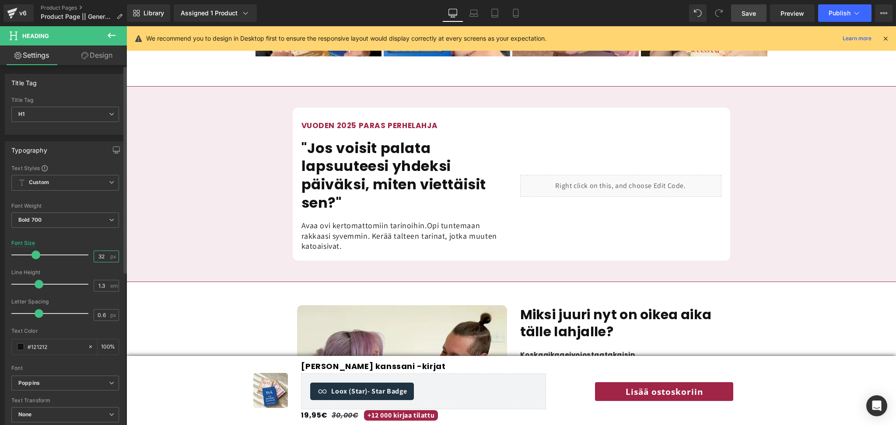
click at [104, 251] on input "32" at bounding box center [101, 256] width 15 height 11
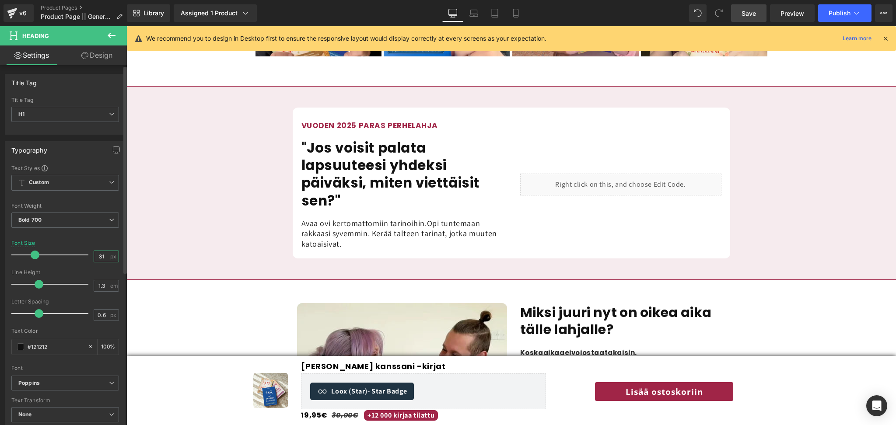
type input "32"
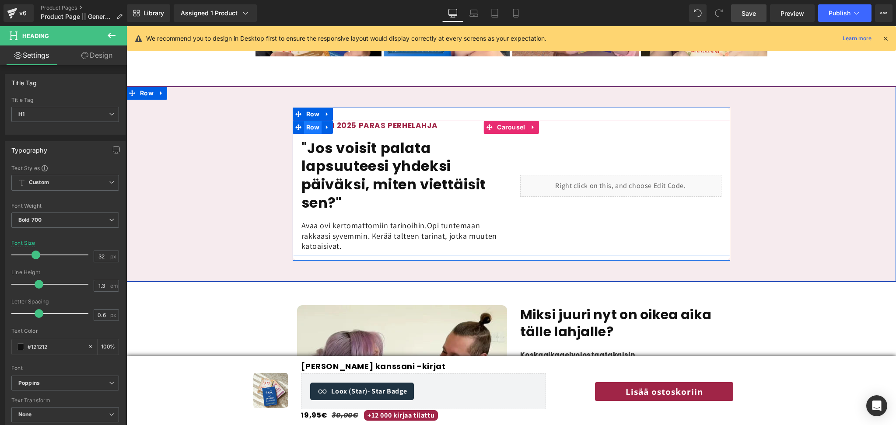
click at [313, 121] on span "Row" at bounding box center [313, 127] width 18 height 13
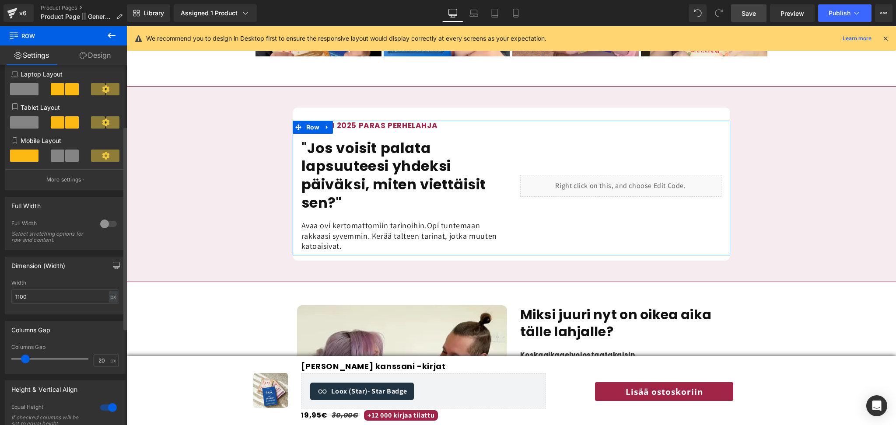
scroll to position [107, 0]
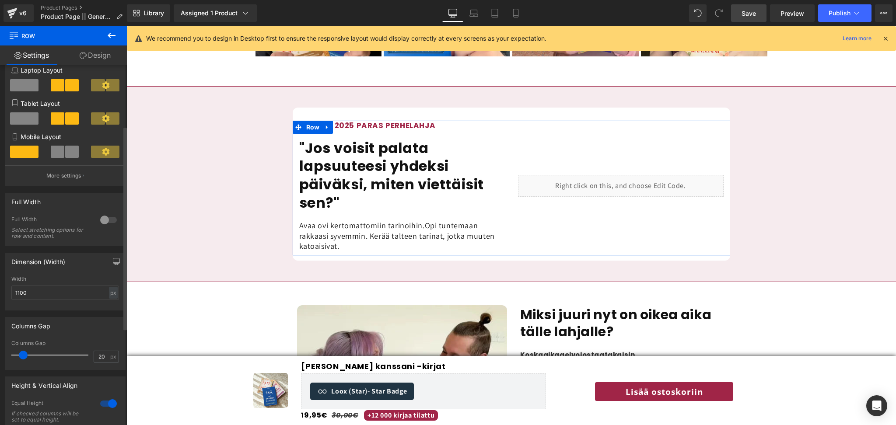
click at [24, 360] on span at bounding box center [23, 355] width 9 height 9
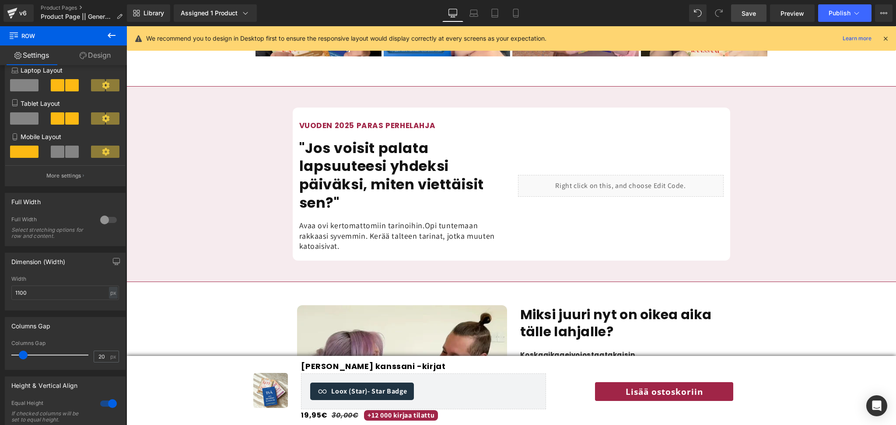
click at [754, 14] on span "Save" at bounding box center [749, 13] width 14 height 9
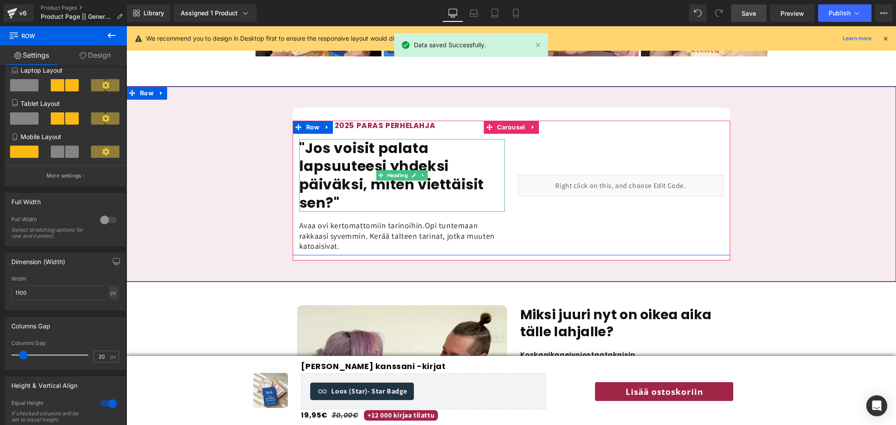
click at [421, 149] on h1 ""Jos voisit palata lapsuuteesi yhdeksi päiväksi, miten viettäisit sen?"" at bounding box center [402, 175] width 206 height 73
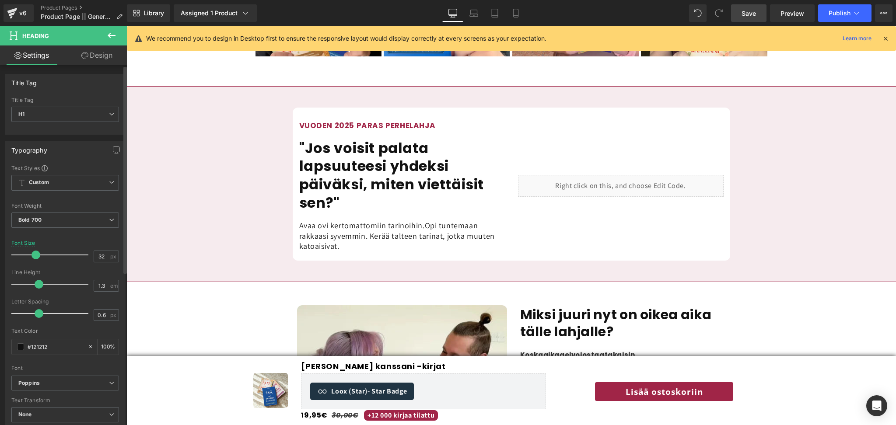
click at [36, 255] on span at bounding box center [36, 255] width 9 height 9
click at [96, 256] on input "32" at bounding box center [101, 256] width 15 height 11
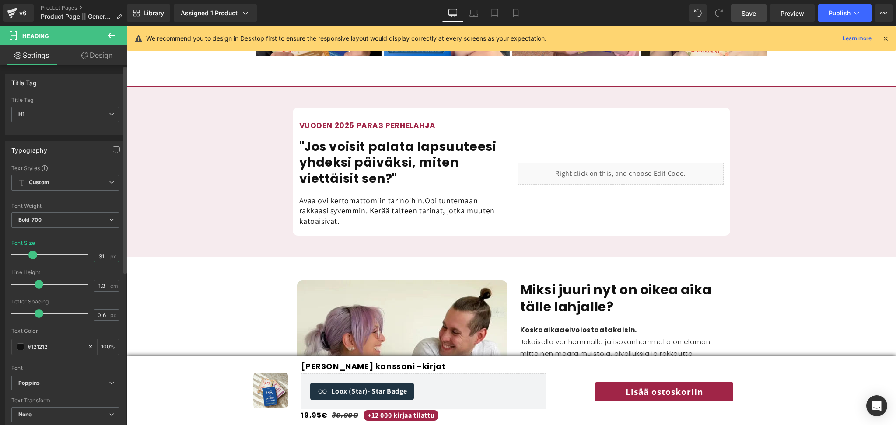
type input "32"
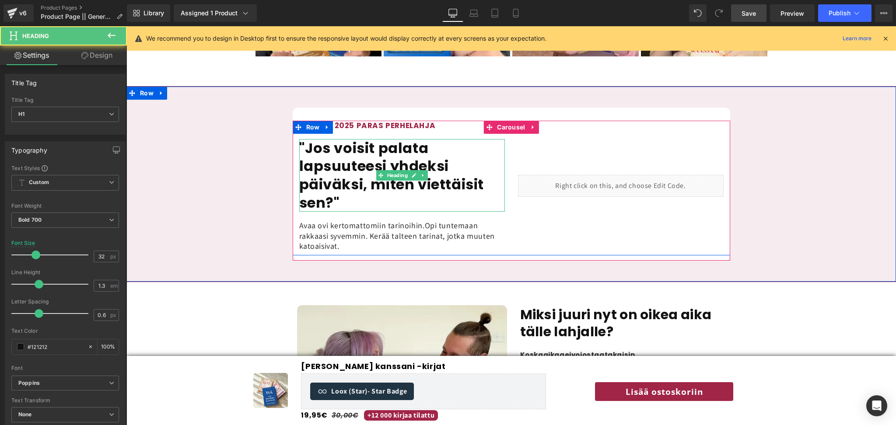
click at [363, 161] on h1 ""Jos voisit palata lapsuuteesi yhdeksi päiväksi, miten viettäisit sen?"" at bounding box center [402, 175] width 206 height 73
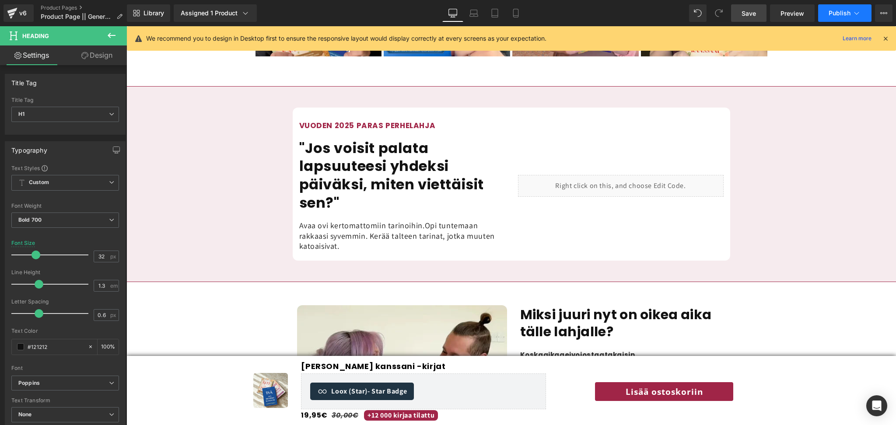
click at [829, 15] on span "Publish" at bounding box center [840, 13] width 22 height 7
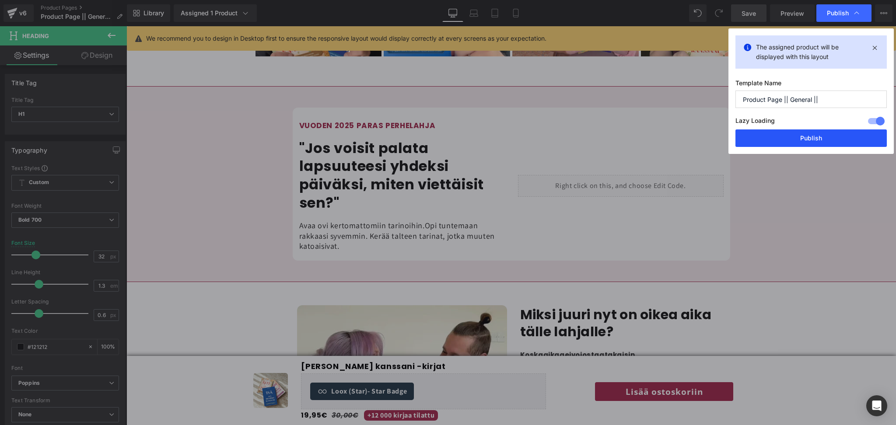
click at [811, 143] on button "Publish" at bounding box center [811, 139] width 151 height 18
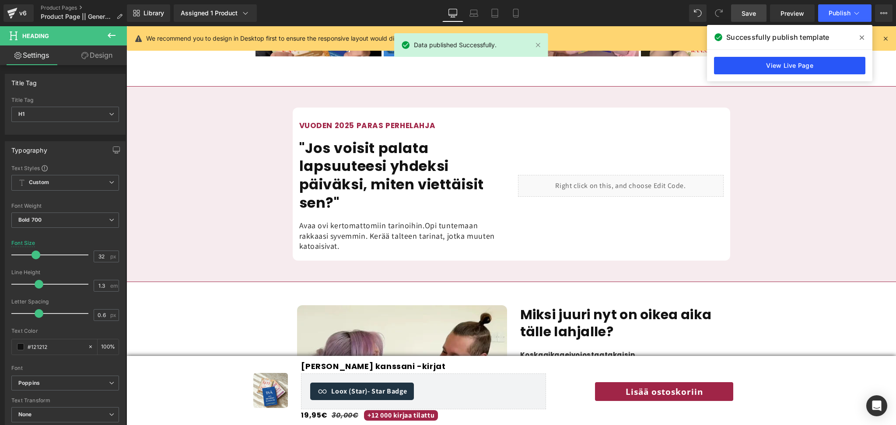
click at [815, 68] on link "View Live Page" at bounding box center [789, 66] width 151 height 18
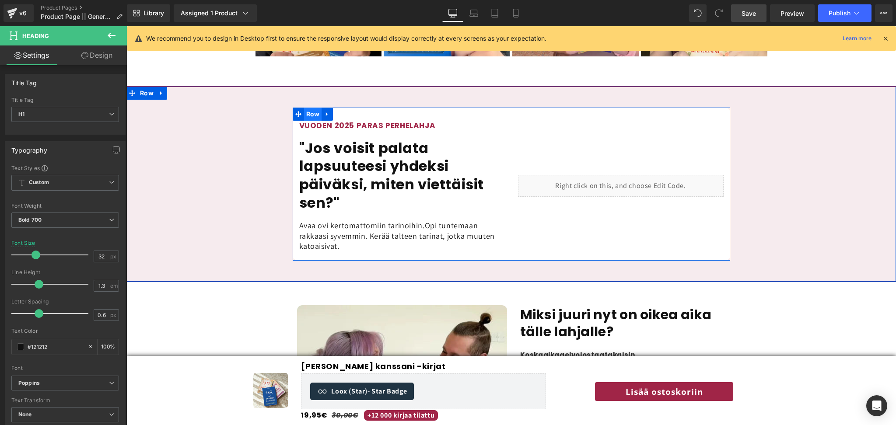
click at [309, 108] on span "Row" at bounding box center [313, 114] width 18 height 13
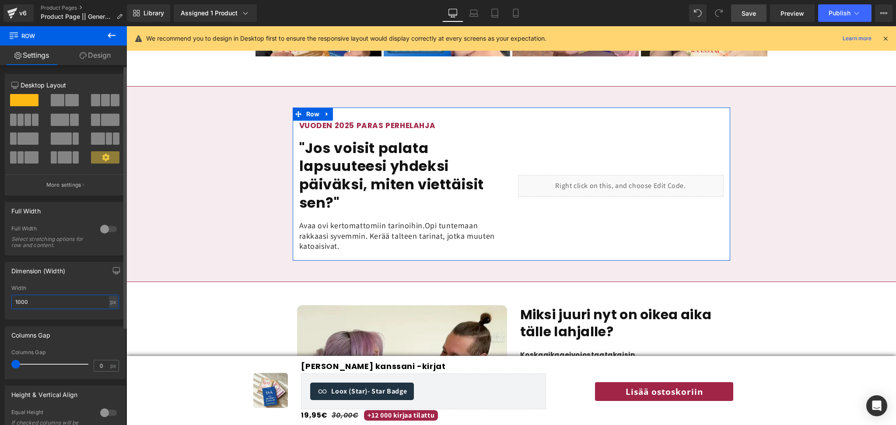
click at [40, 302] on input "1000" at bounding box center [65, 302] width 108 height 14
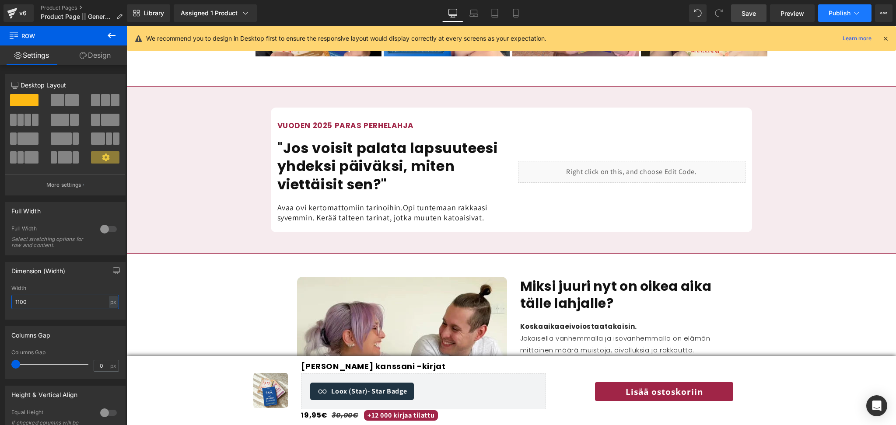
type input "1100"
click at [839, 12] on span "Publish" at bounding box center [840, 13] width 22 height 7
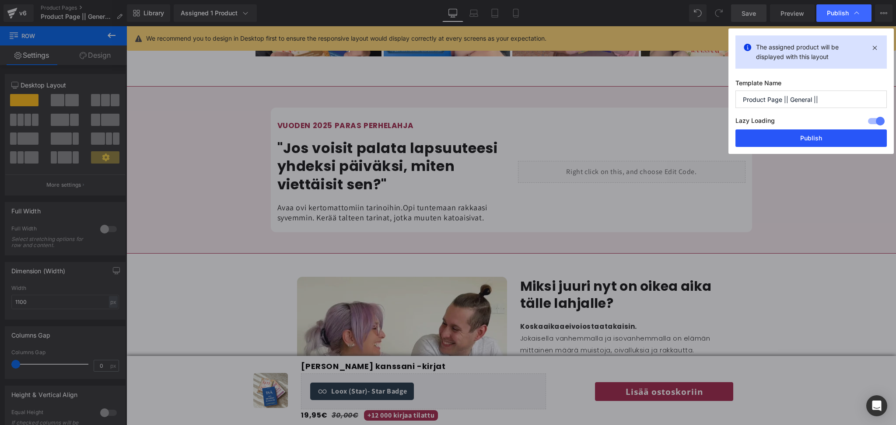
click at [791, 134] on button "Publish" at bounding box center [811, 139] width 151 height 18
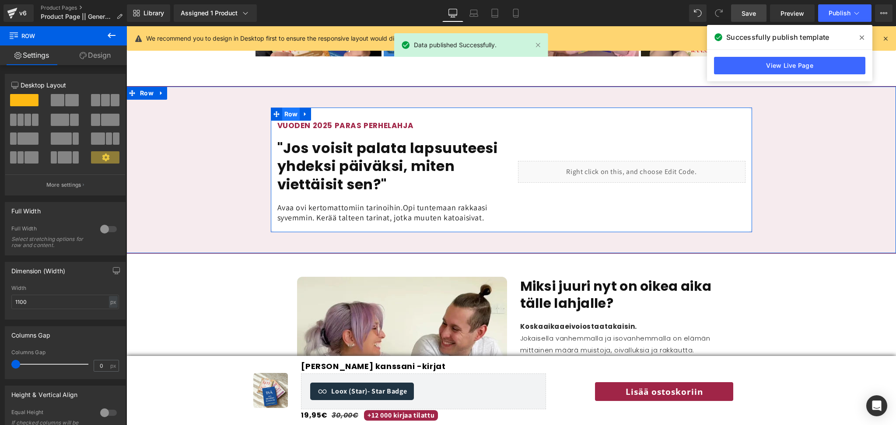
click at [288, 108] on span "Row" at bounding box center [291, 114] width 18 height 13
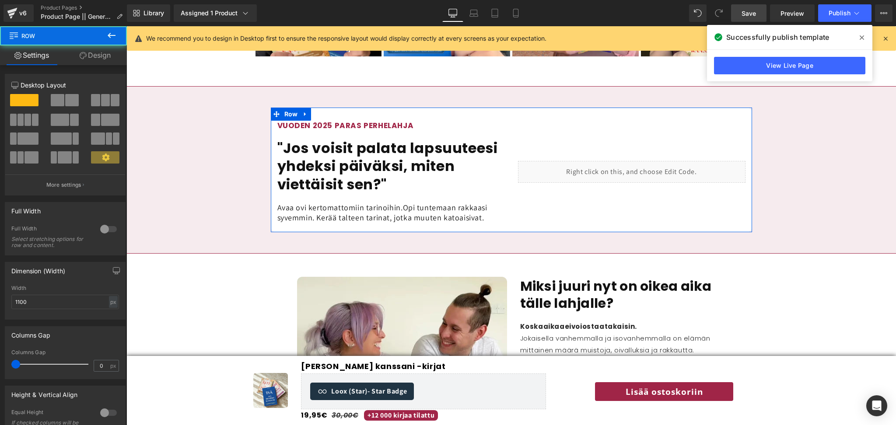
click at [100, 55] on link "Design" at bounding box center [94, 56] width 63 height 20
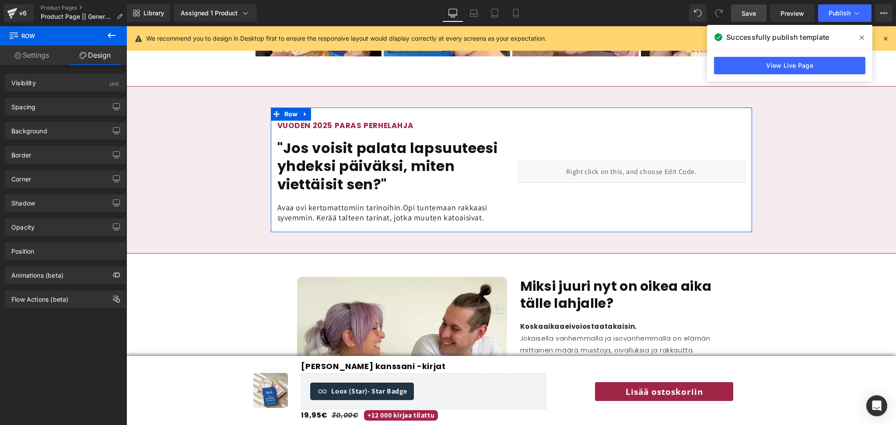
click at [45, 116] on div "Background Color & Image color Color % Image Replace Image Upload image or Brow…" at bounding box center [65, 128] width 131 height 24
click at [40, 108] on div "Spacing" at bounding box center [65, 106] width 120 height 17
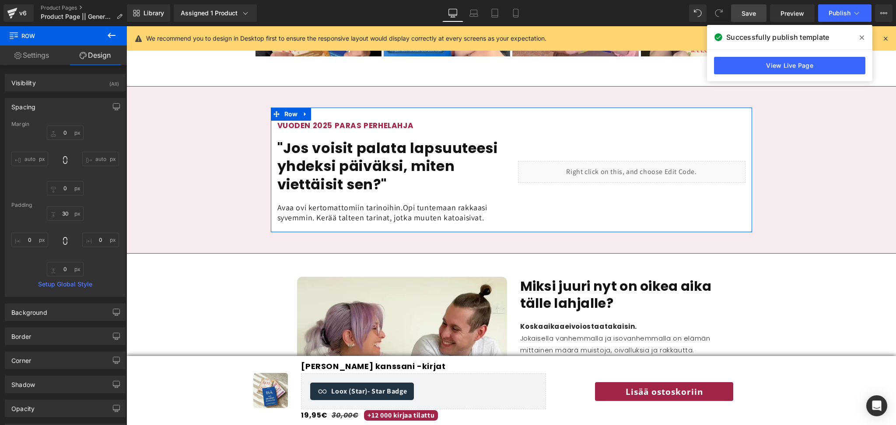
click at [32, 161] on input "auto" at bounding box center [29, 159] width 37 height 14
click at [38, 239] on input "text" at bounding box center [29, 240] width 37 height 14
type input "1"
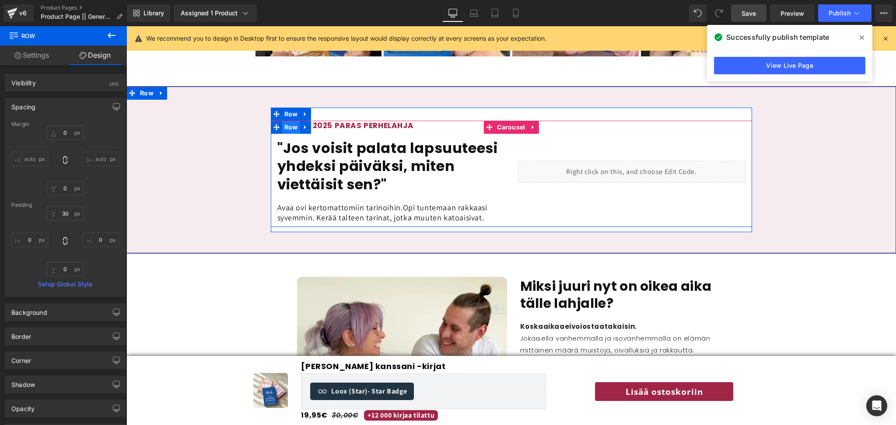
click at [291, 121] on span "Row" at bounding box center [291, 127] width 18 height 13
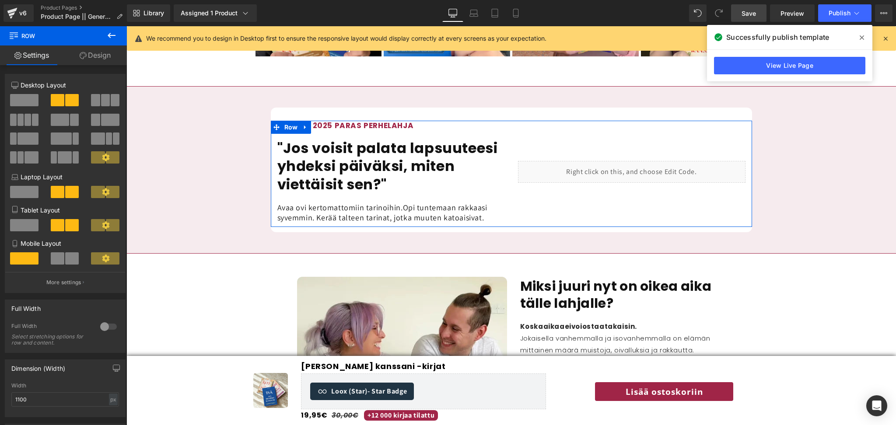
click at [99, 62] on link "Design" at bounding box center [94, 56] width 63 height 20
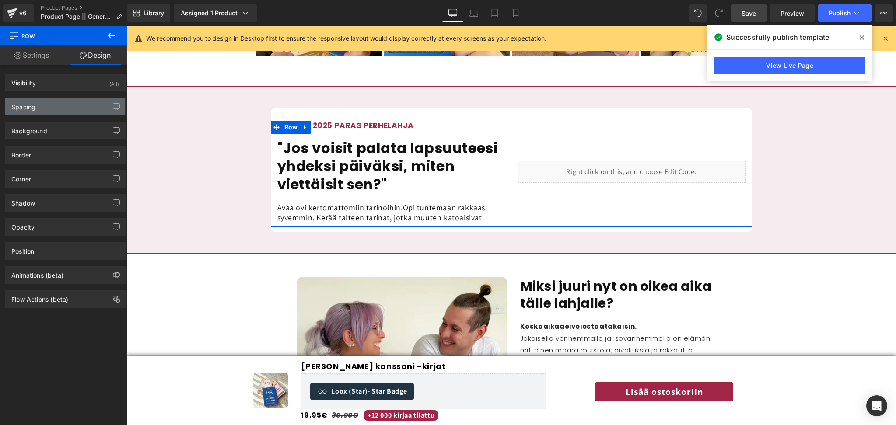
click at [55, 105] on div "Spacing" at bounding box center [65, 106] width 120 height 17
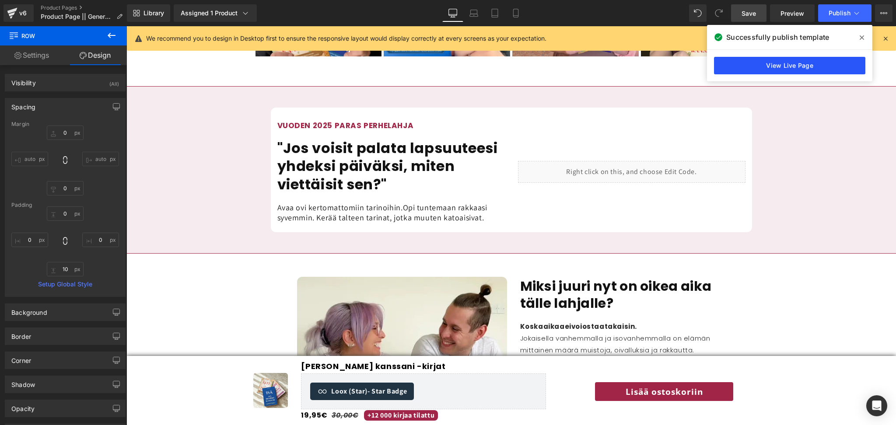
click at [771, 63] on link "View Live Page" at bounding box center [789, 66] width 151 height 18
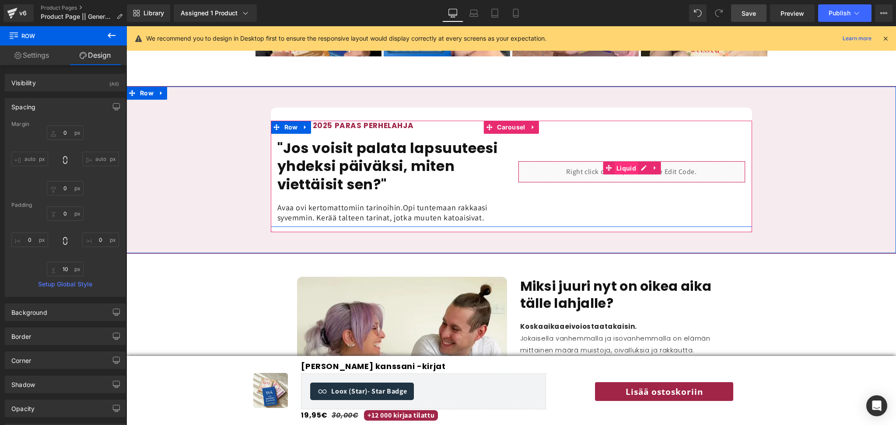
click at [621, 162] on span "Liquid" at bounding box center [626, 168] width 24 height 13
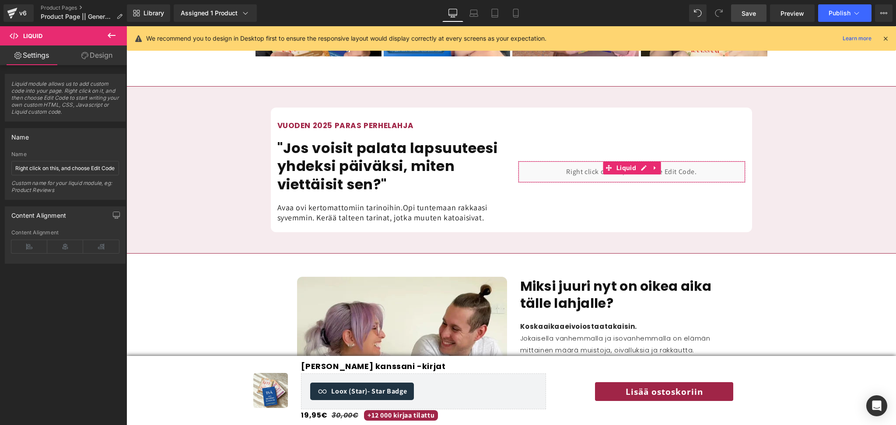
click at [103, 58] on link "Design" at bounding box center [96, 56] width 63 height 20
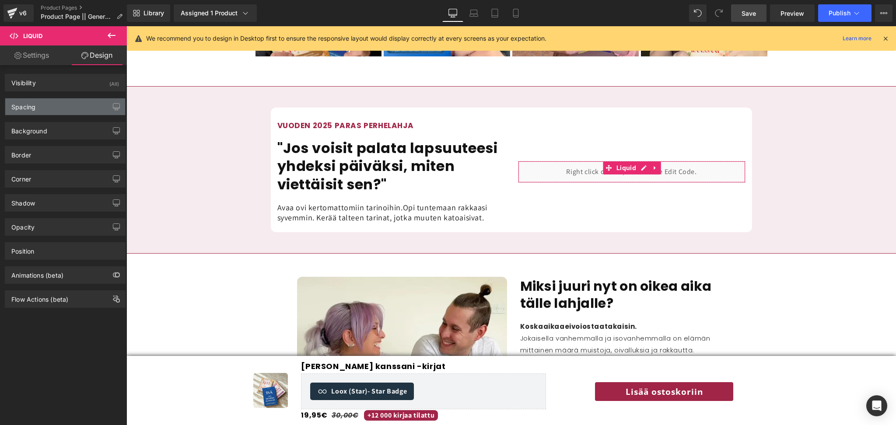
click at [52, 105] on div "Spacing" at bounding box center [65, 106] width 120 height 17
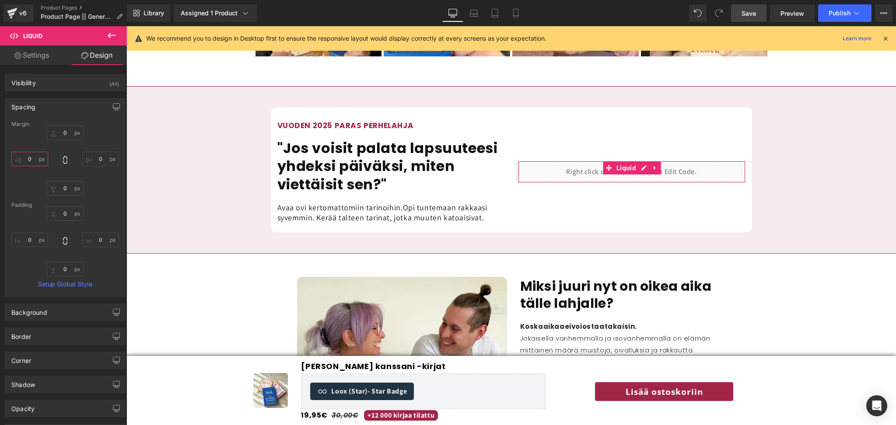
click at [33, 161] on input "text" at bounding box center [29, 159] width 37 height 14
type input "20"
click at [745, 11] on span "Save" at bounding box center [749, 13] width 14 height 9
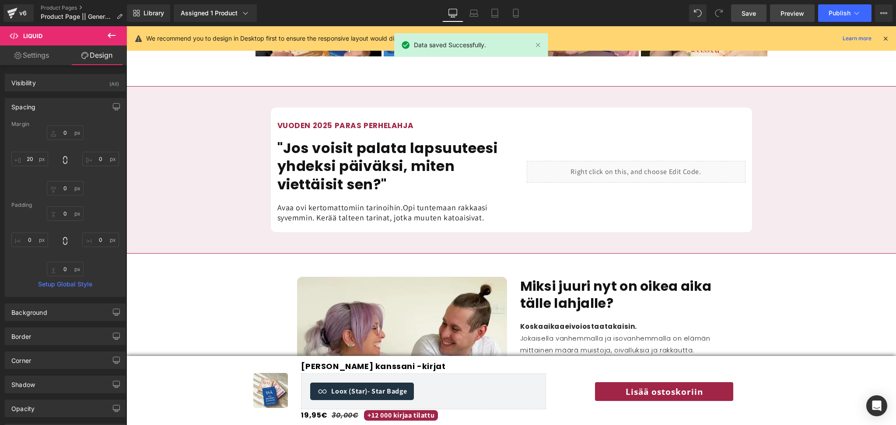
click at [799, 14] on span "Preview" at bounding box center [793, 13] width 24 height 9
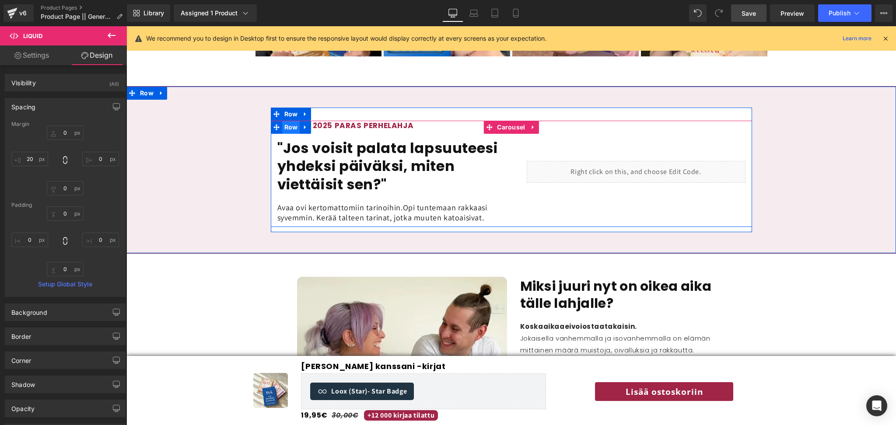
click at [287, 121] on span "Row" at bounding box center [291, 127] width 18 height 13
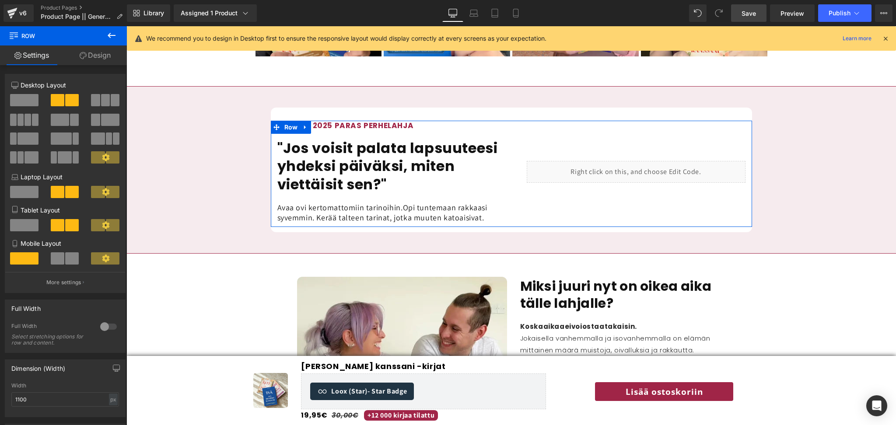
click at [98, 56] on link "Design" at bounding box center [94, 56] width 63 height 20
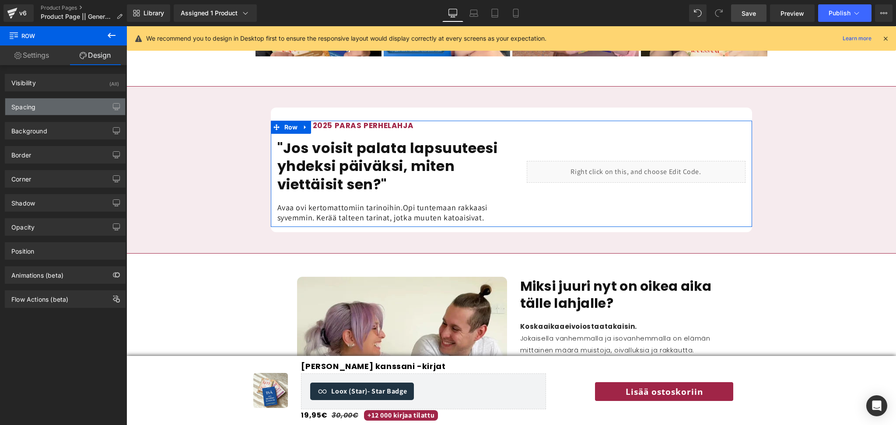
click at [31, 110] on div "Spacing" at bounding box center [23, 104] width 24 height 12
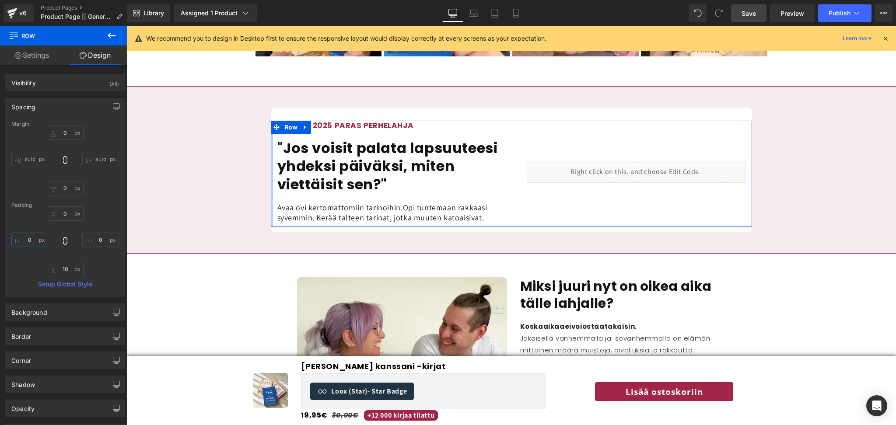
click at [28, 242] on input "text" at bounding box center [29, 240] width 37 height 14
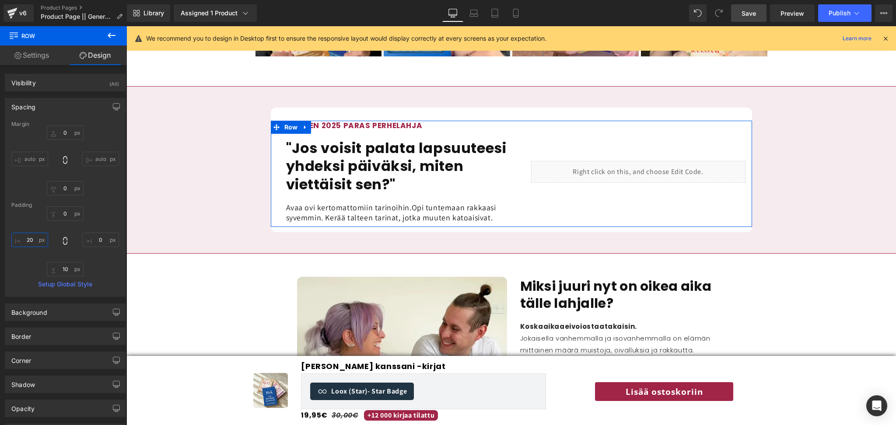
type input "2"
type input "12"
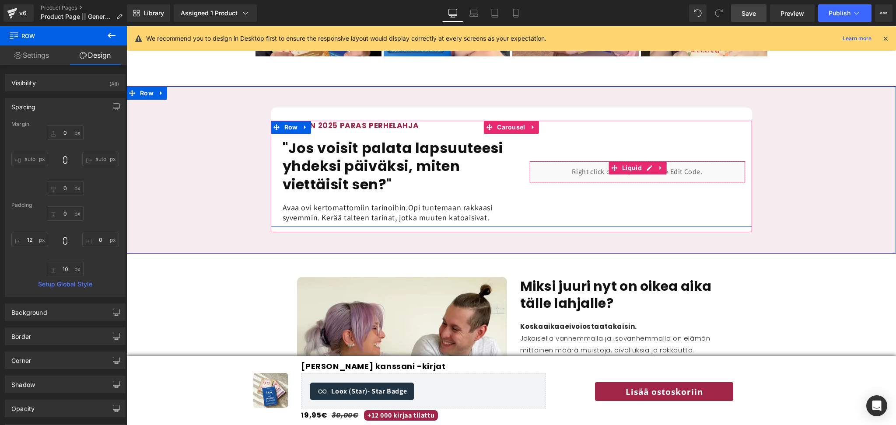
click at [691, 161] on div "Liquid" at bounding box center [638, 172] width 216 height 22
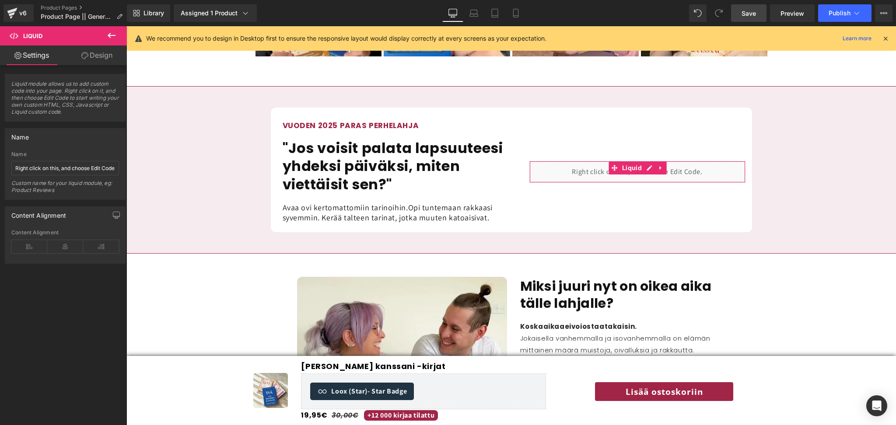
click at [101, 47] on link "Design" at bounding box center [96, 56] width 63 height 20
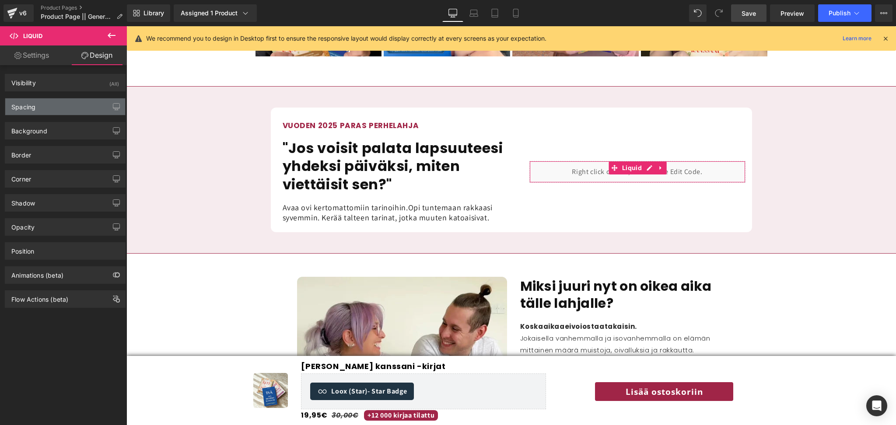
click at [32, 107] on div "Spacing" at bounding box center [23, 104] width 24 height 12
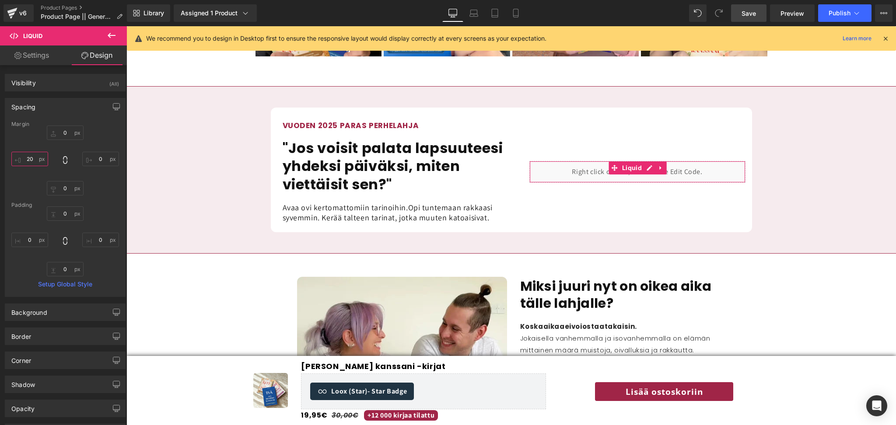
click at [33, 156] on input "20" at bounding box center [29, 159] width 37 height 14
click at [827, 11] on button "Publish" at bounding box center [844, 13] width 53 height 18
click at [751, 18] on link "Save" at bounding box center [748, 13] width 35 height 18
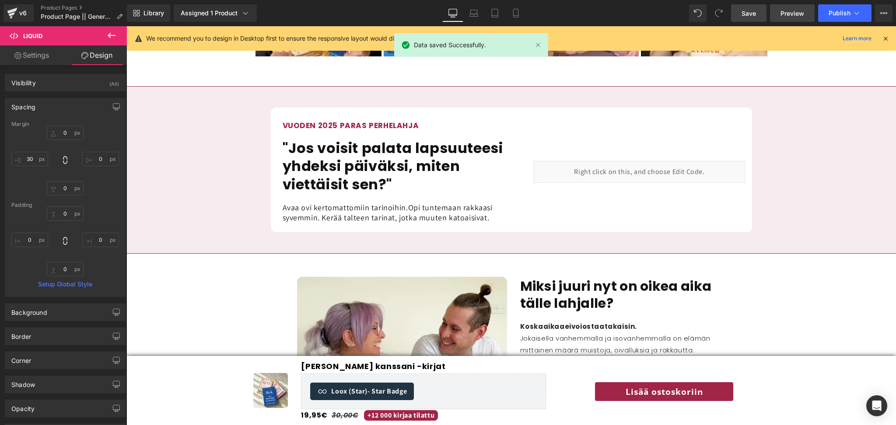
click at [790, 10] on span "Preview" at bounding box center [793, 13] width 24 height 9
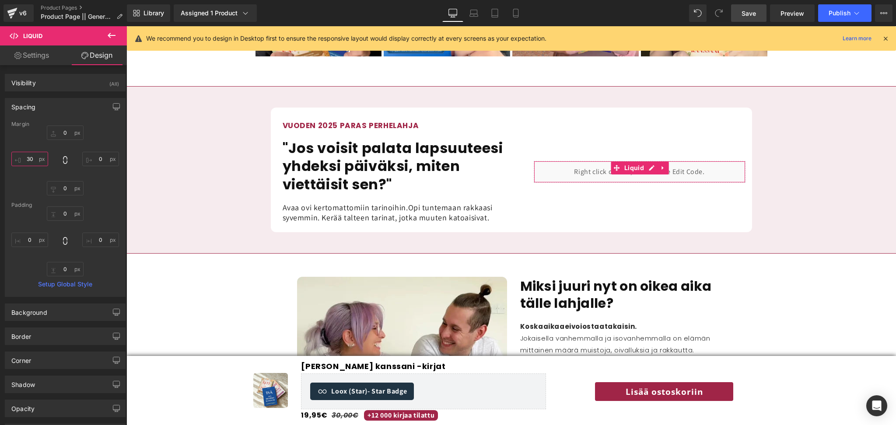
click at [31, 162] on input "30" at bounding box center [29, 159] width 37 height 14
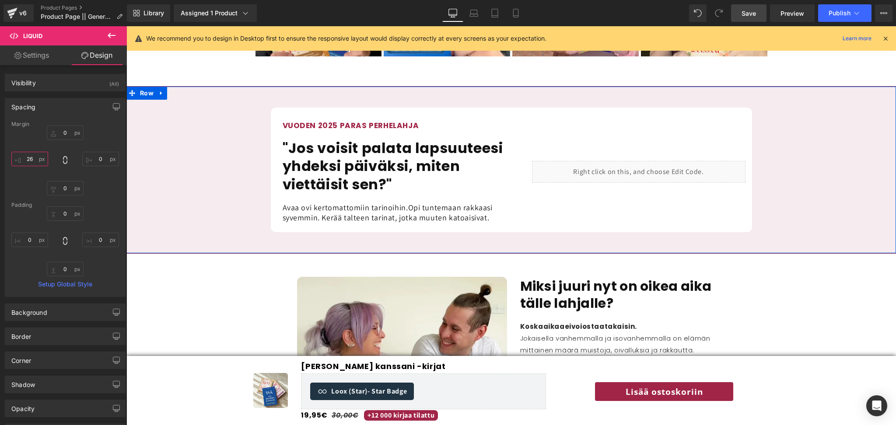
type input "25"
click at [841, 11] on span "Publish" at bounding box center [840, 13] width 22 height 7
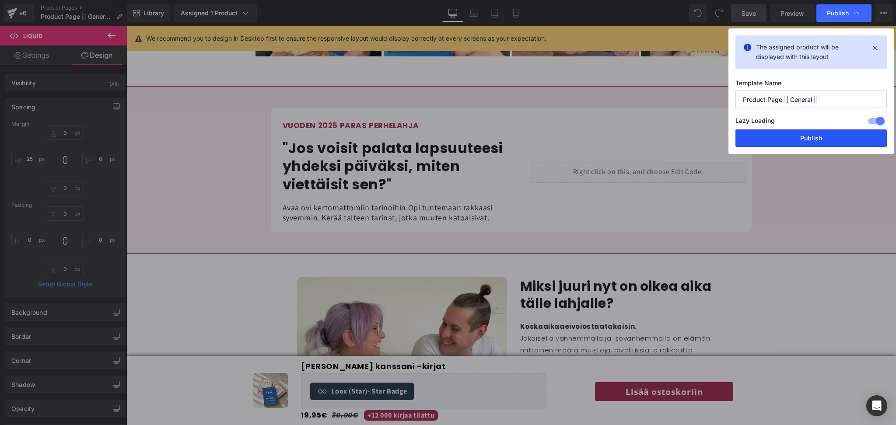
click at [765, 142] on button "Publish" at bounding box center [811, 139] width 151 height 18
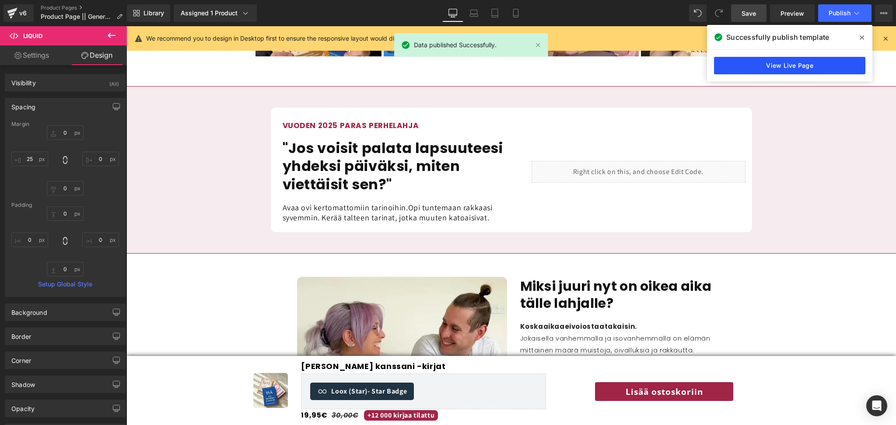
click at [812, 71] on link "View Live Page" at bounding box center [789, 66] width 151 height 18
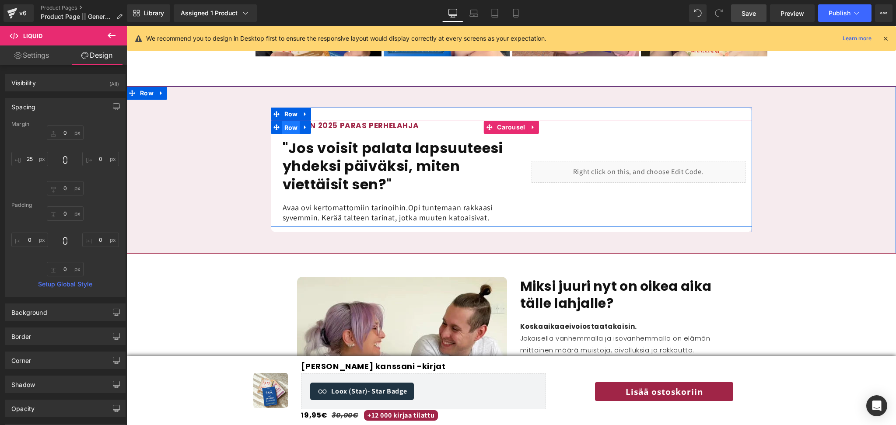
click at [291, 121] on span "Row" at bounding box center [291, 127] width 18 height 13
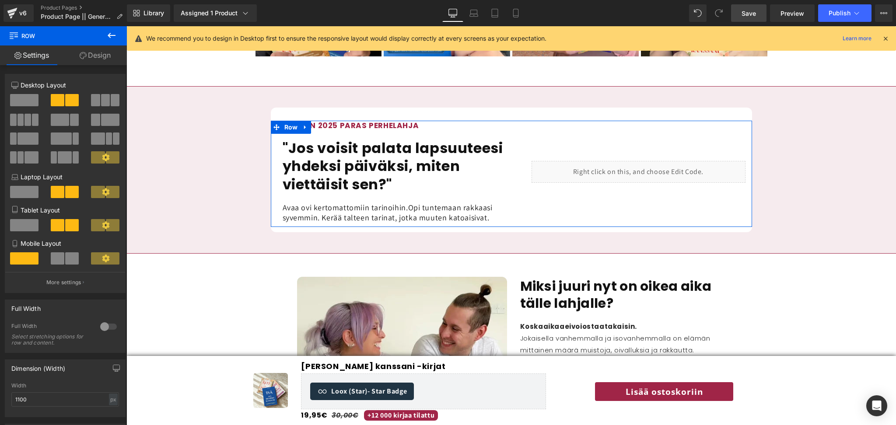
click at [90, 58] on link "Design" at bounding box center [94, 56] width 63 height 20
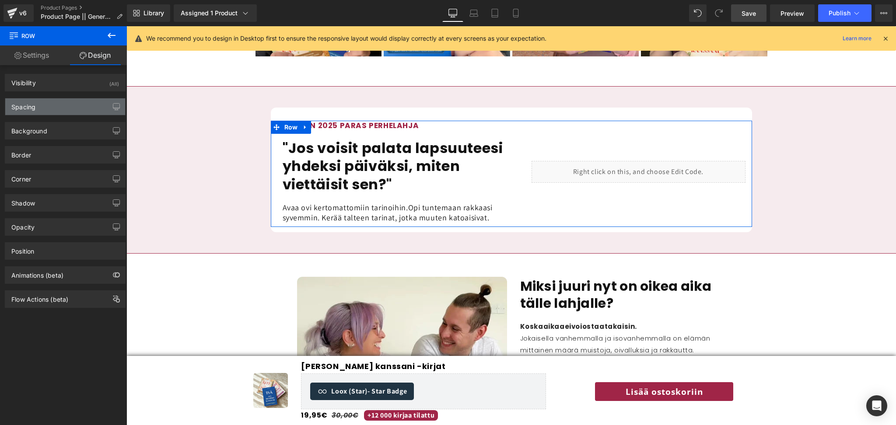
click at [26, 104] on div "Spacing" at bounding box center [23, 104] width 24 height 12
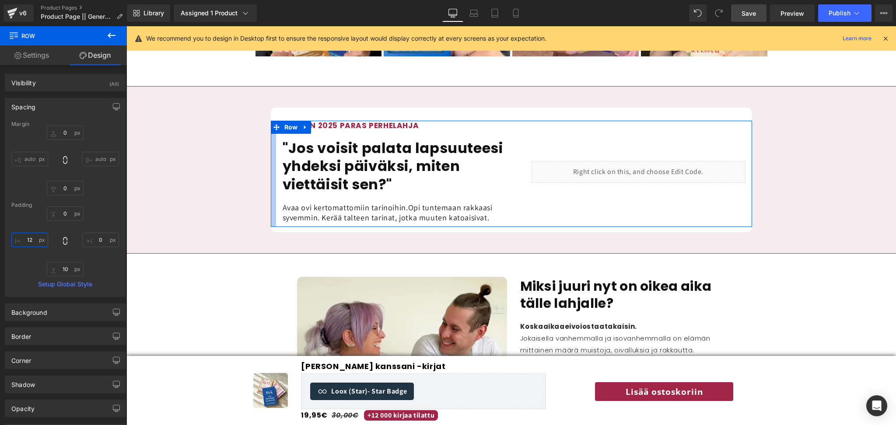
click at [33, 239] on input "text" at bounding box center [29, 240] width 37 height 14
type input "12"
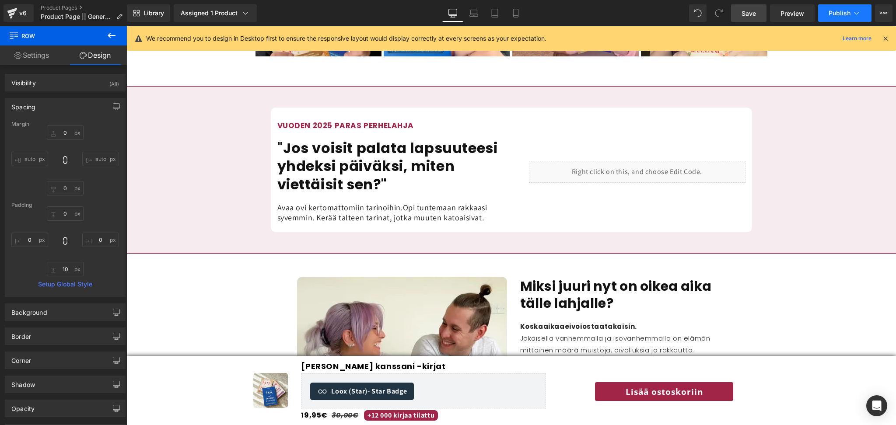
click at [824, 13] on button "Publish" at bounding box center [844, 13] width 53 height 18
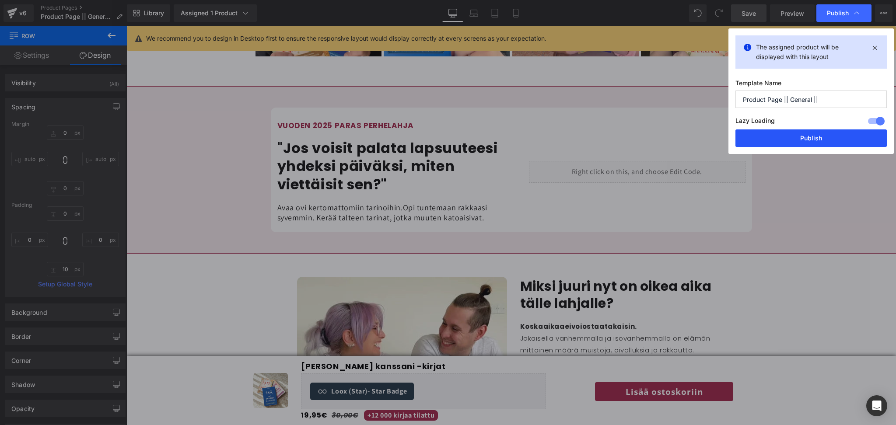
click at [768, 133] on button "Publish" at bounding box center [811, 139] width 151 height 18
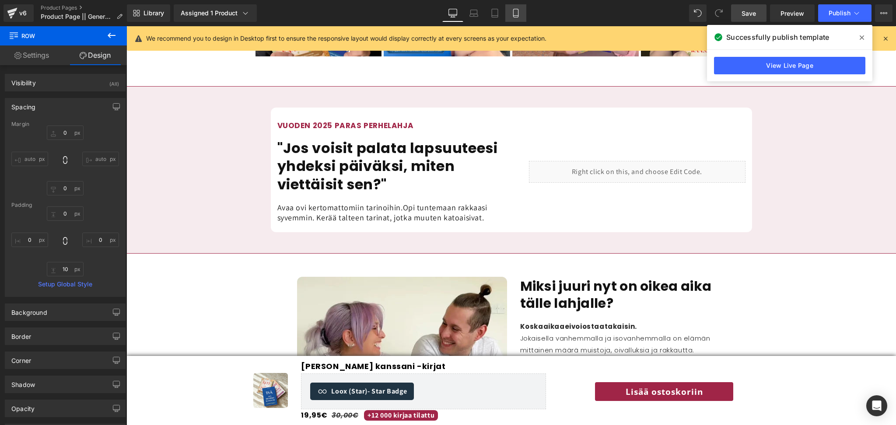
click at [515, 9] on icon at bounding box center [515, 13] width 5 height 8
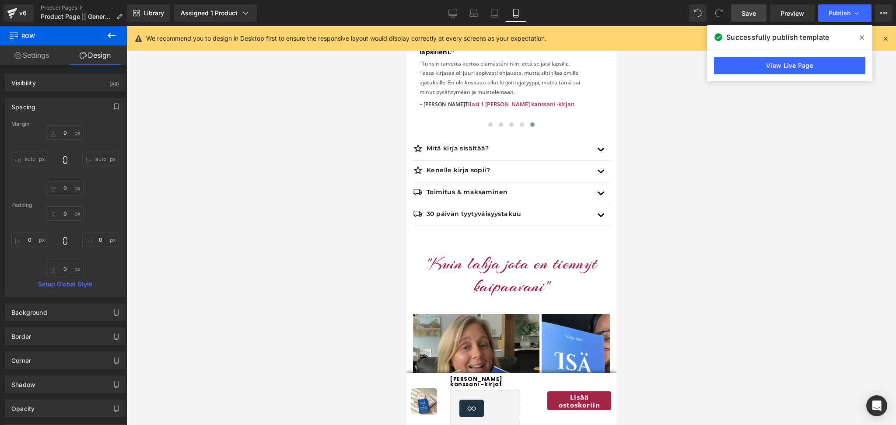
scroll to position [1153, 0]
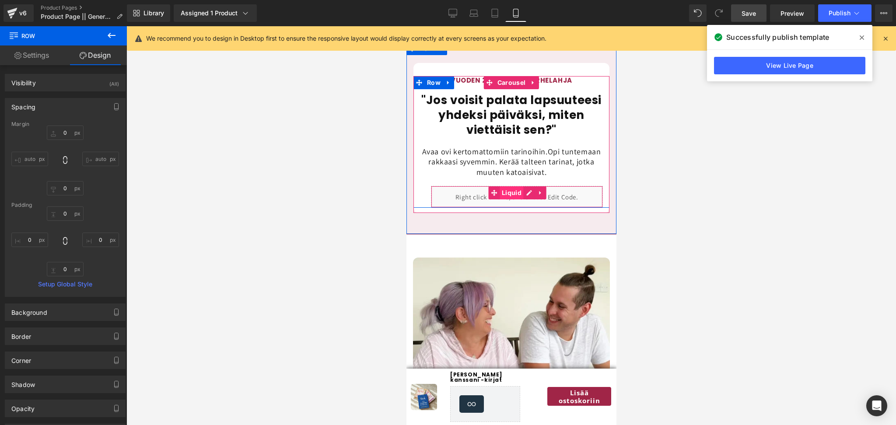
click at [518, 194] on span "Liquid" at bounding box center [511, 192] width 24 height 13
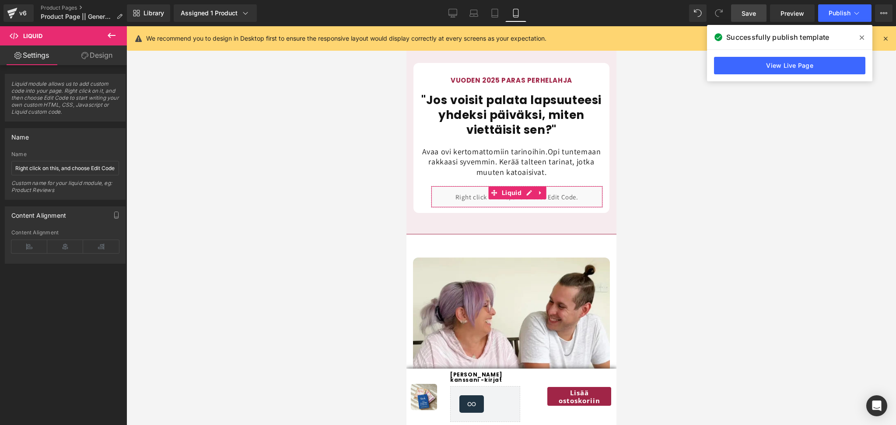
click at [102, 56] on link "Design" at bounding box center [96, 56] width 63 height 20
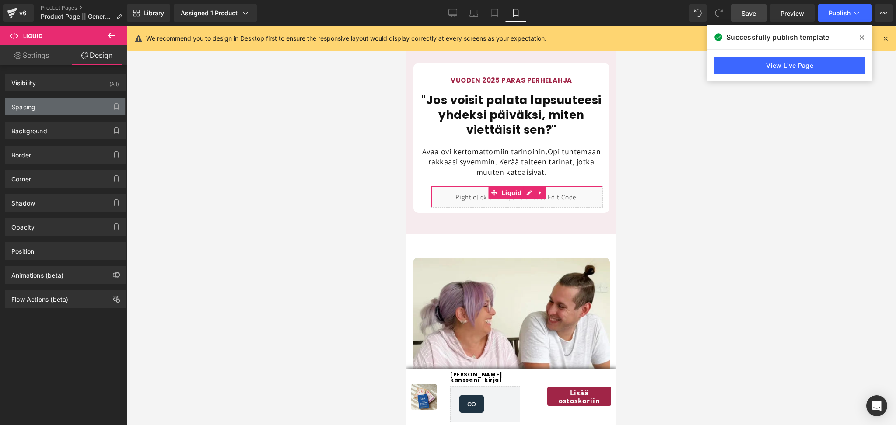
click at [35, 105] on div "Spacing" at bounding box center [23, 104] width 24 height 12
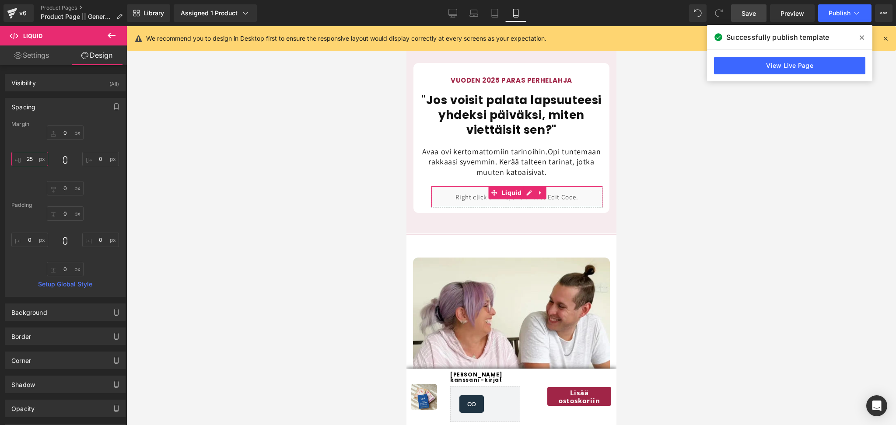
click at [30, 162] on input "text" at bounding box center [29, 159] width 37 height 14
type input "25"
click at [183, 186] on div at bounding box center [511, 225] width 770 height 399
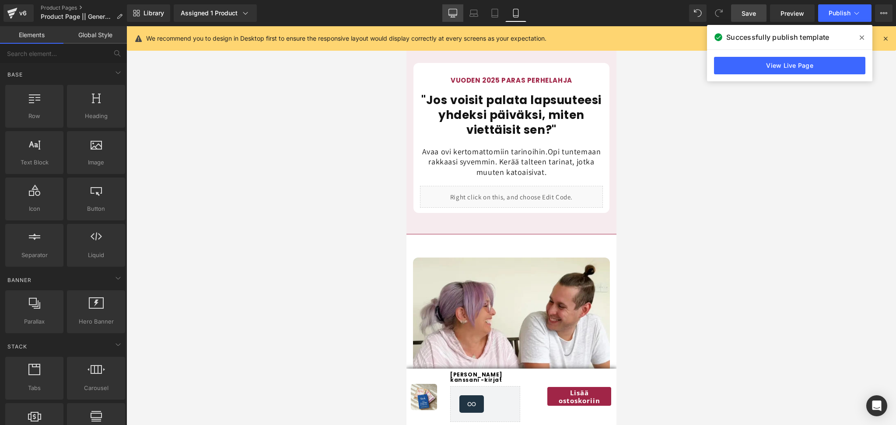
click at [454, 15] on icon at bounding box center [453, 13] width 9 height 9
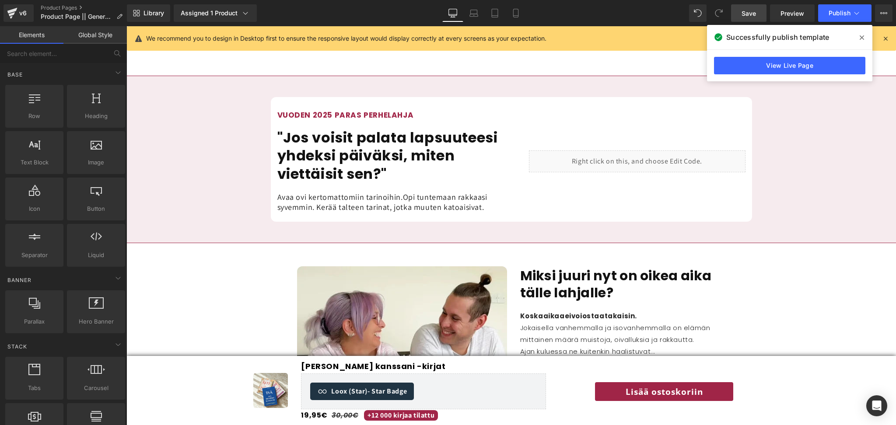
scroll to position [805, 0]
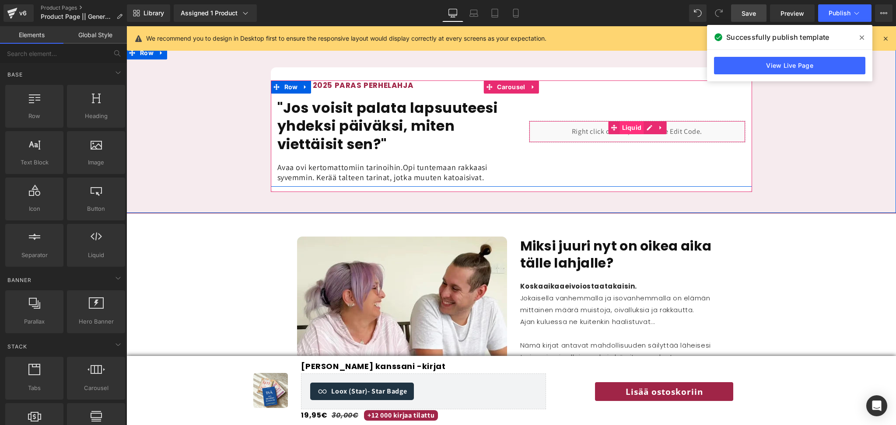
click at [629, 121] on span "Liquid" at bounding box center [632, 127] width 24 height 13
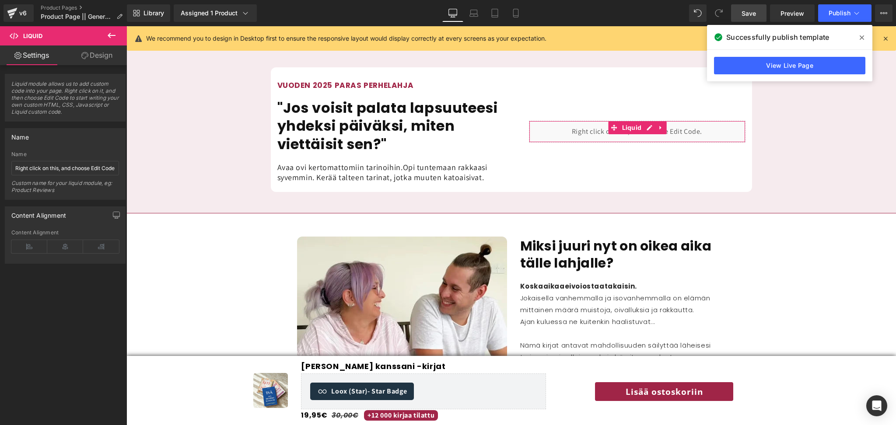
click at [87, 55] on link "Design" at bounding box center [96, 56] width 63 height 20
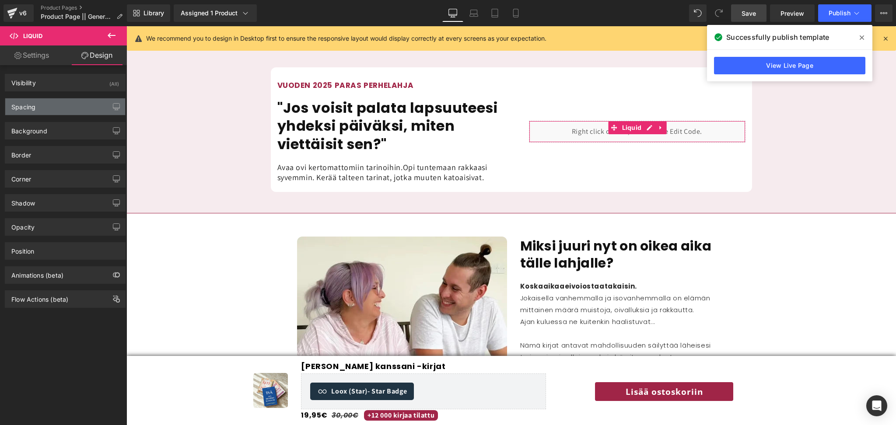
click at [37, 105] on div "Spacing" at bounding box center [65, 106] width 120 height 17
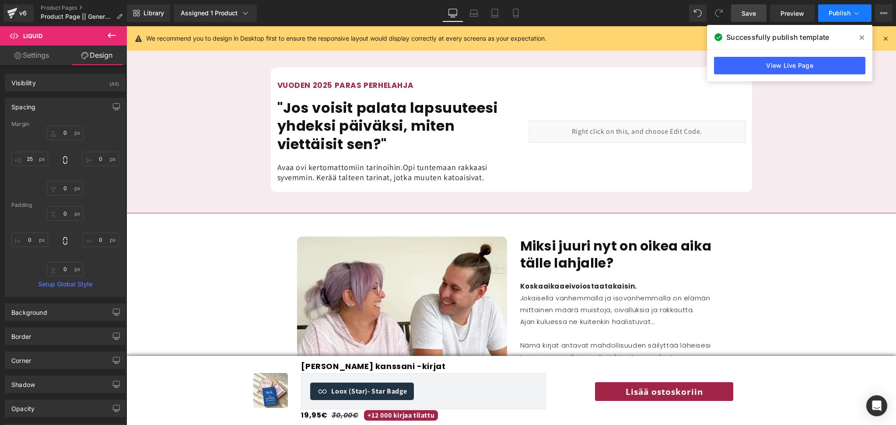
click at [842, 15] on span "Publish" at bounding box center [840, 13] width 22 height 7
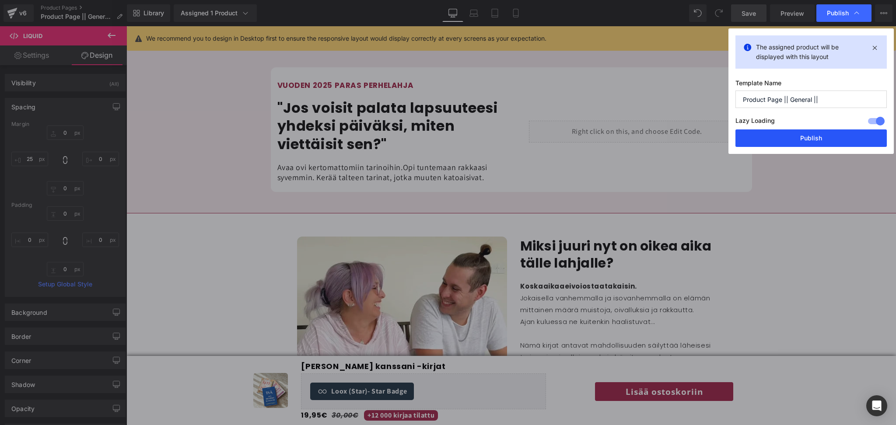
click at [807, 139] on button "Publish" at bounding box center [811, 139] width 151 height 18
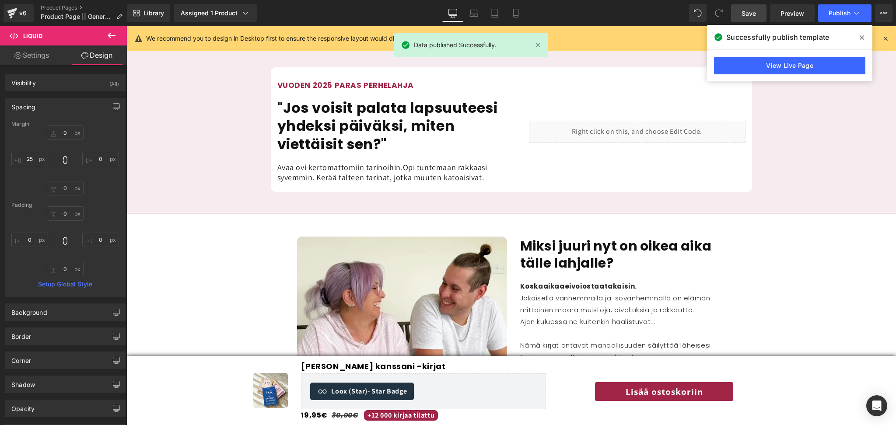
click at [833, 77] on div "View Live Page" at bounding box center [789, 66] width 165 height 32
click at [836, 70] on link "View Live Page" at bounding box center [789, 66] width 151 height 18
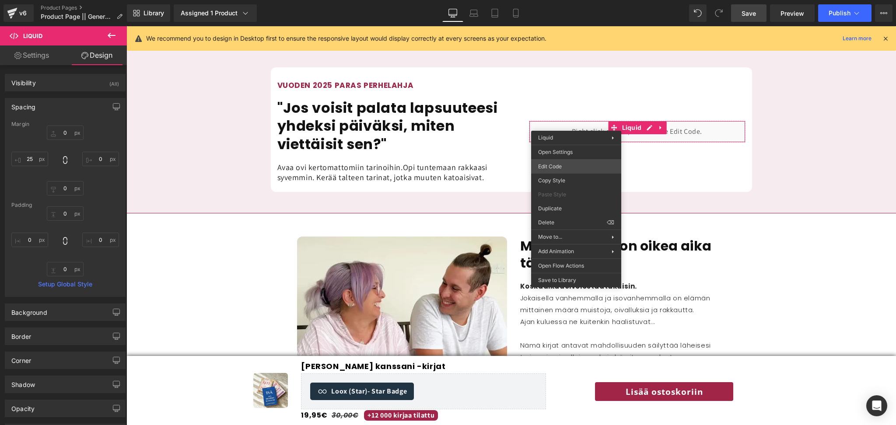
click at [568, 0] on div "Liquid You are previewing how the will restyle your page. You can not edit Elem…" at bounding box center [448, 0] width 896 height 0
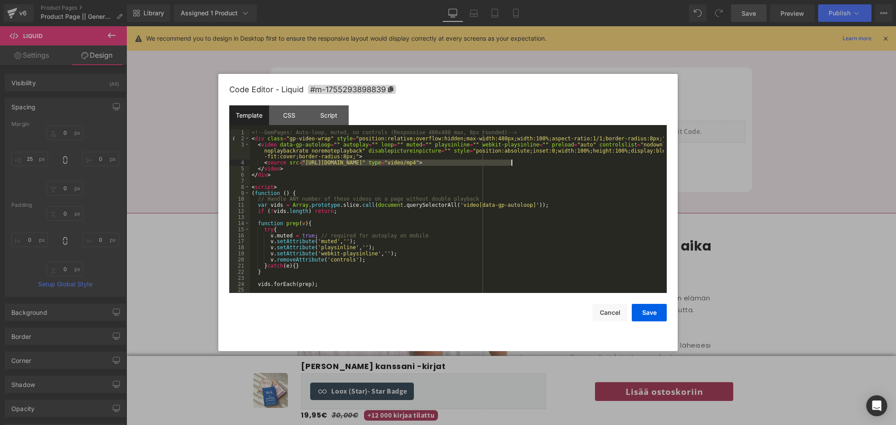
drag, startPoint x: 302, startPoint y: 163, endPoint x: 512, endPoint y: 166, distance: 210.1
click at [512, 166] on div "<!-- GemPages: Auto-loop, muted, no controls (Responsive 480x480 max, 8px round…" at bounding box center [457, 218] width 414 height 176
click at [510, 161] on div "<!-- GemPages: Auto-loop, muted, no controls (Responsive 480x480 max, 8px round…" at bounding box center [457, 212] width 414 height 164
click at [512, 161] on div "<!-- GemPages: Auto-loop, muted, no controls (Responsive 480x480 max, 8px round…" at bounding box center [457, 218] width 414 height 176
click at [302, 162] on div "<!-- GemPages: Auto-loop, muted, no controls (Responsive 480x480 max, 8px round…" at bounding box center [457, 218] width 414 height 176
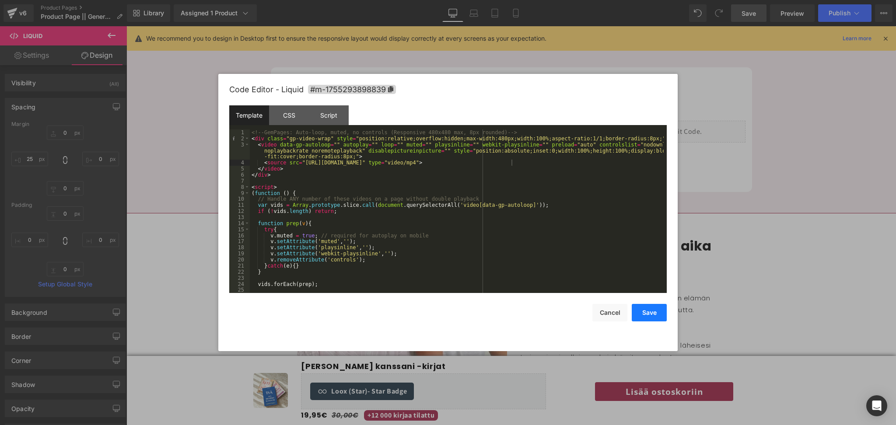
click at [659, 314] on button "Save" at bounding box center [649, 313] width 35 height 18
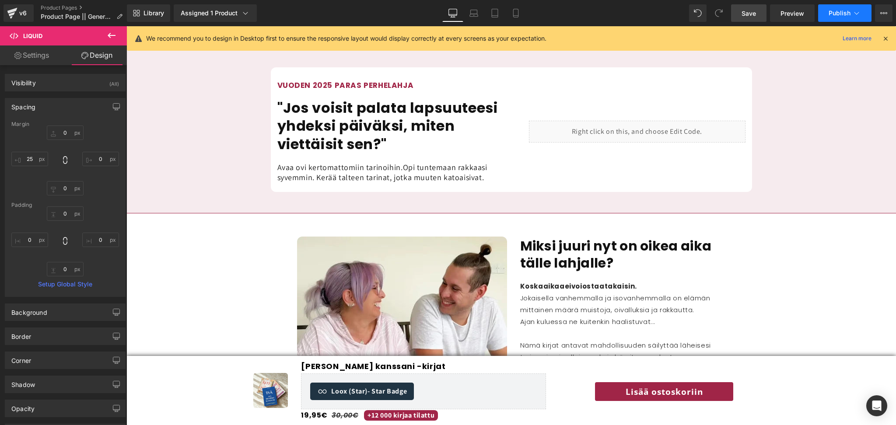
click at [841, 8] on button "Publish" at bounding box center [844, 13] width 53 height 18
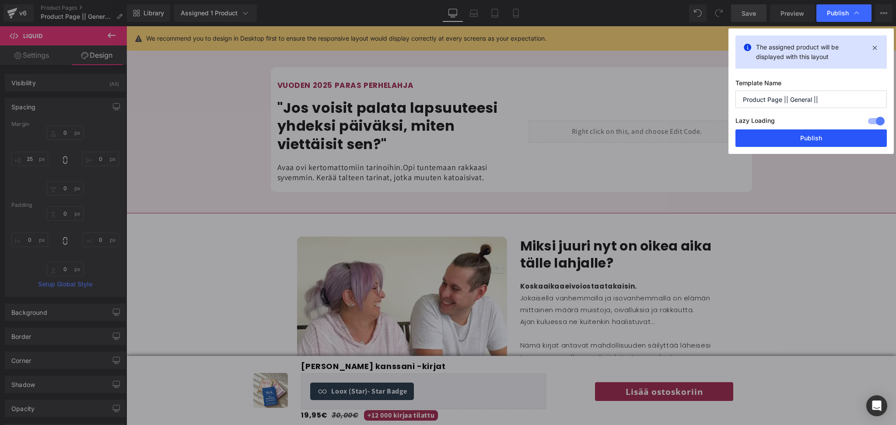
click at [807, 133] on button "Publish" at bounding box center [811, 139] width 151 height 18
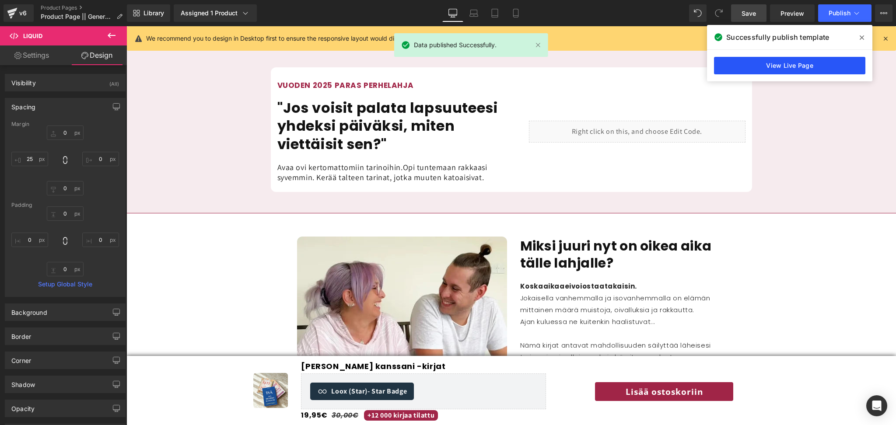
click at [793, 70] on link "View Live Page" at bounding box center [789, 66] width 151 height 18
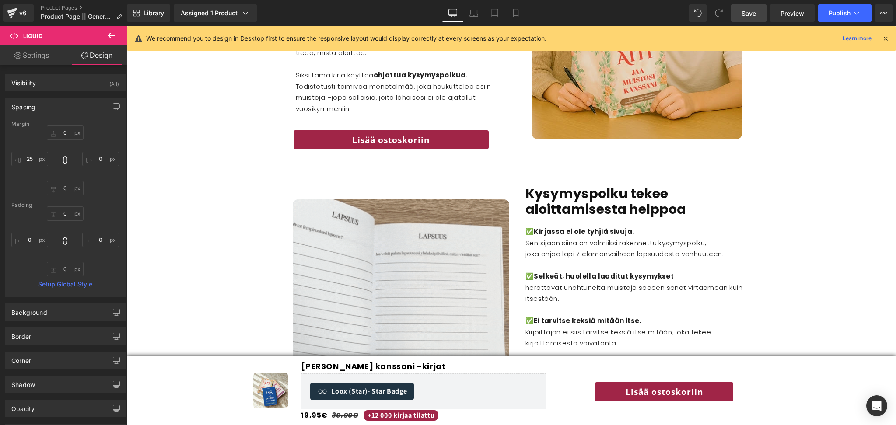
scroll to position [1415, 0]
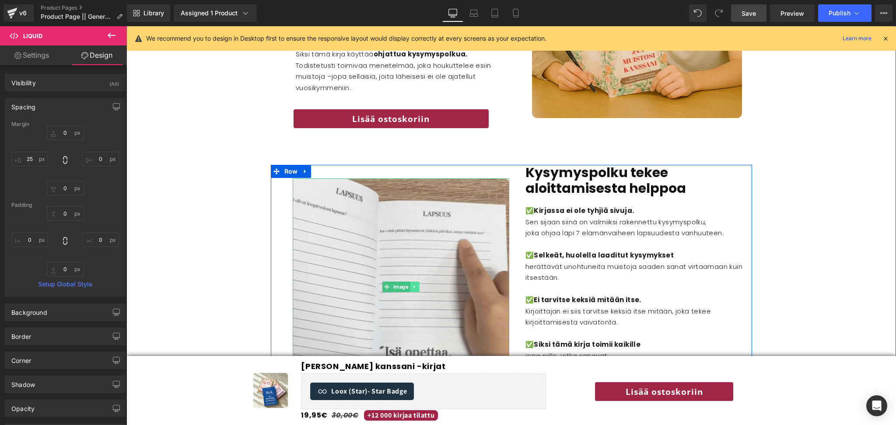
click at [414, 284] on icon at bounding box center [414, 286] width 5 height 5
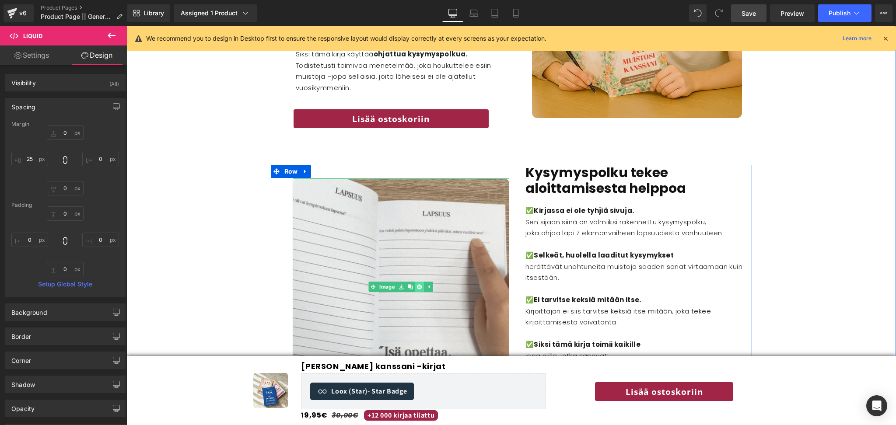
click at [418, 284] on icon at bounding box center [419, 286] width 5 height 5
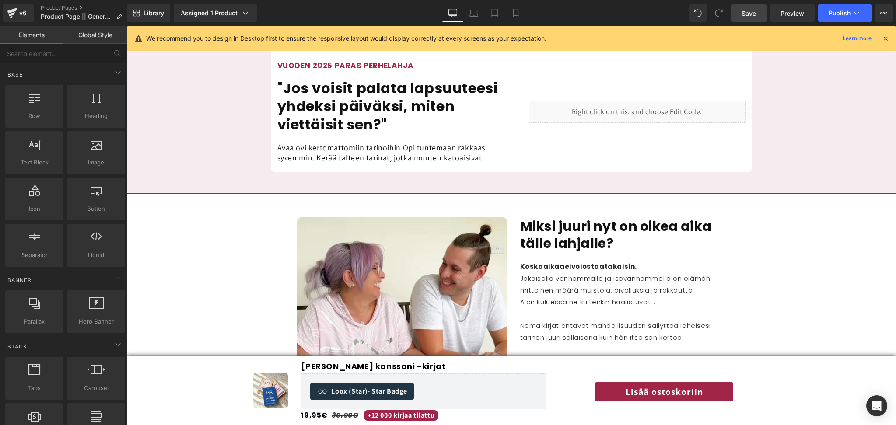
scroll to position [825, 0]
click at [596, 102] on div "Liquid" at bounding box center [637, 113] width 217 height 22
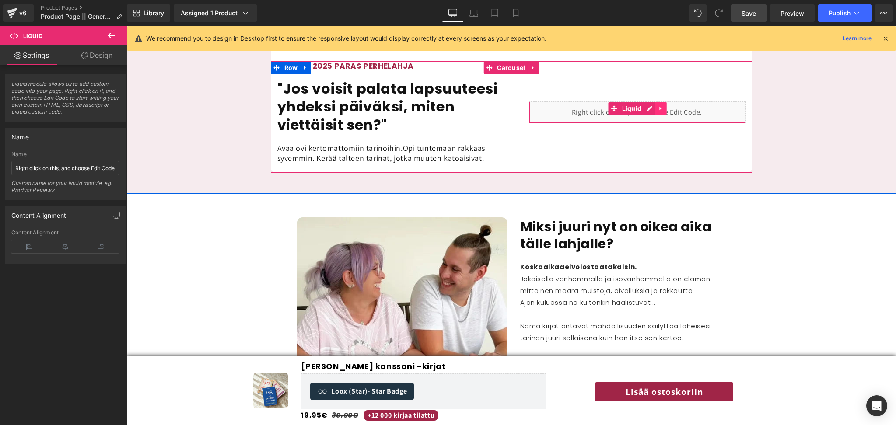
click at [664, 102] on link at bounding box center [660, 108] width 11 height 13
click at [654, 105] on icon at bounding box center [655, 108] width 6 height 6
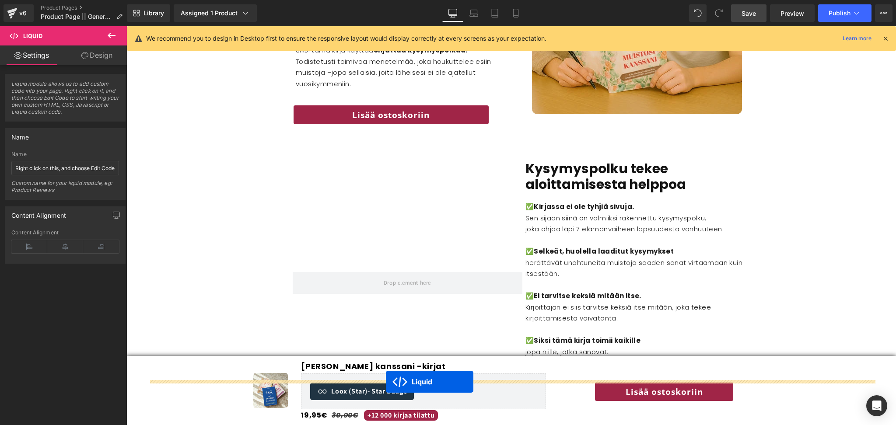
scroll to position [1463, 0]
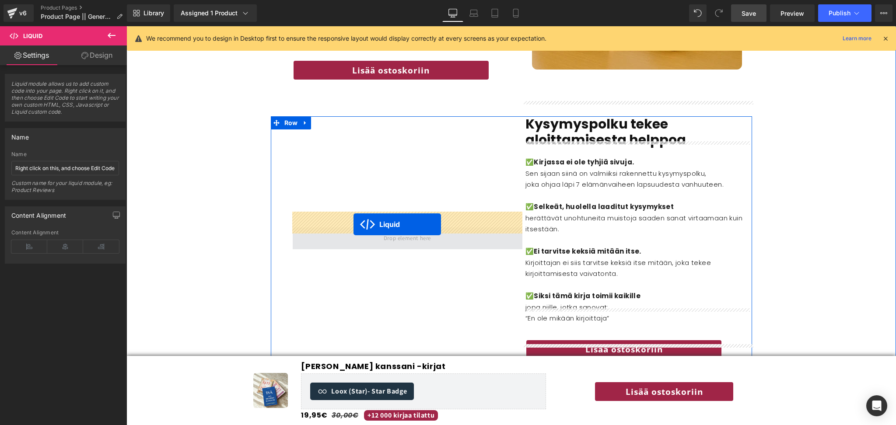
drag, startPoint x: 619, startPoint y: 106, endPoint x: 354, endPoint y: 225, distance: 290.9
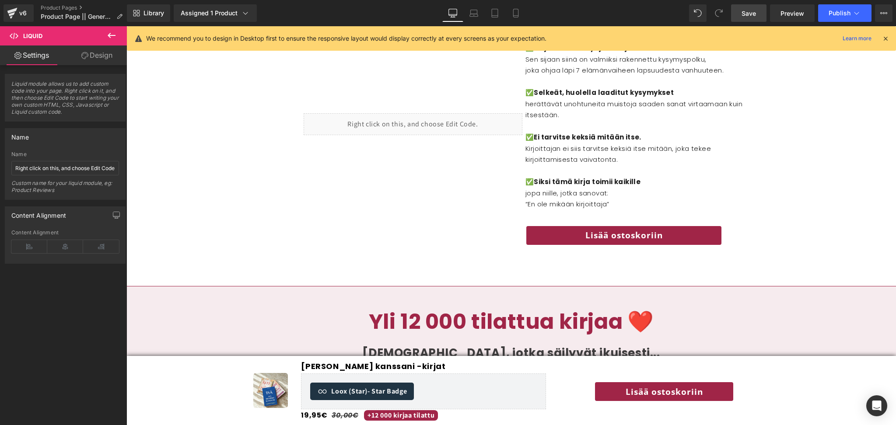
scroll to position [1572, 0]
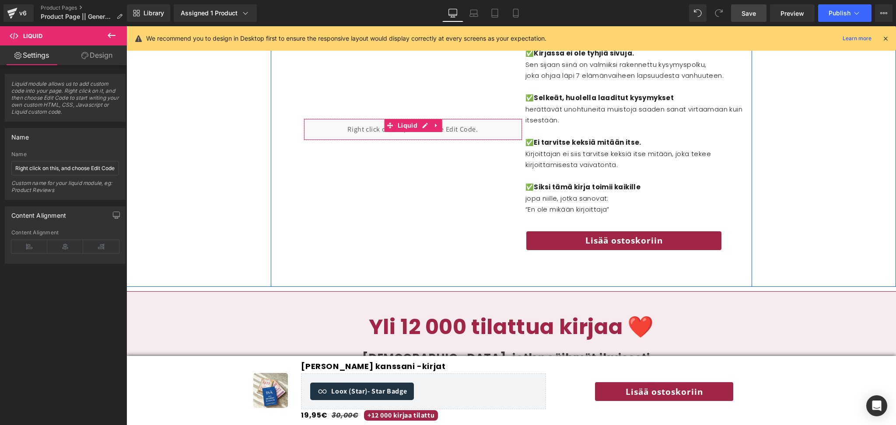
click at [384, 119] on div "Liquid" at bounding box center [413, 130] width 219 height 22
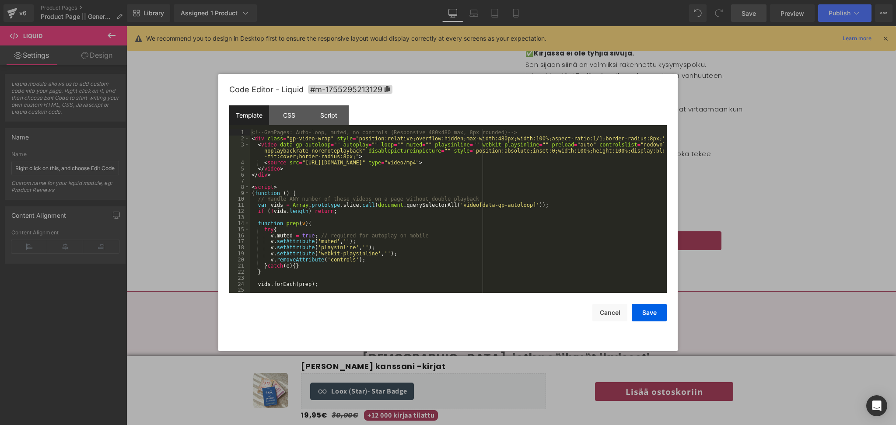
click at [365, 0] on div "Liquid You are previewing how the will restyle your page. You can not edit Elem…" at bounding box center [448, 0] width 896 height 0
click at [302, 163] on div "<!-- GemPages: Auto-loop, muted, no controls (Responsive 480x480 max, 8px round…" at bounding box center [457, 218] width 414 height 176
click at [302, 162] on div "<!-- GemPages: Auto-loop, muted, no controls (Responsive 480x480 max, 8px round…" at bounding box center [457, 218] width 414 height 176
click at [644, 323] on div "Code Editor - Liquid #m-1755295213129 Template CSS Script Data 1 2 3 4 5 6 7 8 …" at bounding box center [448, 212] width 438 height 277
click at [653, 311] on button "Save" at bounding box center [649, 313] width 35 height 18
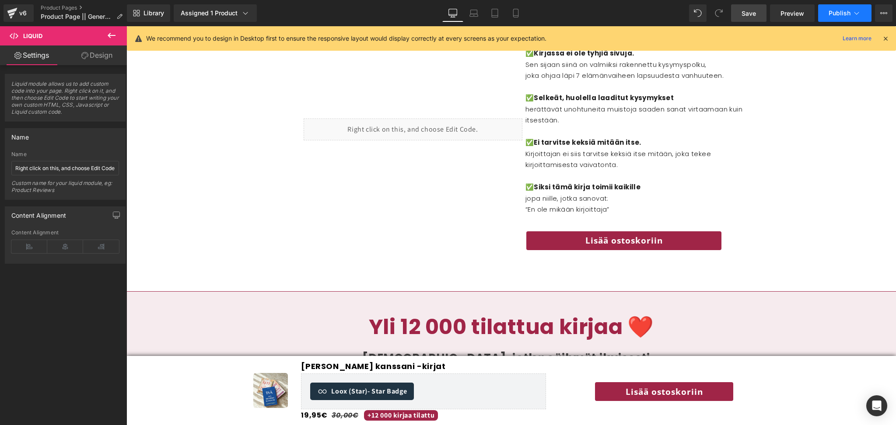
click at [829, 18] on button "Publish" at bounding box center [844, 13] width 53 height 18
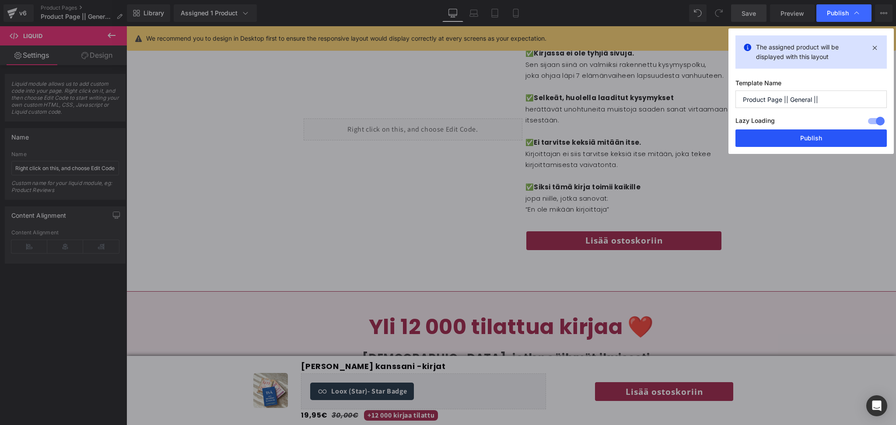
click at [805, 141] on button "Publish" at bounding box center [811, 139] width 151 height 18
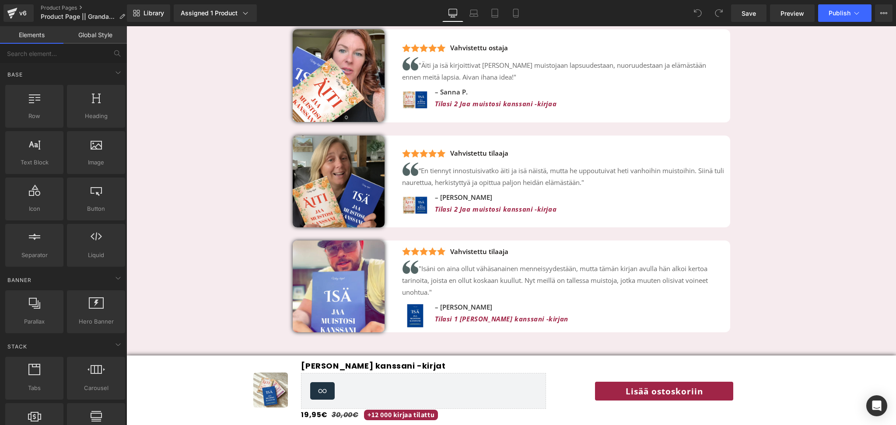
scroll to position [2068, 0]
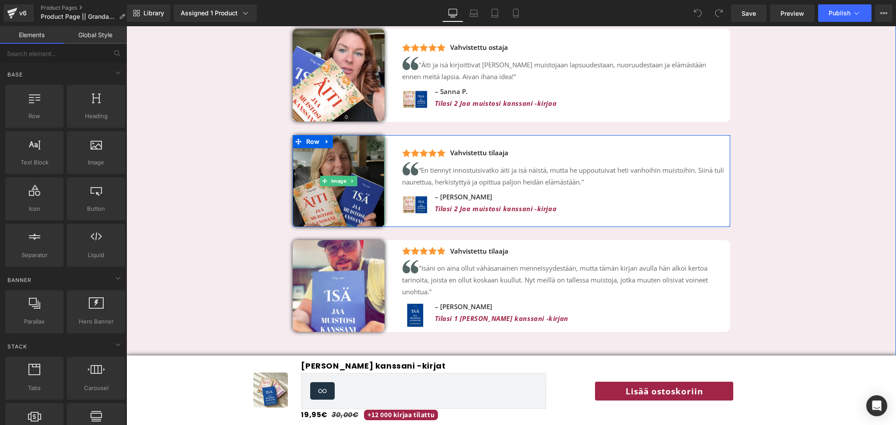
click at [366, 171] on img at bounding box center [339, 181] width 92 height 92
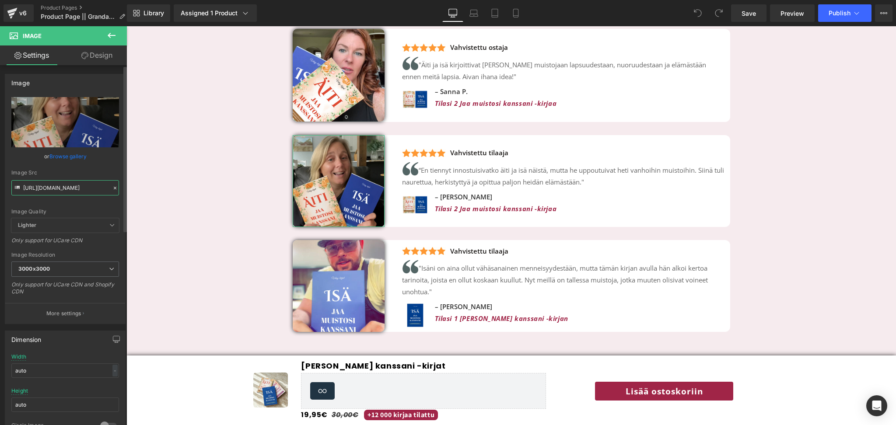
click at [48, 189] on input "[URL][DOMAIN_NAME]" at bounding box center [65, 187] width 108 height 15
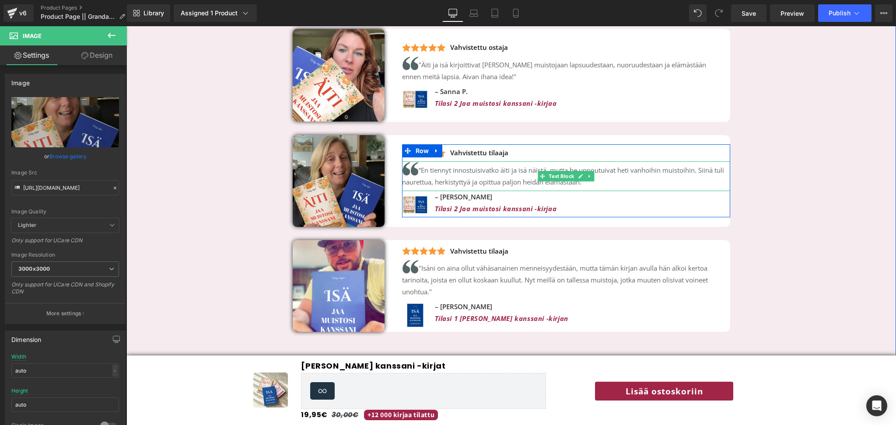
click at [461, 172] on span "En tiennyt innostuisivatko äiti ja isä näistä, mutta he uppoutuivat heti vanhoi…" at bounding box center [563, 176] width 322 height 21
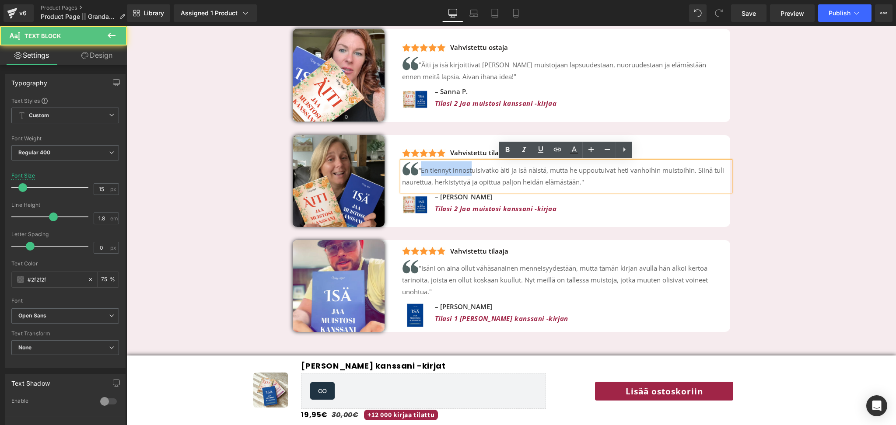
drag, startPoint x: 423, startPoint y: 169, endPoint x: 473, endPoint y: 172, distance: 50.4
click at [473, 172] on span "En tiennyt innostuisivatko äiti ja isä näistä, mutta he uppoutuivat heti vanhoi…" at bounding box center [563, 176] width 322 height 21
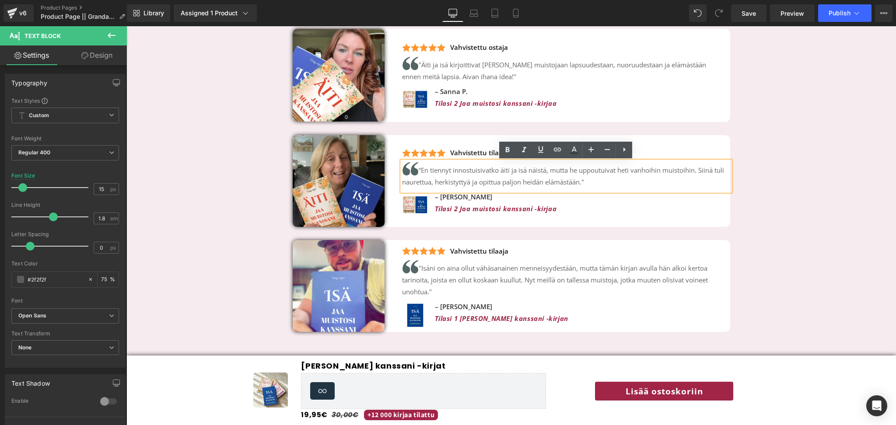
click at [421, 172] on p "“ En tiennyt innostuisivatko äiti ja isä näistä, mutta he uppoutuivat heti vanh…" at bounding box center [566, 174] width 328 height 27
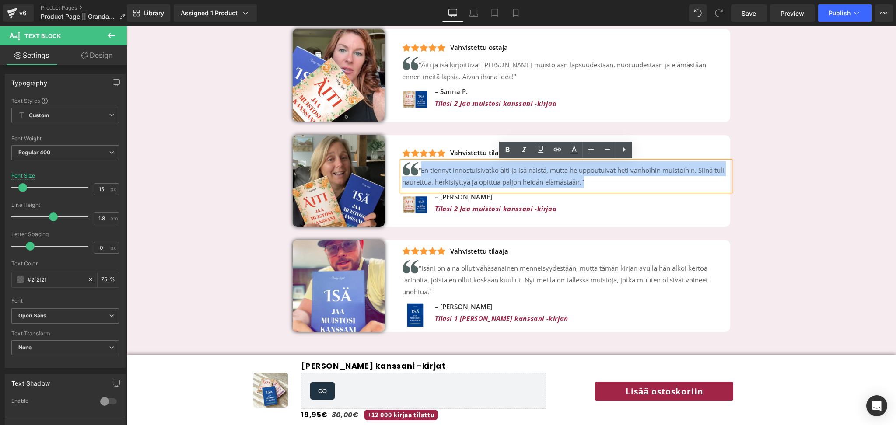
drag, startPoint x: 421, startPoint y: 172, endPoint x: 592, endPoint y: 182, distance: 171.4
click at [592, 182] on p "“ En tiennyt innostuisivatko äiti ja isä näistä, mutta he uppoutuivat heti vanh…" at bounding box center [566, 174] width 328 height 27
copy p "“ En tiennyt innostuisivatko äiti ja isä näistä, mutta he uppoutuivat heti vanh…"
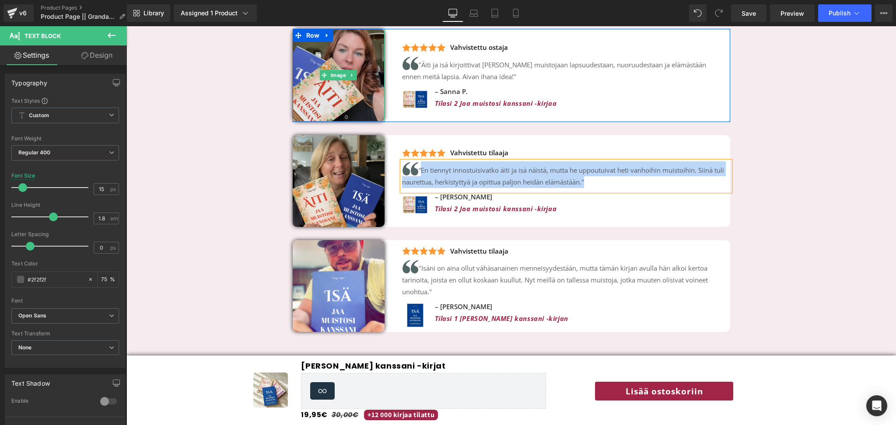
click at [349, 96] on img at bounding box center [339, 75] width 92 height 93
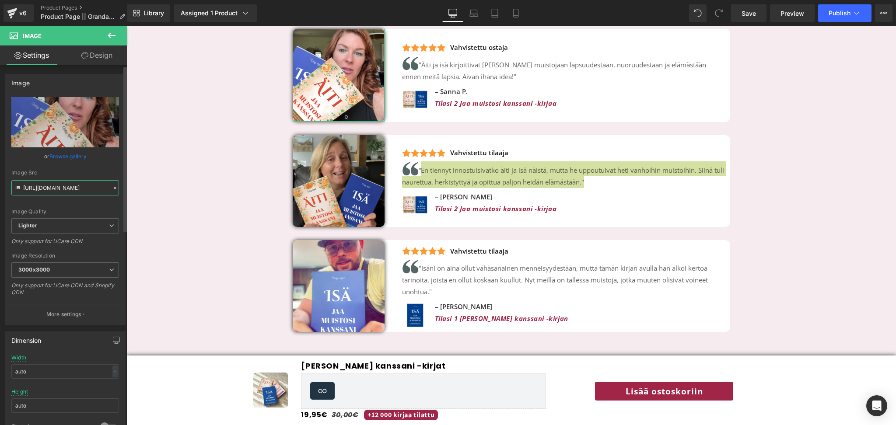
click at [51, 183] on input "[URL][DOMAIN_NAME]" at bounding box center [65, 187] width 108 height 15
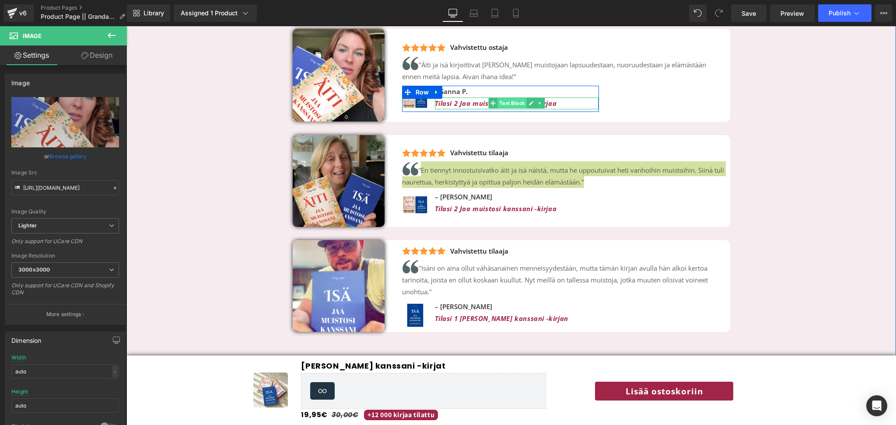
click at [523, 102] on span "Text Block" at bounding box center [512, 103] width 29 height 11
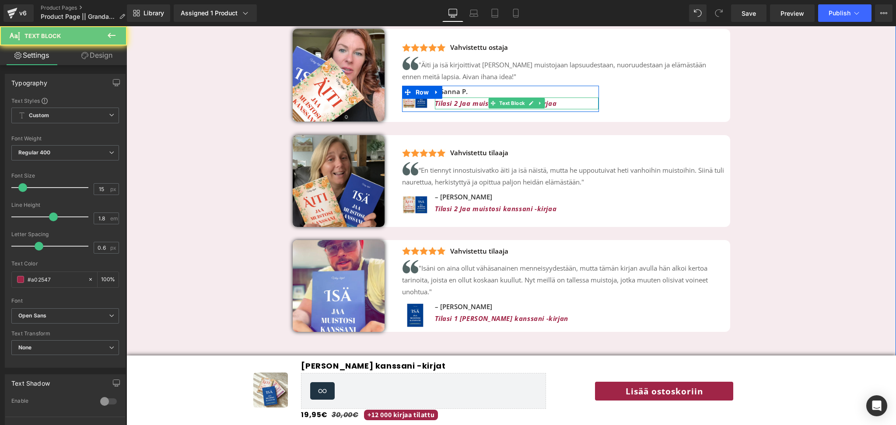
click at [478, 104] on icon "Tilasi 2 Jaa muistosi kanssani -kirjaa" at bounding box center [496, 103] width 122 height 9
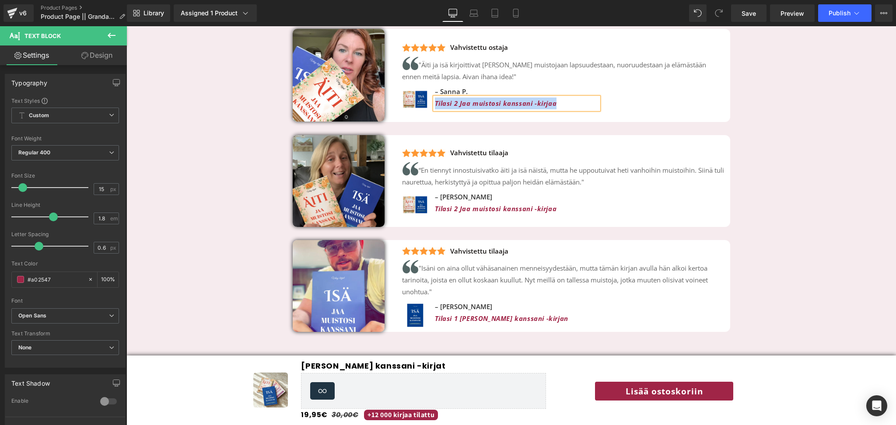
copy icon "Tilasi 2 Jaa muistosi kanssani -kirjaa"
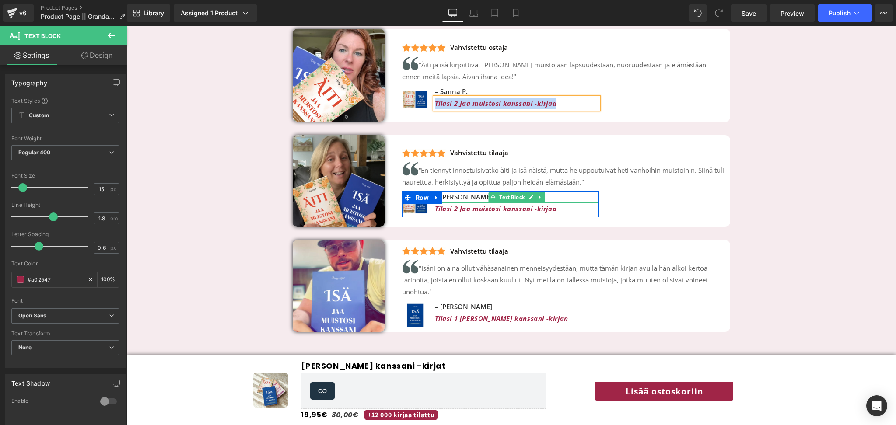
click at [465, 196] on p "– [PERSON_NAME]" at bounding box center [517, 197] width 164 height 12
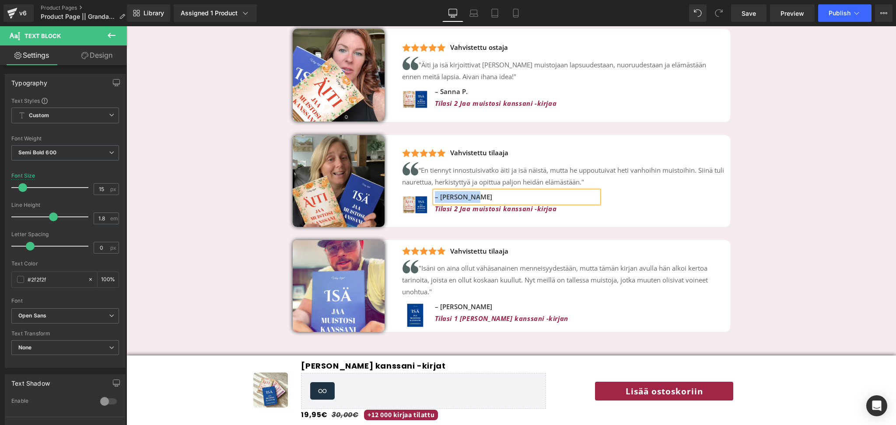
copy p "– [PERSON_NAME]"
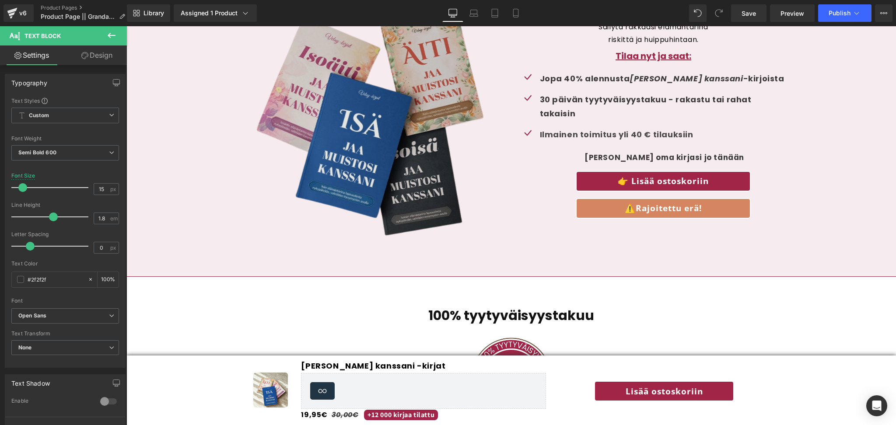
scroll to position [2500, 0]
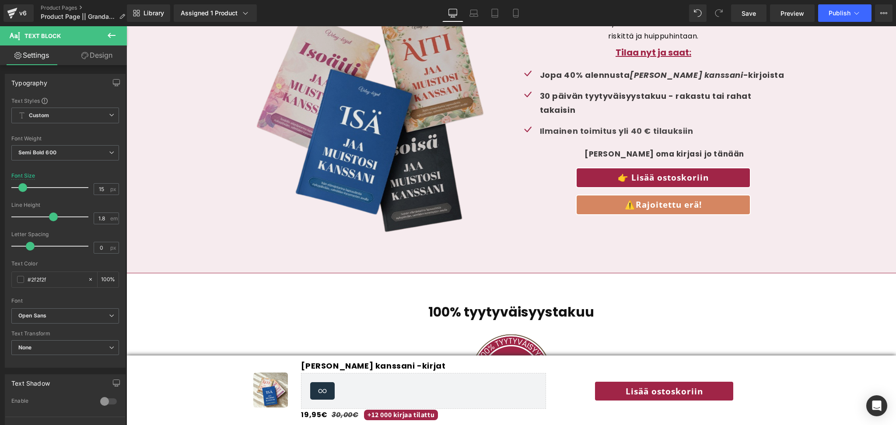
click at [379, 119] on div "Image" at bounding box center [369, 116] width 271 height 274
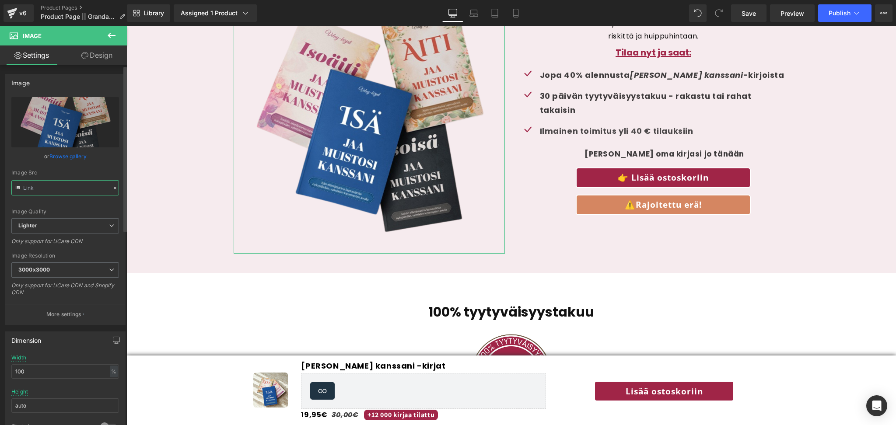
click at [54, 186] on input "text" at bounding box center [65, 187] width 108 height 15
type input "[URL][DOMAIN_NAME]"
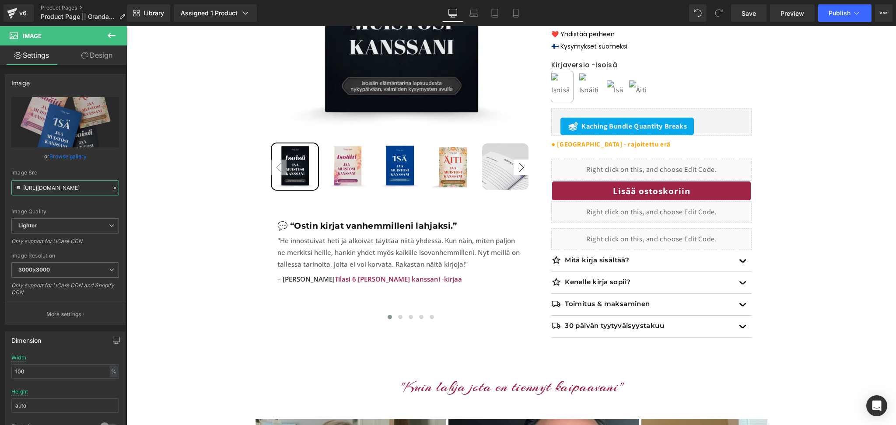
scroll to position [0, 0]
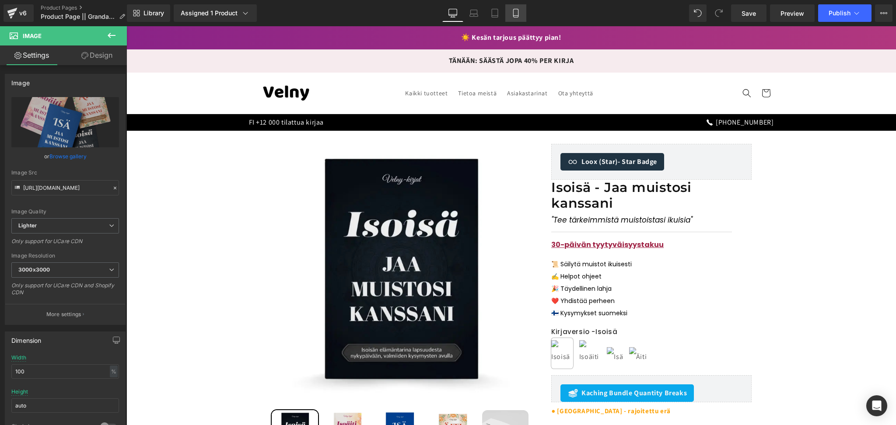
click at [520, 15] on link "Mobile" at bounding box center [515, 13] width 21 height 18
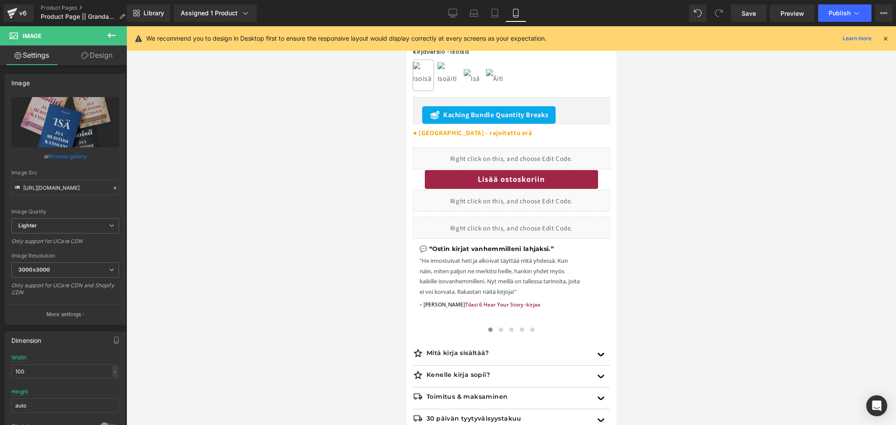
scroll to position [582, 0]
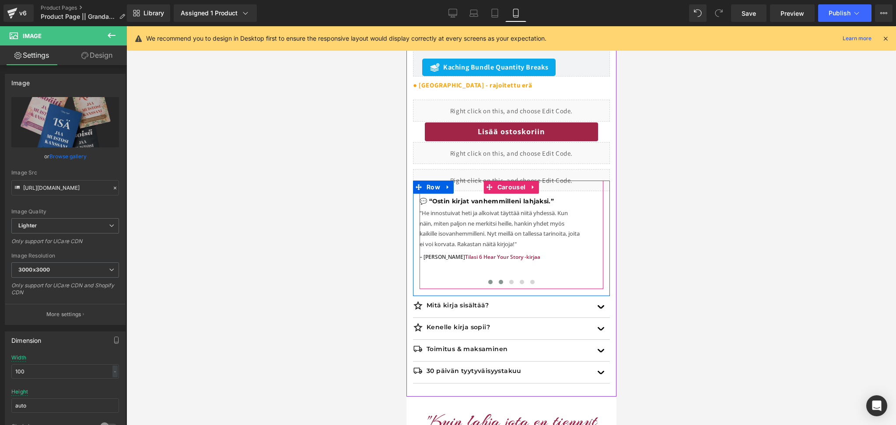
click at [502, 281] on span at bounding box center [500, 282] width 4 height 4
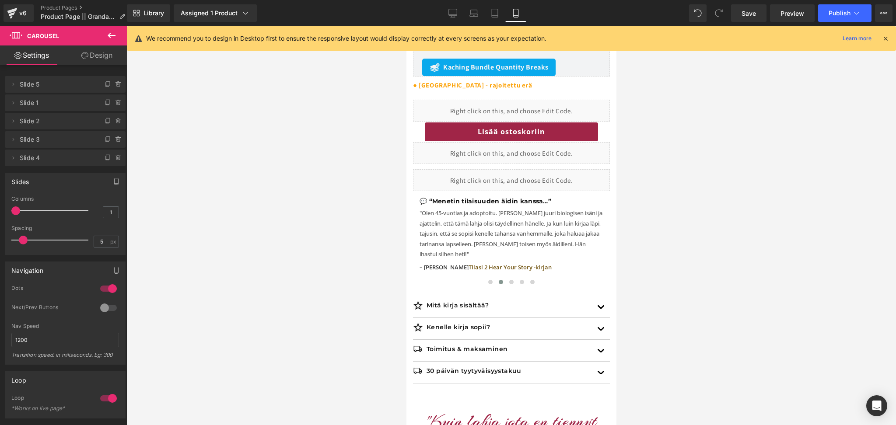
click at [340, 337] on div at bounding box center [511, 225] width 770 height 399
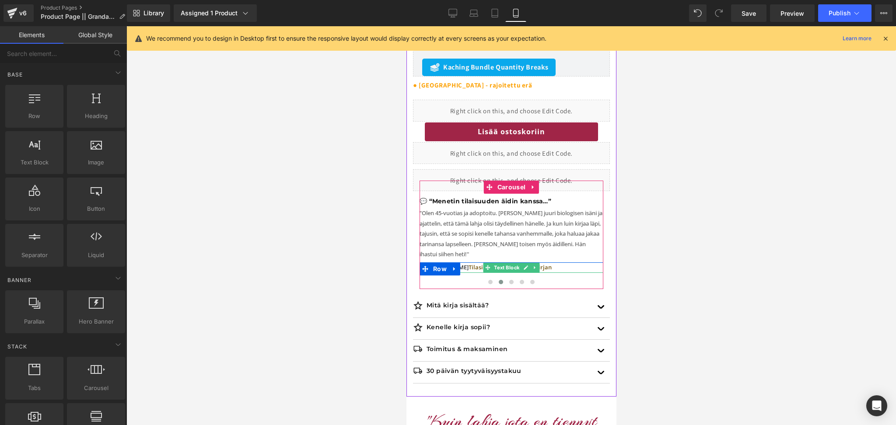
click at [477, 268] on span "Tilasi 2 Hear Your Story -kirjan" at bounding box center [509, 267] width 83 height 8
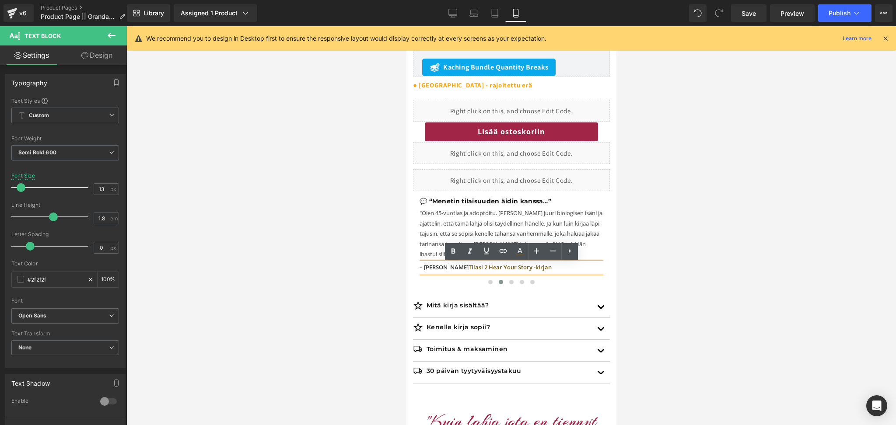
click at [524, 270] on span "Tilasi 2 Hear Your Story -kirjan" at bounding box center [509, 267] width 83 height 8
click at [564, 270] on p "– Henriikka A. Tilasi 2 Jaa muistosi kanssani -kirjan" at bounding box center [511, 268] width 184 height 10
drag, startPoint x: 564, startPoint y: 270, endPoint x: 459, endPoint y: 272, distance: 104.6
click at [459, 272] on p "– Henriikka A. Tilasi 2 Jaa muistosi kanssani -kirjaa" at bounding box center [511, 268] width 184 height 10
click at [520, 255] on icon at bounding box center [520, 254] width 8 height 1
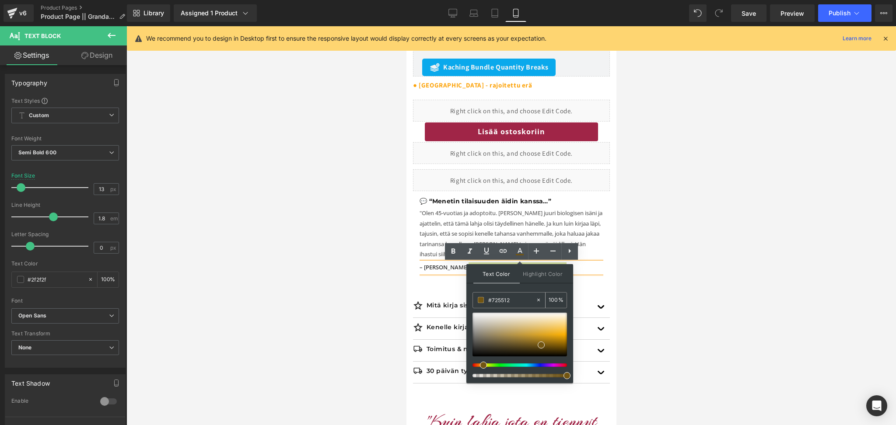
click at [484, 302] on div "#725512" at bounding box center [504, 300] width 63 height 15
click at [503, 302] on input "#725512" at bounding box center [511, 300] width 47 height 10
click at [498, 297] on input "#725512" at bounding box center [511, 300] width 47 height 10
paste input "a02547"
type input "a02547"
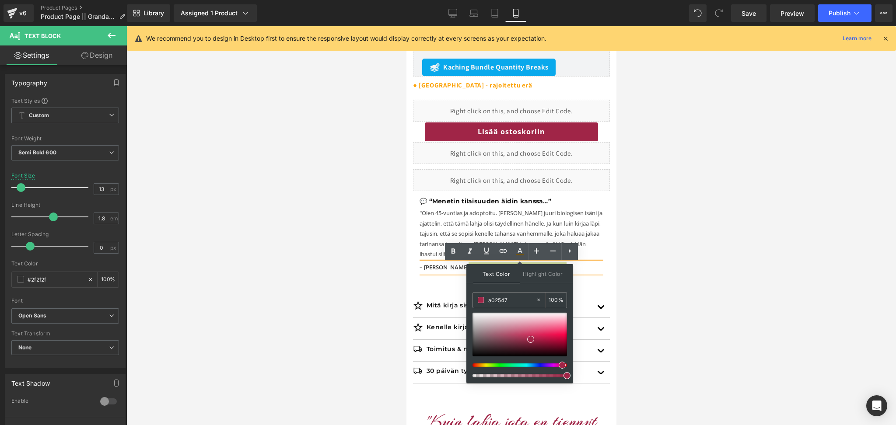
click at [548, 287] on div "Text Color Highlight Color #333333 a02547 100 % #000000 0 %" at bounding box center [520, 323] width 107 height 119
click at [664, 284] on div at bounding box center [511, 225] width 770 height 399
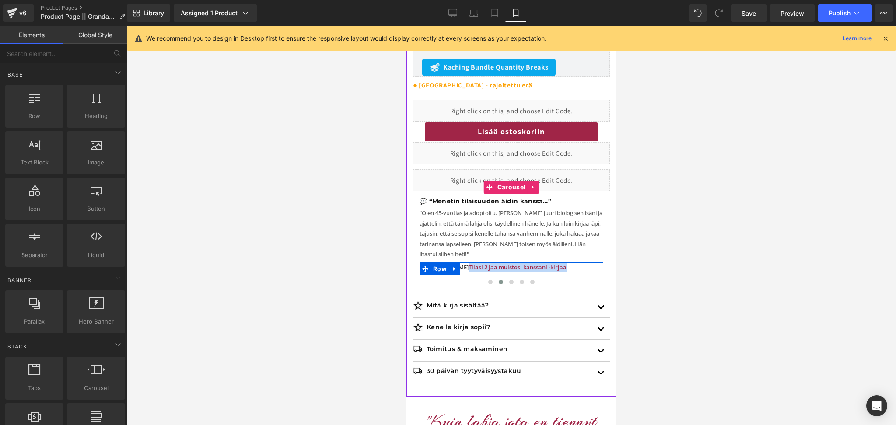
click at [538, 268] on link at bounding box center [534, 268] width 9 height 11
click at [561, 268] on p "– Henriikka A. Tilasi 2 Jaa muistosi kanssani -kirjaa" at bounding box center [511, 268] width 184 height 10
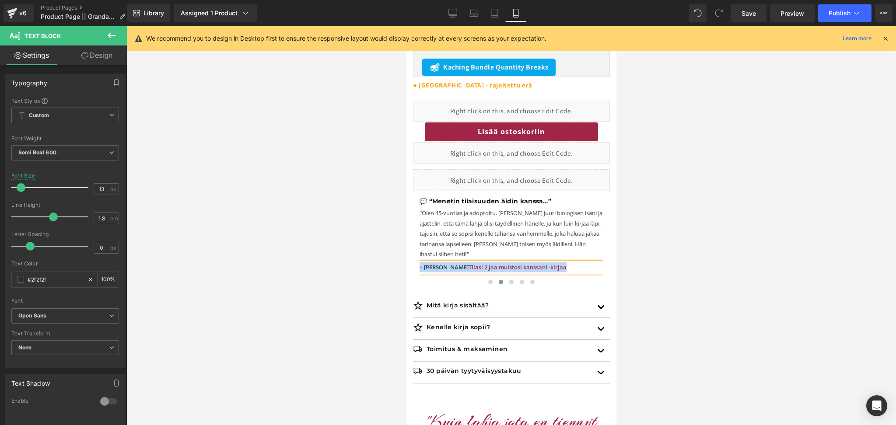
click at [572, 266] on p "– Henriikka A. Tilasi 2 Jaa muistosi kanssani -kirjaa" at bounding box center [511, 268] width 184 height 10
drag, startPoint x: 572, startPoint y: 266, endPoint x: 459, endPoint y: 267, distance: 112.9
click at [459, 267] on p "– Henriikka A. Tilasi 2 Jaa muistosi kanssani -kirjaa" at bounding box center [511, 268] width 184 height 10
copy span "Tilasi 2 Jaa muistosi kanssani -kirjaa"
click at [512, 283] on span at bounding box center [511, 282] width 4 height 4
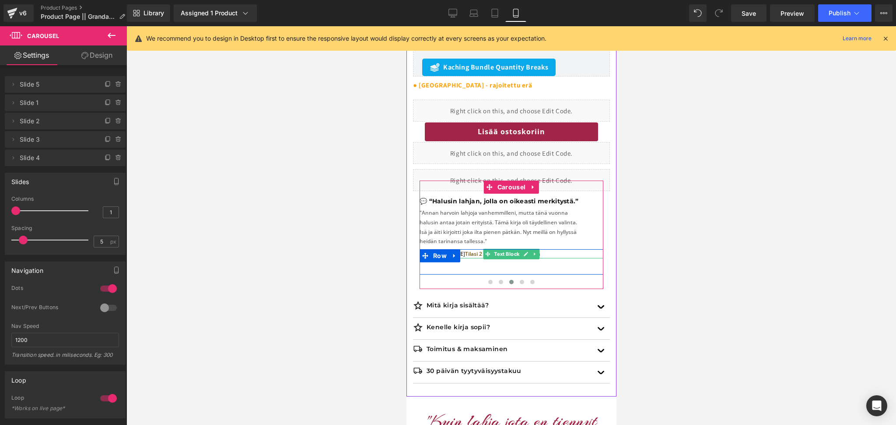
click at [477, 256] on span "Tilasi 2 Hear Your Story -kirjaa" at bounding box center [502, 253] width 75 height 7
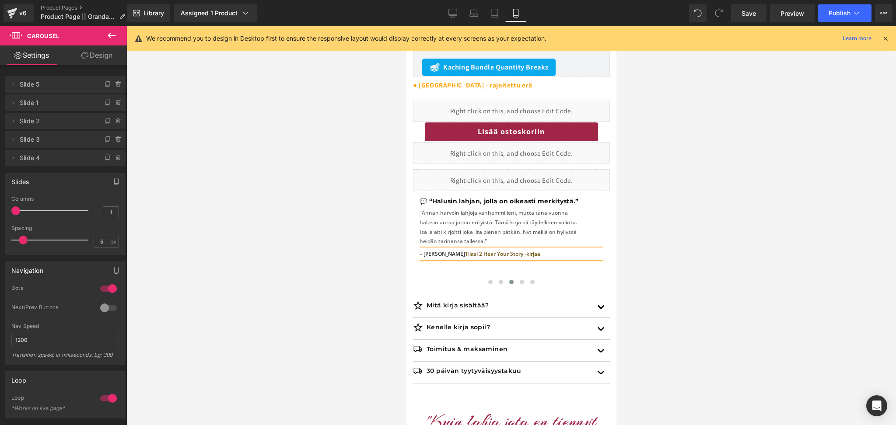
click at [548, 251] on p "– [PERSON_NAME] Tilasi 2 Hear Your Story -kirjaa" at bounding box center [511, 254] width 184 height 10
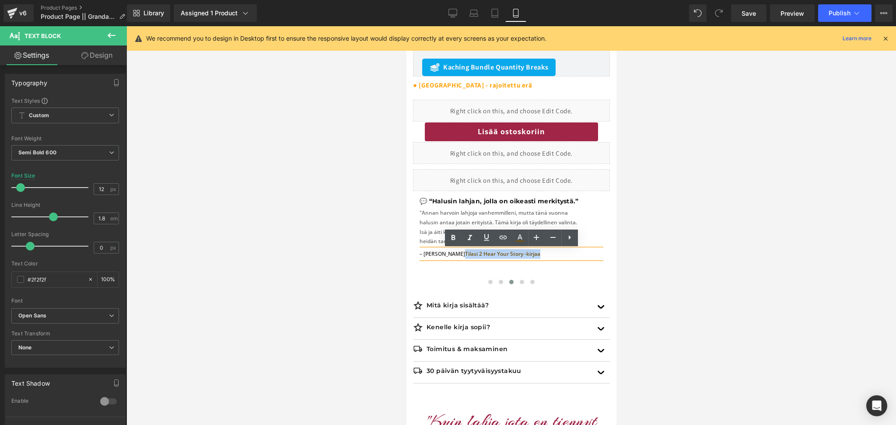
drag, startPoint x: 548, startPoint y: 251, endPoint x: 440, endPoint y: 254, distance: 107.7
click at [440, 254] on p "– [PERSON_NAME] Tilasi 2 Hear Your Story -kirjaa" at bounding box center [511, 254] width 184 height 10
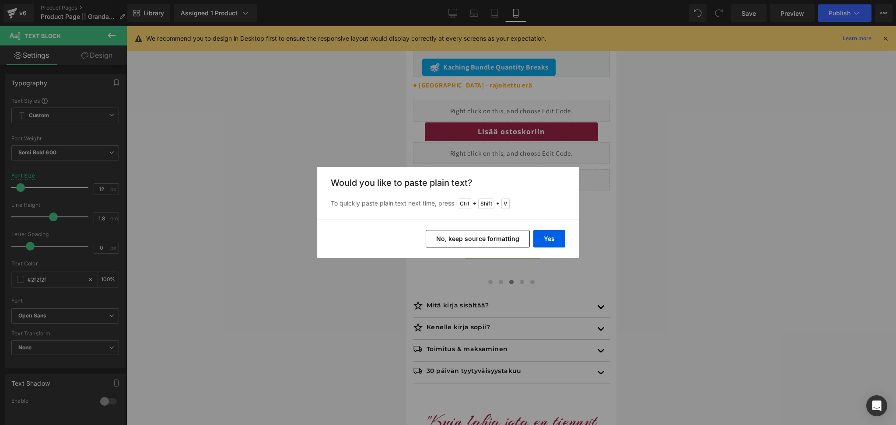
click at [461, 244] on button "No, keep source formatting" at bounding box center [478, 239] width 104 height 18
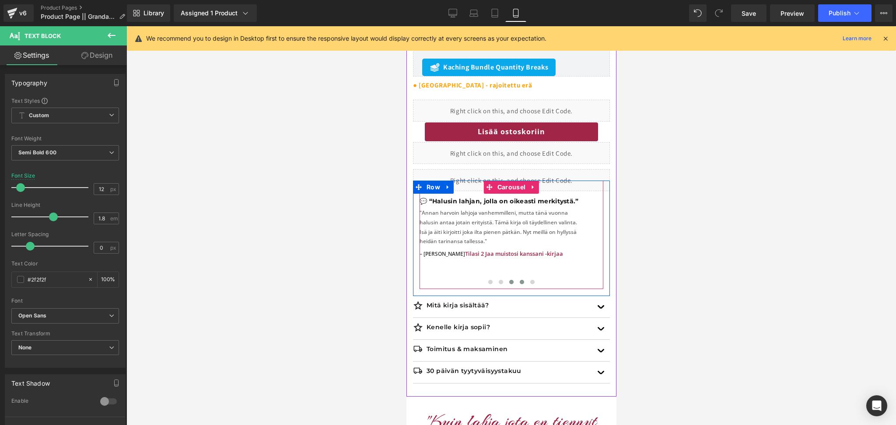
click at [519, 282] on span at bounding box center [521, 282] width 4 height 4
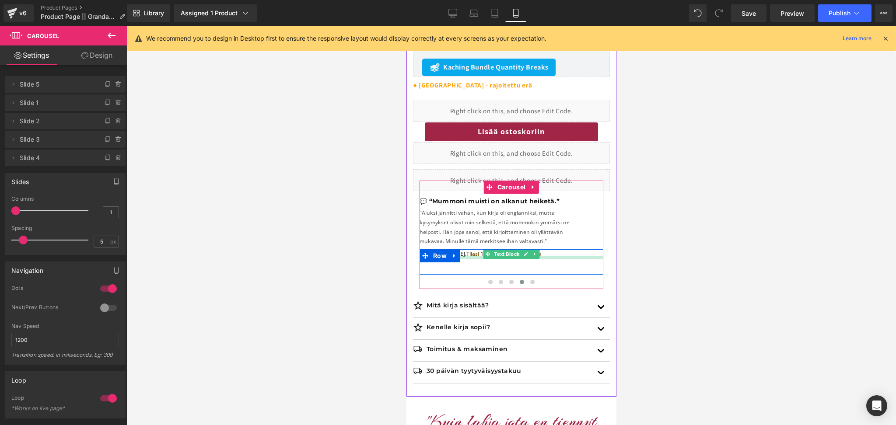
click at [477, 255] on span "Tilasi 1 Hear Your Story -kirjaa" at bounding box center [503, 253] width 75 height 7
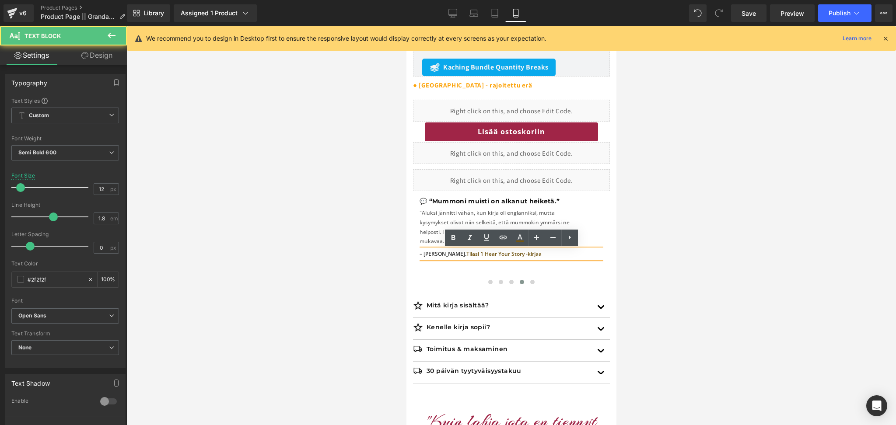
click at [562, 253] on p "– [PERSON_NAME]. Tilasi 1 Hear Your Story -kirjaa" at bounding box center [511, 254] width 184 height 10
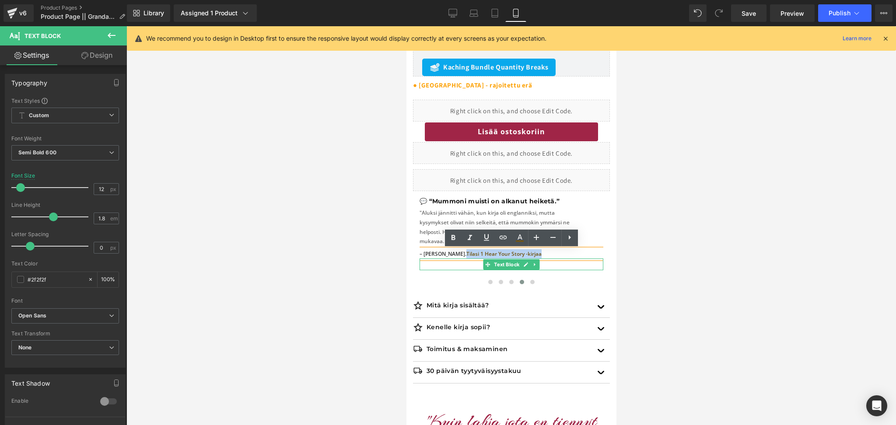
drag, startPoint x: 562, startPoint y: 253, endPoint x: 440, endPoint y: 263, distance: 122.5
click at [440, 263] on div "– Essi V. Tilasi 1 Hear Your Story -kirjaa Text Block Text Block" at bounding box center [511, 259] width 184 height 21
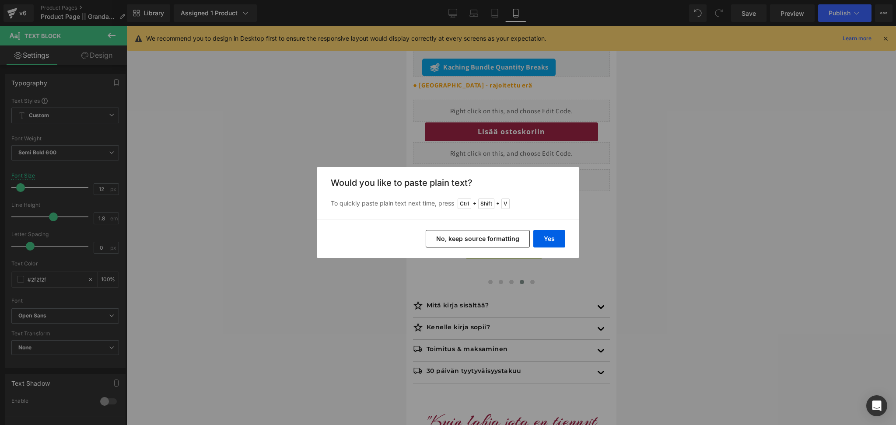
click at [494, 242] on button "No, keep source formatting" at bounding box center [478, 239] width 104 height 18
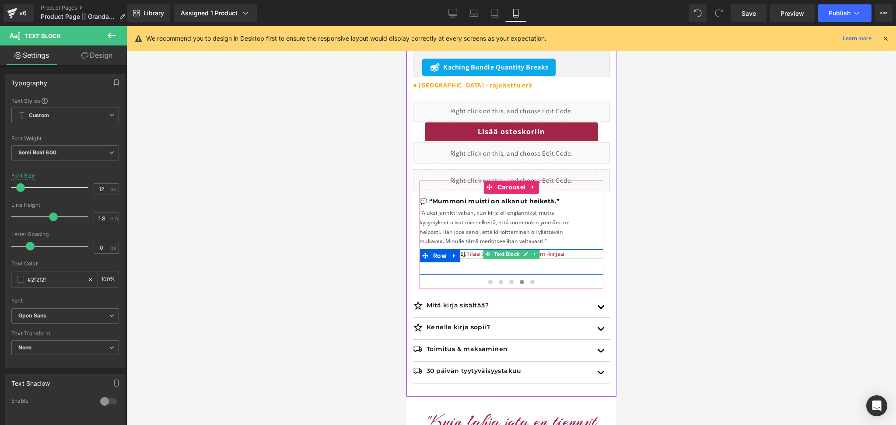
click at [460, 253] on link at bounding box center [454, 255] width 11 height 13
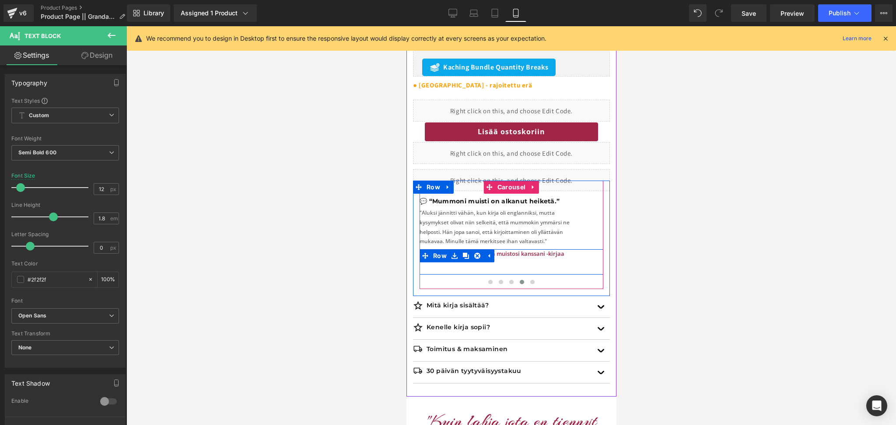
click at [497, 253] on div "– Essi V. Tilasi 2 Jaa muistosi kanssani -kirjaa Text Block" at bounding box center [511, 254] width 184 height 10
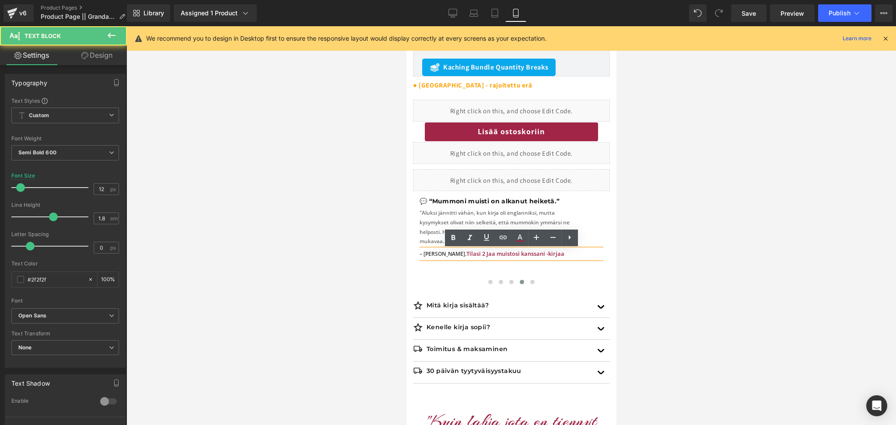
click at [466, 255] on span "Tilasi 2 Jaa muistosi kanssani -kirjaa" at bounding box center [515, 254] width 98 height 8
click at [466, 254] on span "Tilasi 2 Jaa muistosi kanssani -kirjaa" at bounding box center [515, 254] width 98 height 8
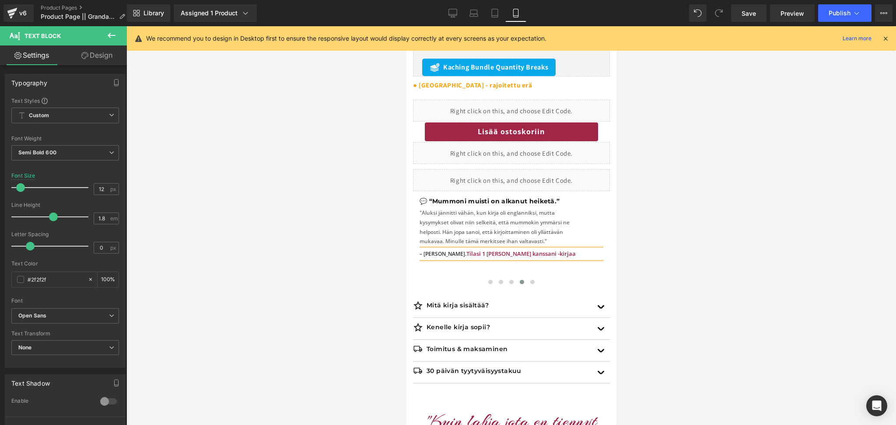
click at [547, 256] on p "– [PERSON_NAME]. Tilasi 1 Jaa muistosi kanssani -kirjaa" at bounding box center [511, 254] width 184 height 10
click at [532, 282] on span at bounding box center [532, 282] width 4 height 4
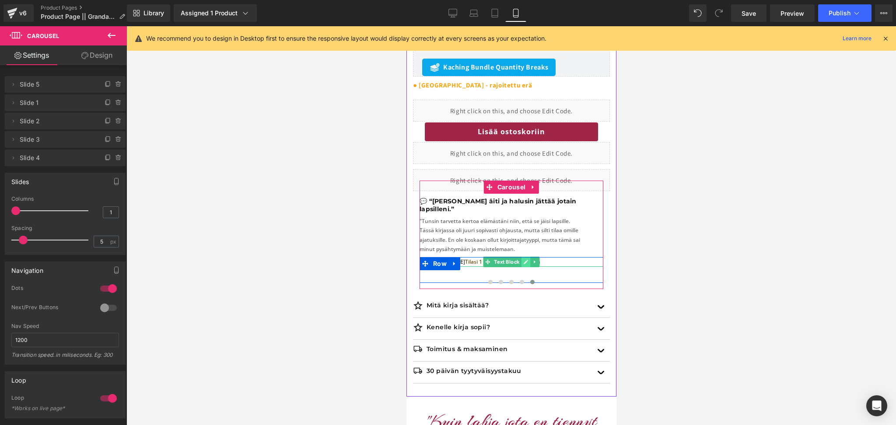
click at [528, 260] on icon at bounding box center [525, 262] width 5 height 5
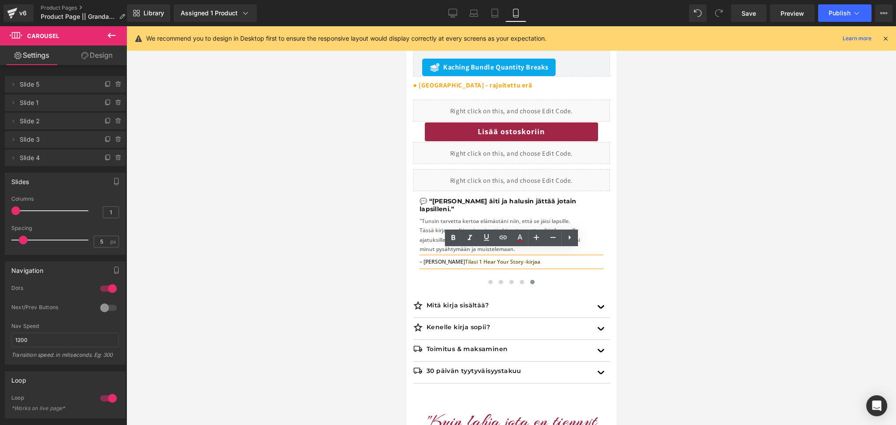
click at [528, 257] on p "– [PERSON_NAME] Tilasi 1 Hear Your Story -kirjaa" at bounding box center [511, 262] width 184 height 10
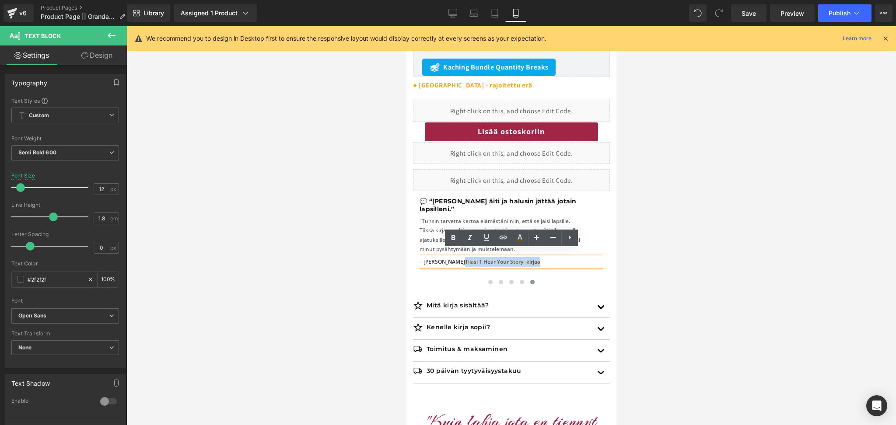
drag, startPoint x: 528, startPoint y: 254, endPoint x: 443, endPoint y: 253, distance: 84.9
click at [443, 257] on p "– [PERSON_NAME] Tilasi 1 Hear Your Story -kirjaa" at bounding box center [511, 262] width 184 height 10
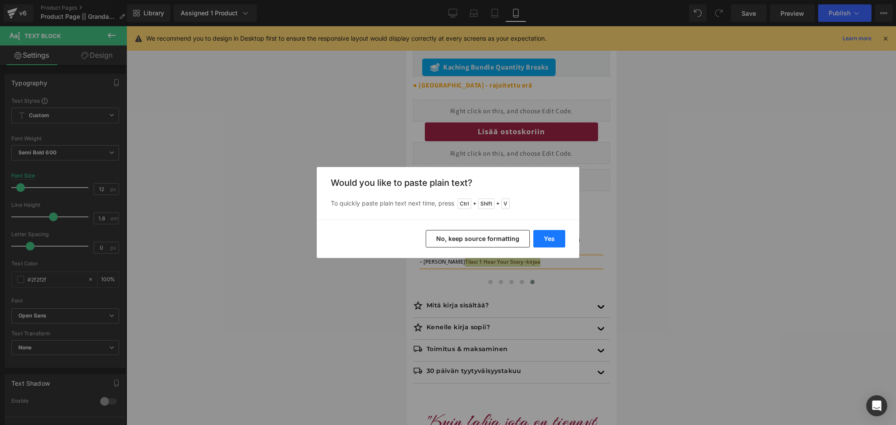
click at [548, 237] on button "Yes" at bounding box center [549, 239] width 32 height 18
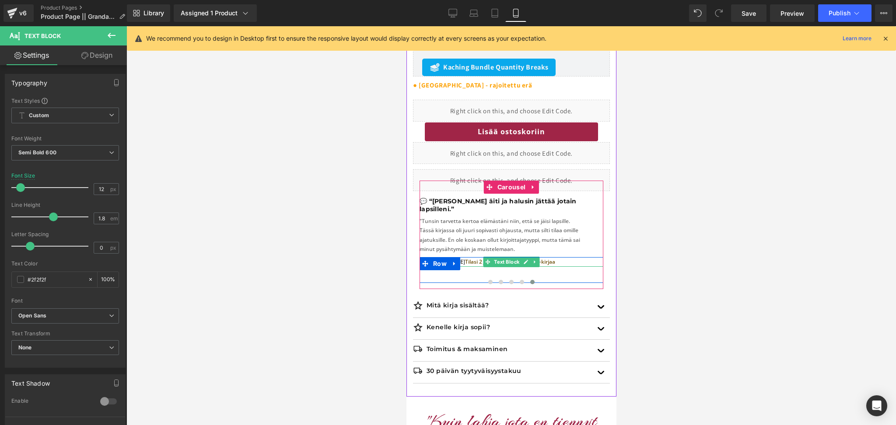
click at [475, 258] on span "Tilasi 2 Jaa muistosi kanssani -kirjaa" at bounding box center [510, 261] width 90 height 7
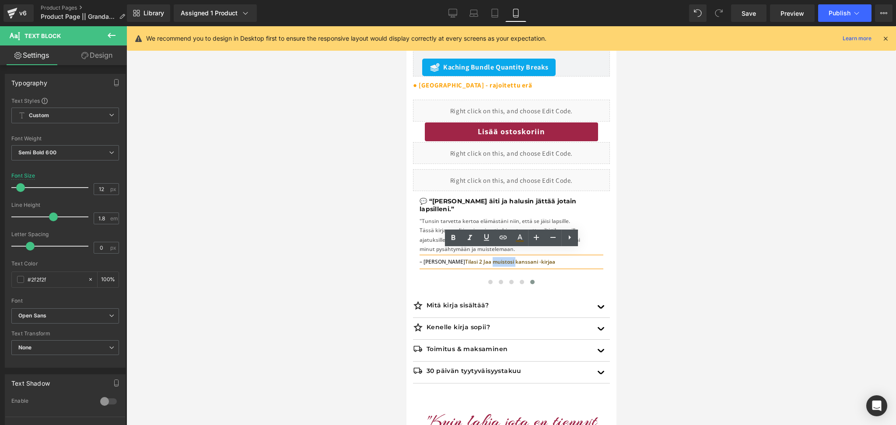
click at [551, 257] on p "– Elina R. Tilasi 2 Jaa muistosi kanssani -kirjaa" at bounding box center [511, 262] width 184 height 10
click at [521, 281] on span at bounding box center [521, 282] width 4 height 4
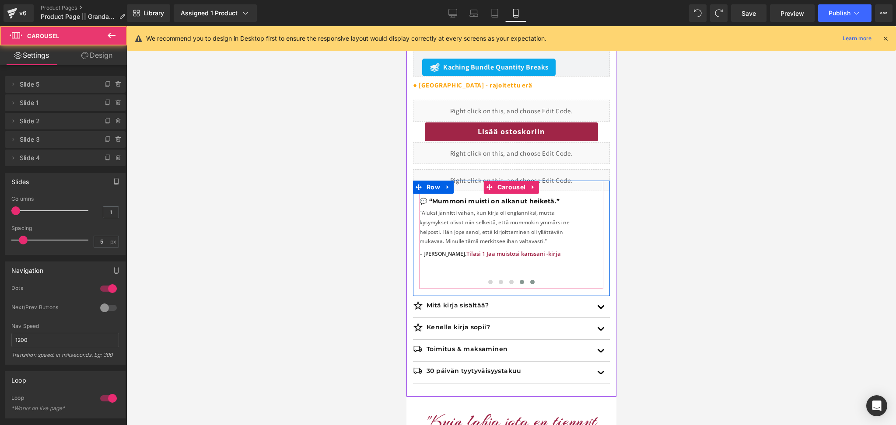
click at [531, 284] on span at bounding box center [532, 282] width 4 height 4
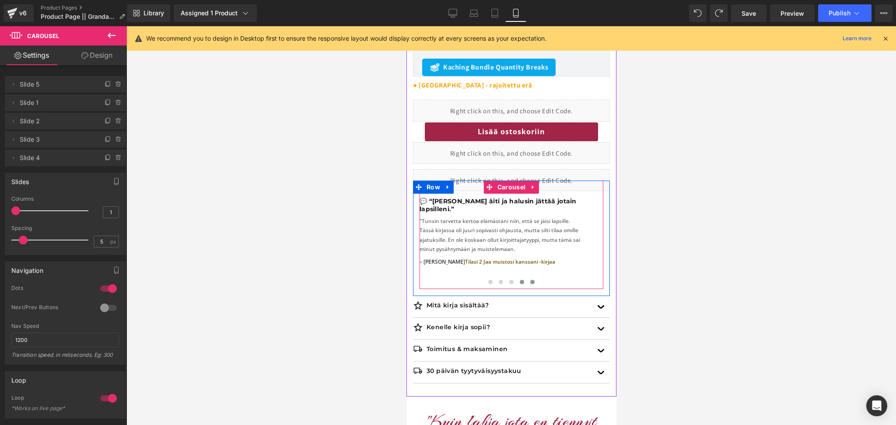
click at [520, 285] on button at bounding box center [521, 282] width 11 height 9
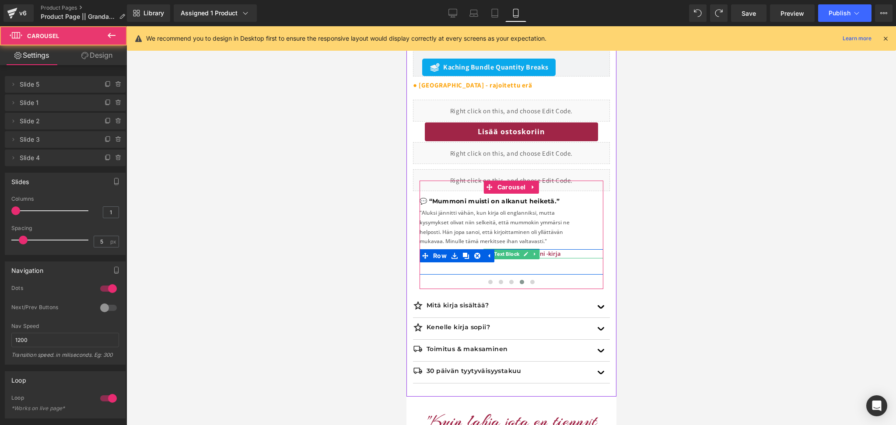
click at [540, 255] on p "– Essi V. Tilasi 1 Jaa muistosi kanssani -kirja" at bounding box center [511, 254] width 184 height 10
click at [547, 253] on p "– Essi V. Tilasi 1 Jaa muistosi kanssani -kirja" at bounding box center [511, 254] width 184 height 10
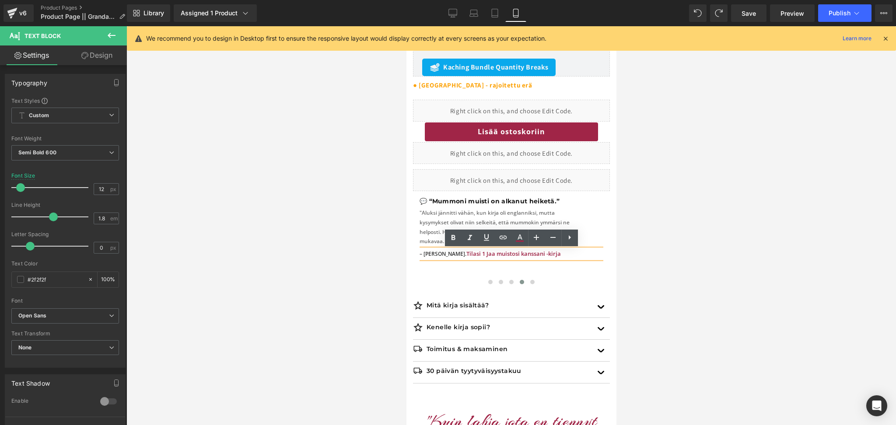
click at [547, 253] on p "– Essi V. Tilasi 1 Jaa muistosi kanssani -kirja" at bounding box center [511, 254] width 184 height 10
drag, startPoint x: 547, startPoint y: 253, endPoint x: 440, endPoint y: 255, distance: 107.2
click at [440, 255] on p "– Essi V. Tilasi 1 Jaa muistosi kanssani -kirja" at bounding box center [511, 254] width 184 height 10
copy span "Tilasi 1 Jaa muistosi kanssani -kirja"
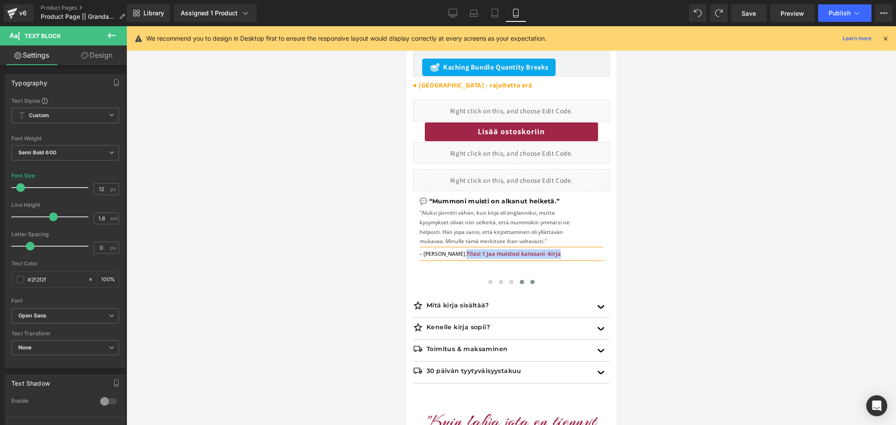
click at [532, 281] on span at bounding box center [532, 282] width 4 height 4
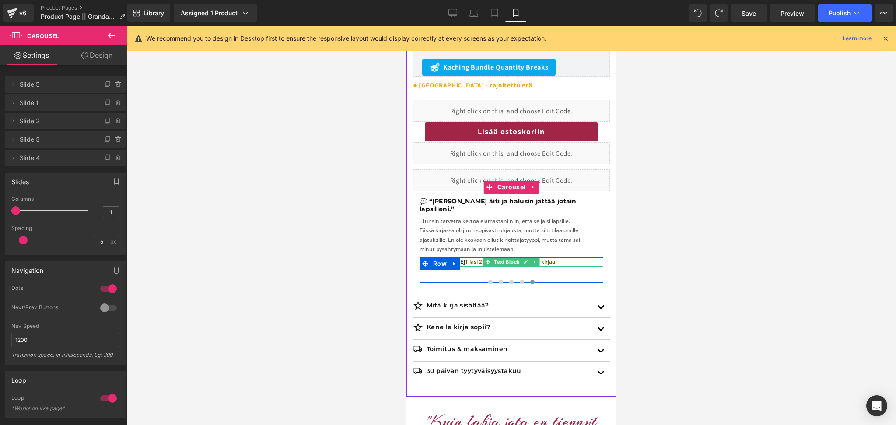
click at [540, 257] on div at bounding box center [511, 258] width 184 height 2
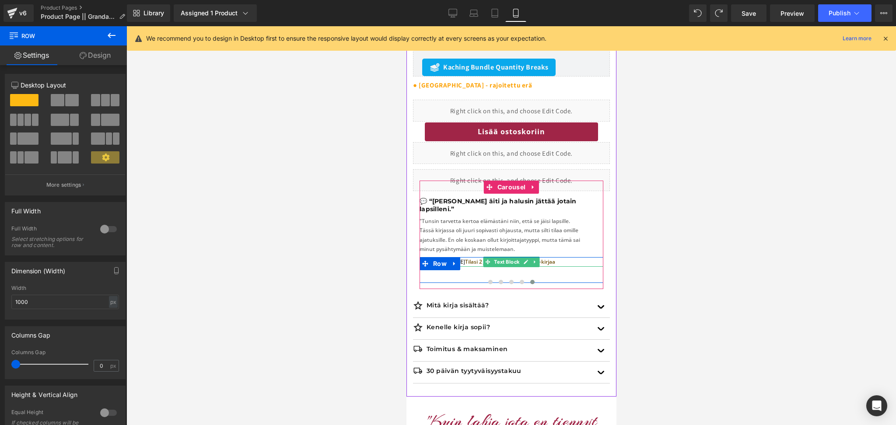
click at [541, 257] on p "– Elina R. Tilasi 2 Jaa muistosi kanssani -kirjaa" at bounding box center [511, 262] width 184 height 10
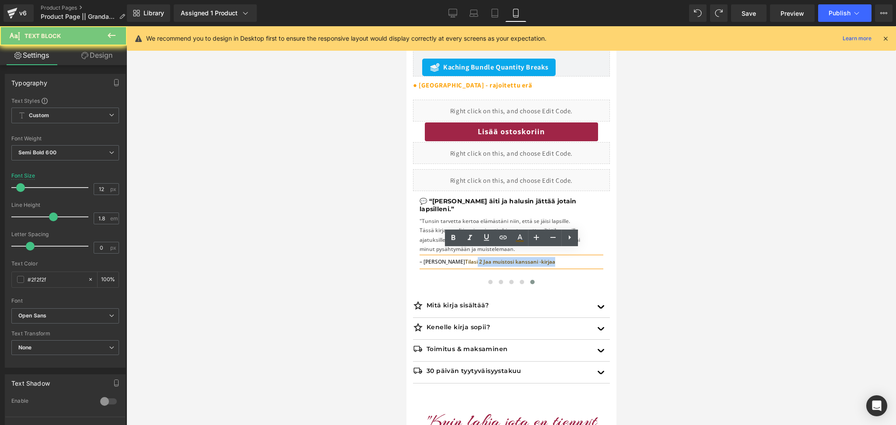
drag, startPoint x: 541, startPoint y: 254, endPoint x: 456, endPoint y: 256, distance: 84.9
click at [456, 257] on p "– Elina R. Tilasi 2 Jaa muistosi kanssani -kirjaa" at bounding box center [511, 262] width 184 height 10
click at [558, 257] on p "– Elina R. Tilasi 2 Jaa muistosi kanssani -kirjaa" at bounding box center [511, 262] width 184 height 10
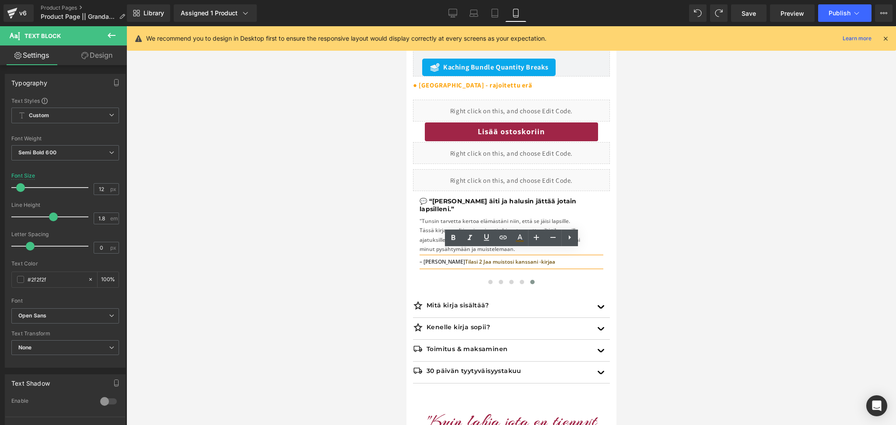
click at [465, 258] on span "Tilasi 2 Jaa muistosi kanssani -kirjaa" at bounding box center [510, 261] width 90 height 7
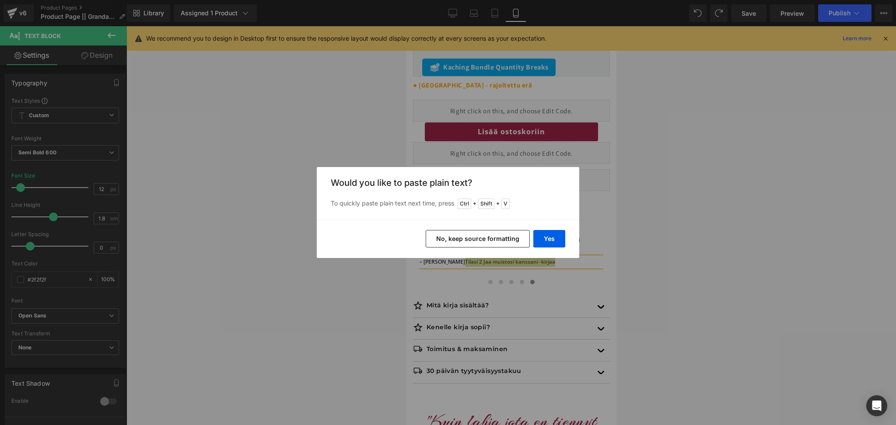
click at [495, 235] on button "No, keep source formatting" at bounding box center [478, 239] width 104 height 18
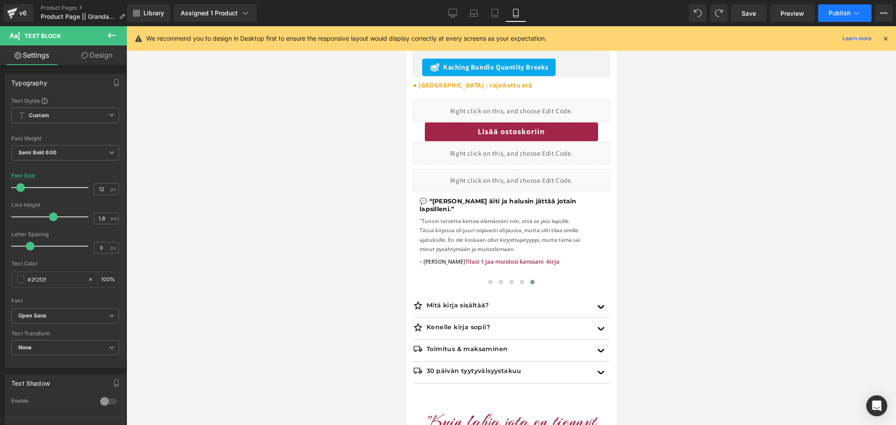
click at [838, 18] on button "Publish" at bounding box center [844, 13] width 53 height 18
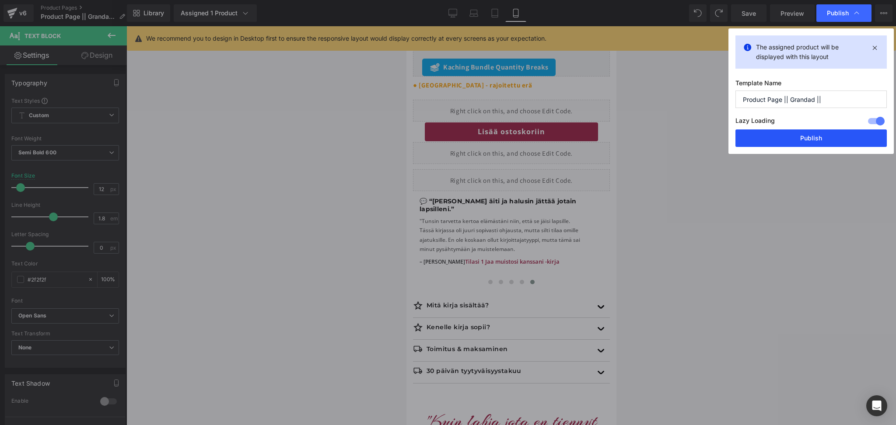
click at [807, 138] on button "Publish" at bounding box center [811, 139] width 151 height 18
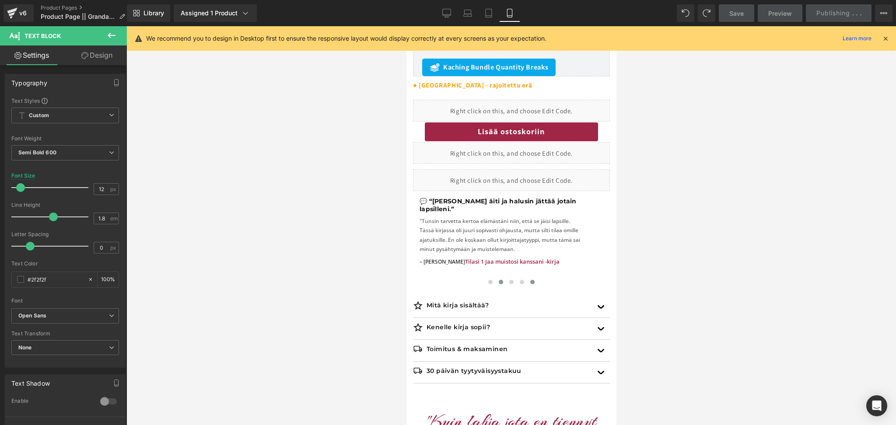
click at [488, 281] on button at bounding box center [490, 282] width 11 height 9
click at [501, 282] on span at bounding box center [500, 282] width 4 height 4
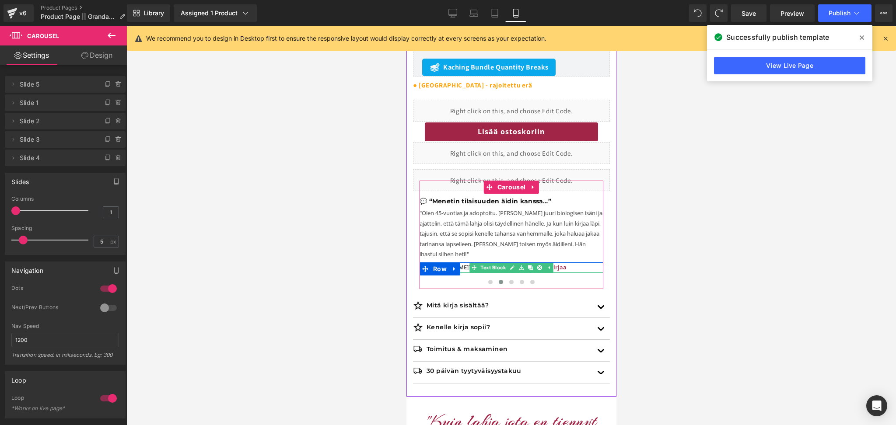
click at [562, 268] on p "– Henriikka A. Tilasi 2 Jaa muistosi kanssani -kirjaa" at bounding box center [511, 268] width 184 height 10
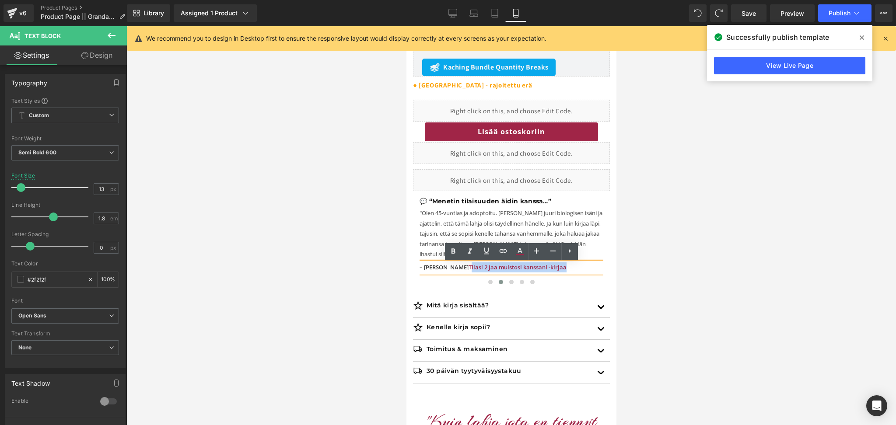
drag, startPoint x: 562, startPoint y: 268, endPoint x: 460, endPoint y: 270, distance: 102.4
click at [460, 270] on p "– Henriikka A. Tilasi 2 Jaa muistosi kanssani -kirjaa" at bounding box center [511, 268] width 184 height 10
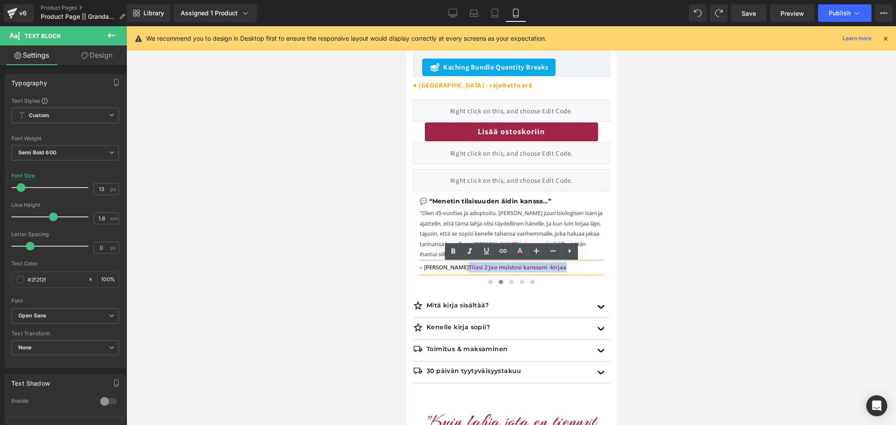
copy span "Tilasi 2 Jaa muistosi kanssani -kirjaa"
